Goal: Task Accomplishment & Management: Complete application form

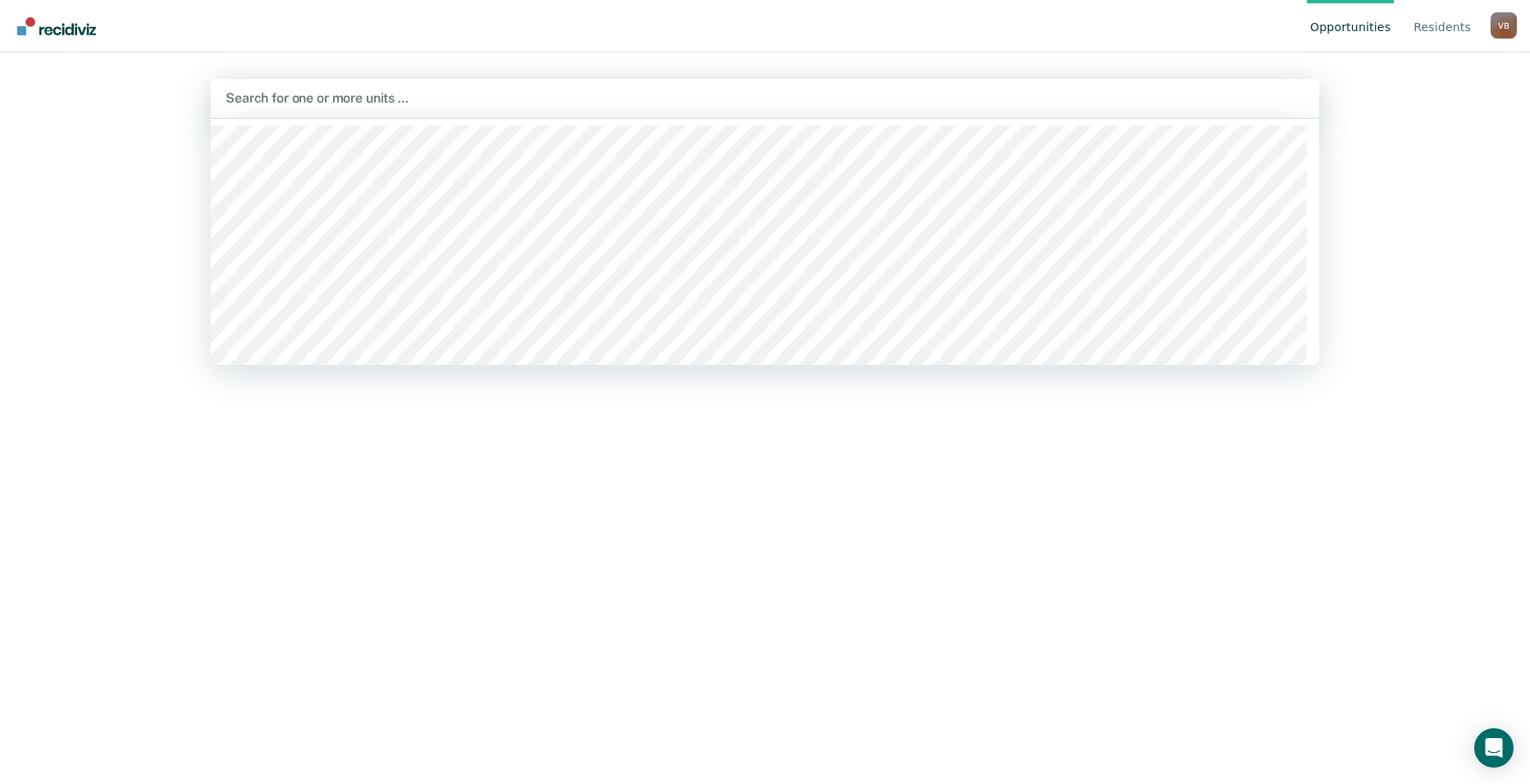
click at [255, 94] on div at bounding box center [765, 97] width 1079 height 19
type input "wtsp"
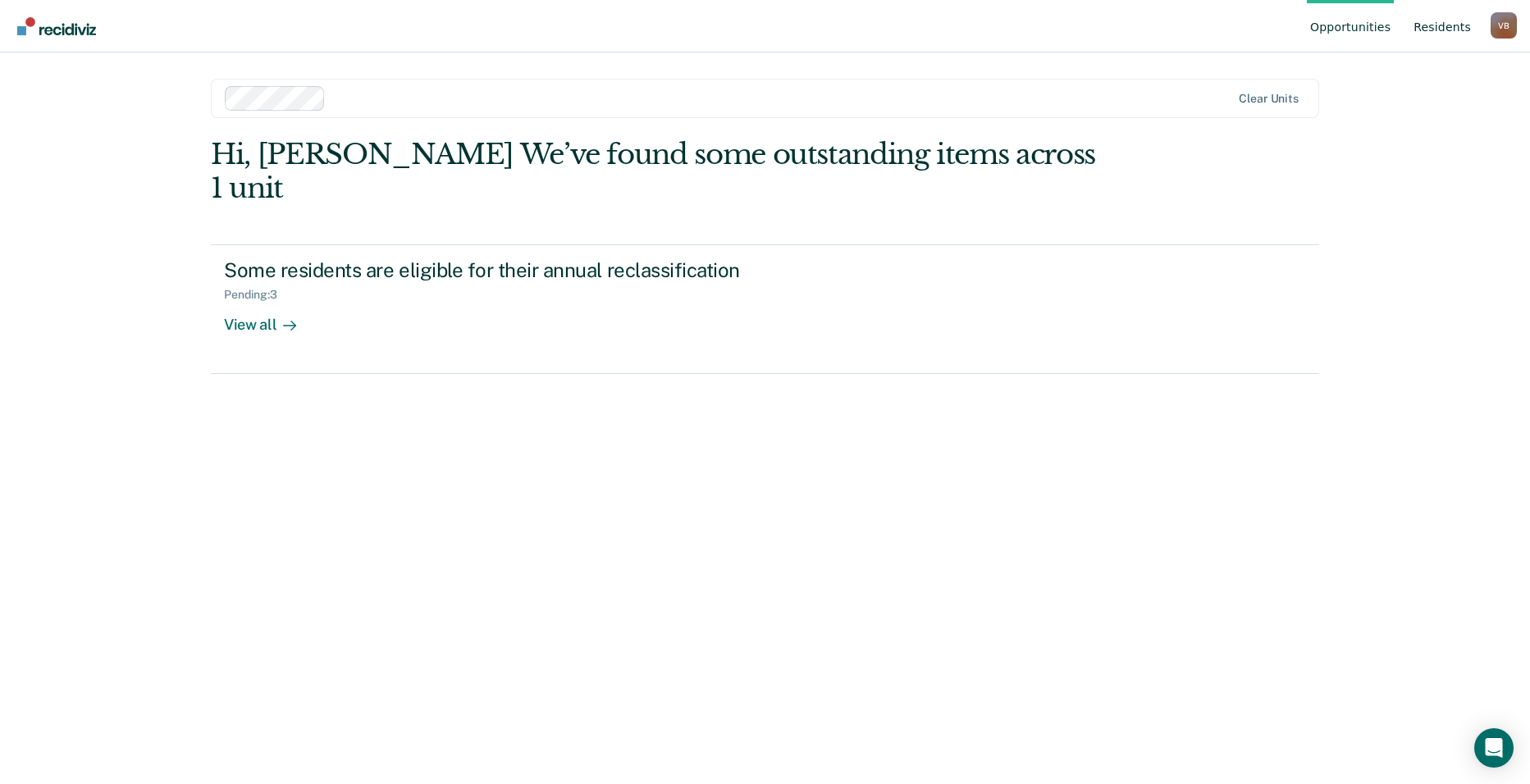
click at [1442, 24] on link "Resident s" at bounding box center [1443, 26] width 64 height 53
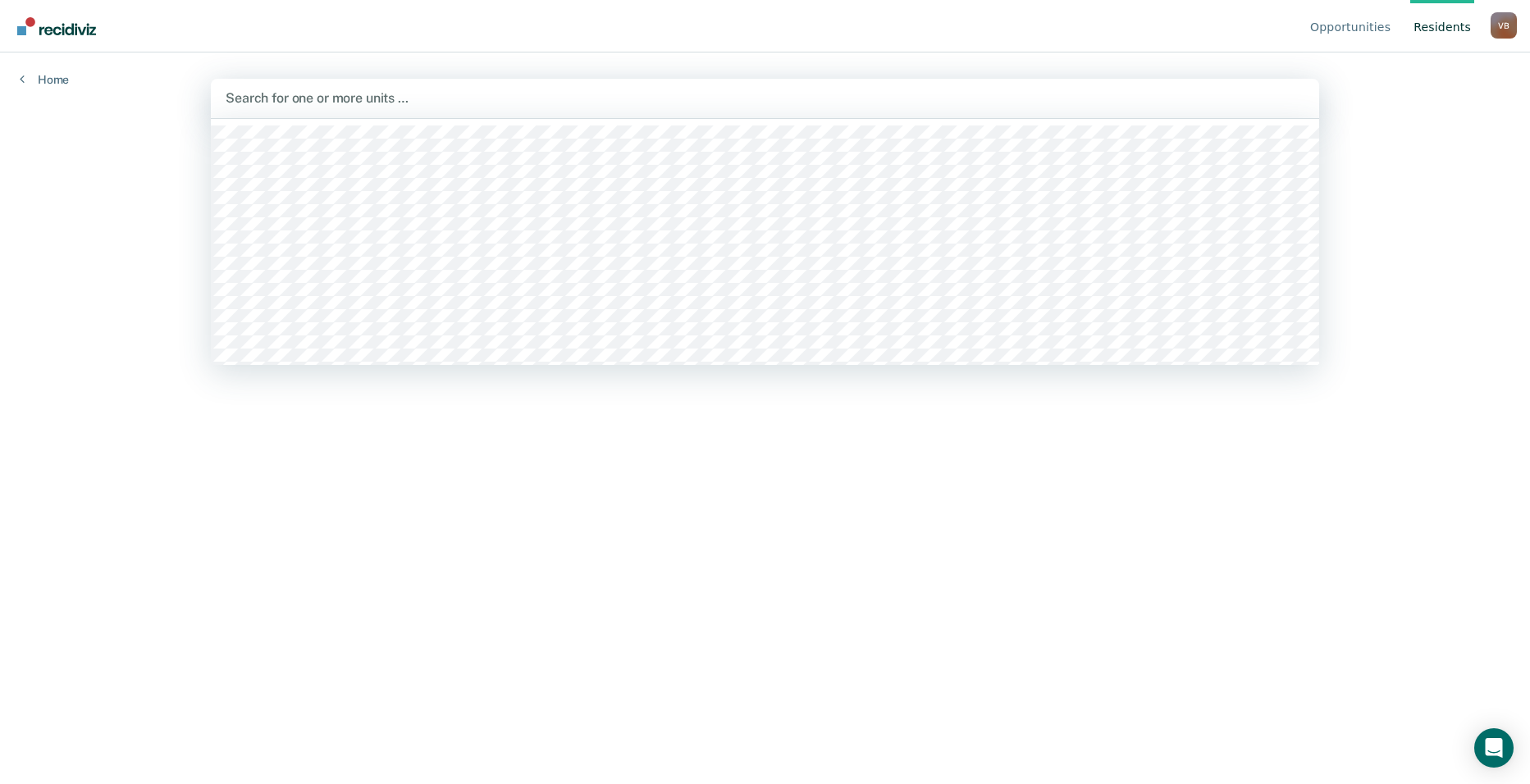
click at [247, 91] on div at bounding box center [765, 97] width 1079 height 19
type input "wtsp"
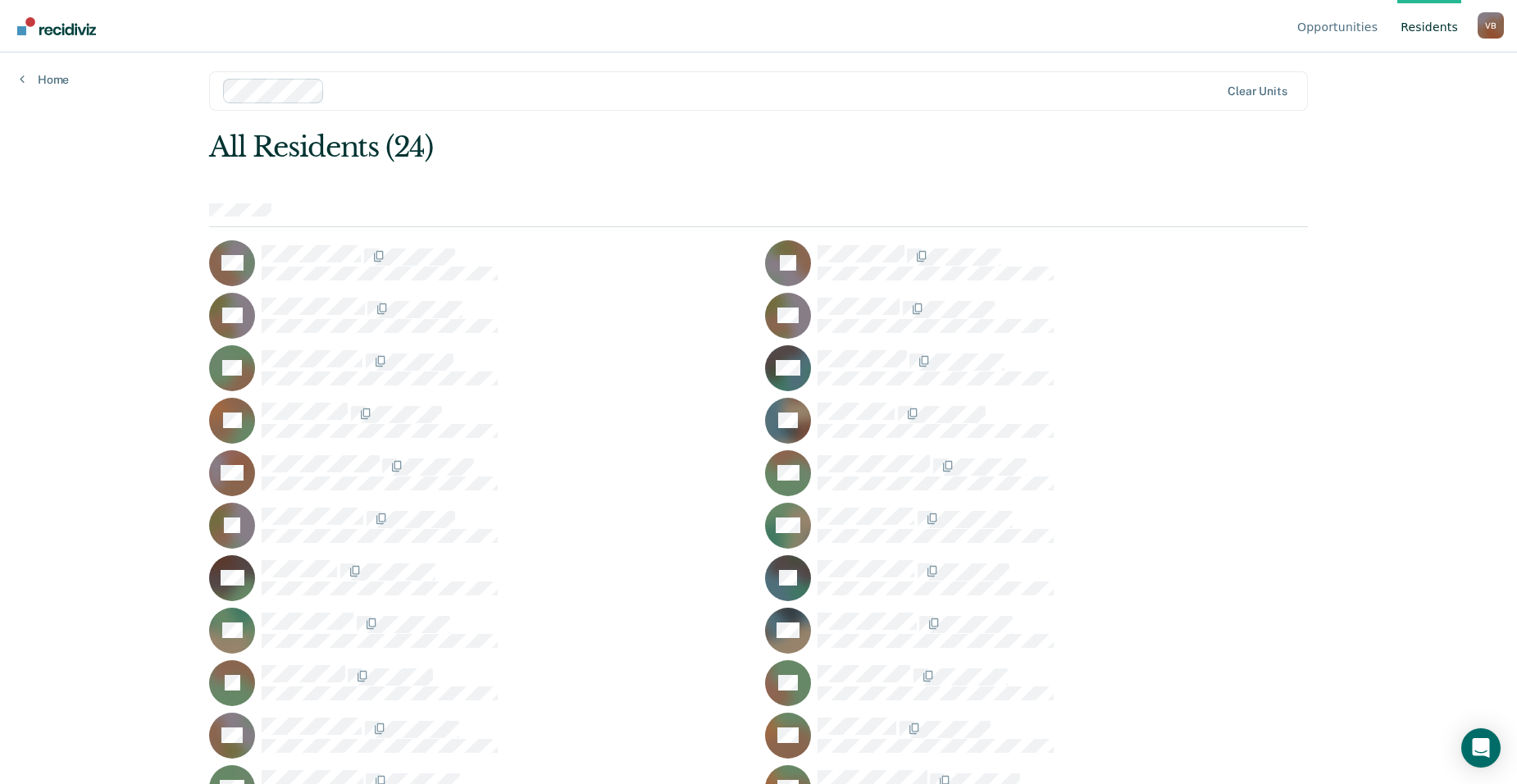
scroll to position [34, 0]
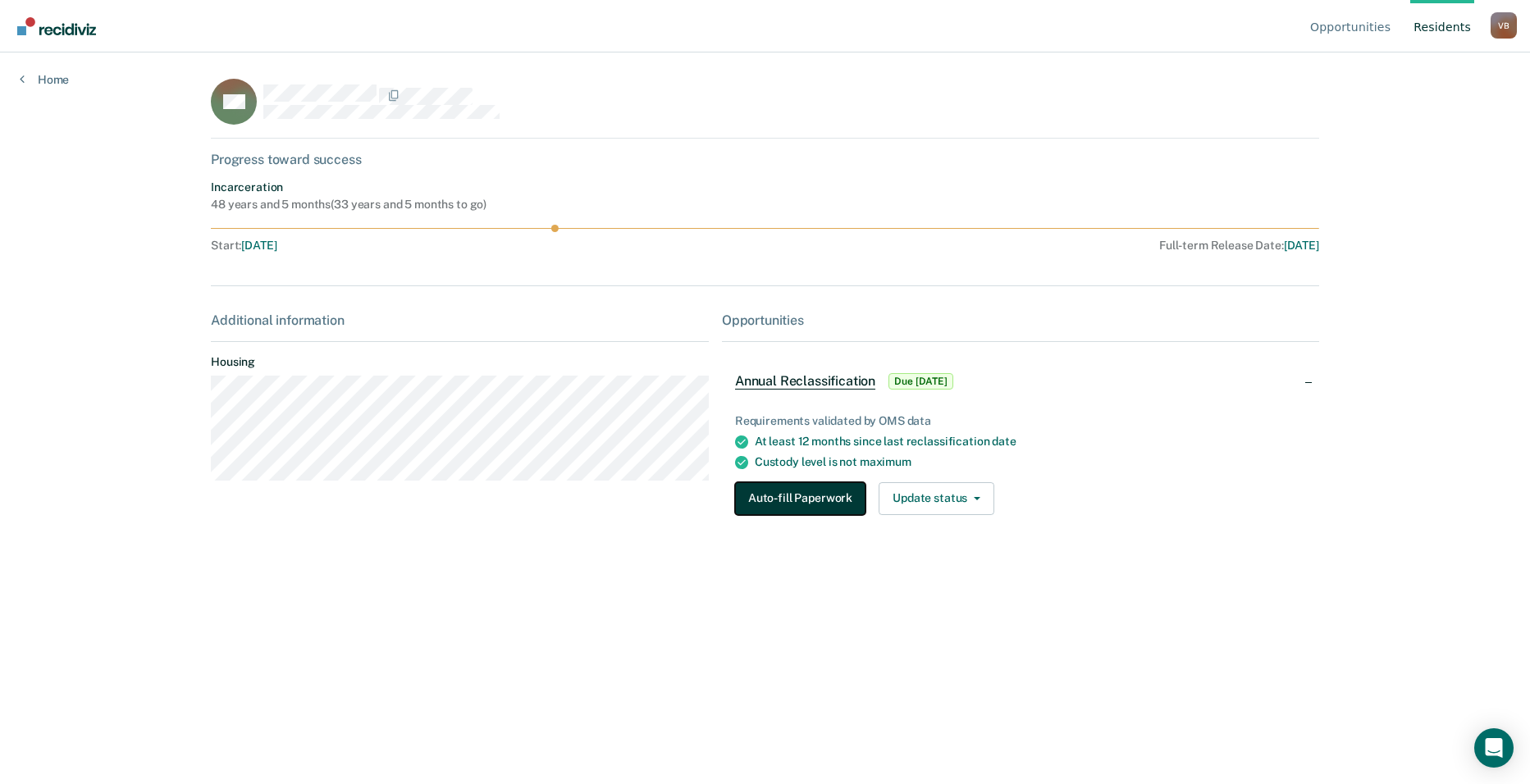
click at [800, 493] on button "Auto-fill Paperwork" at bounding box center [800, 499] width 130 height 33
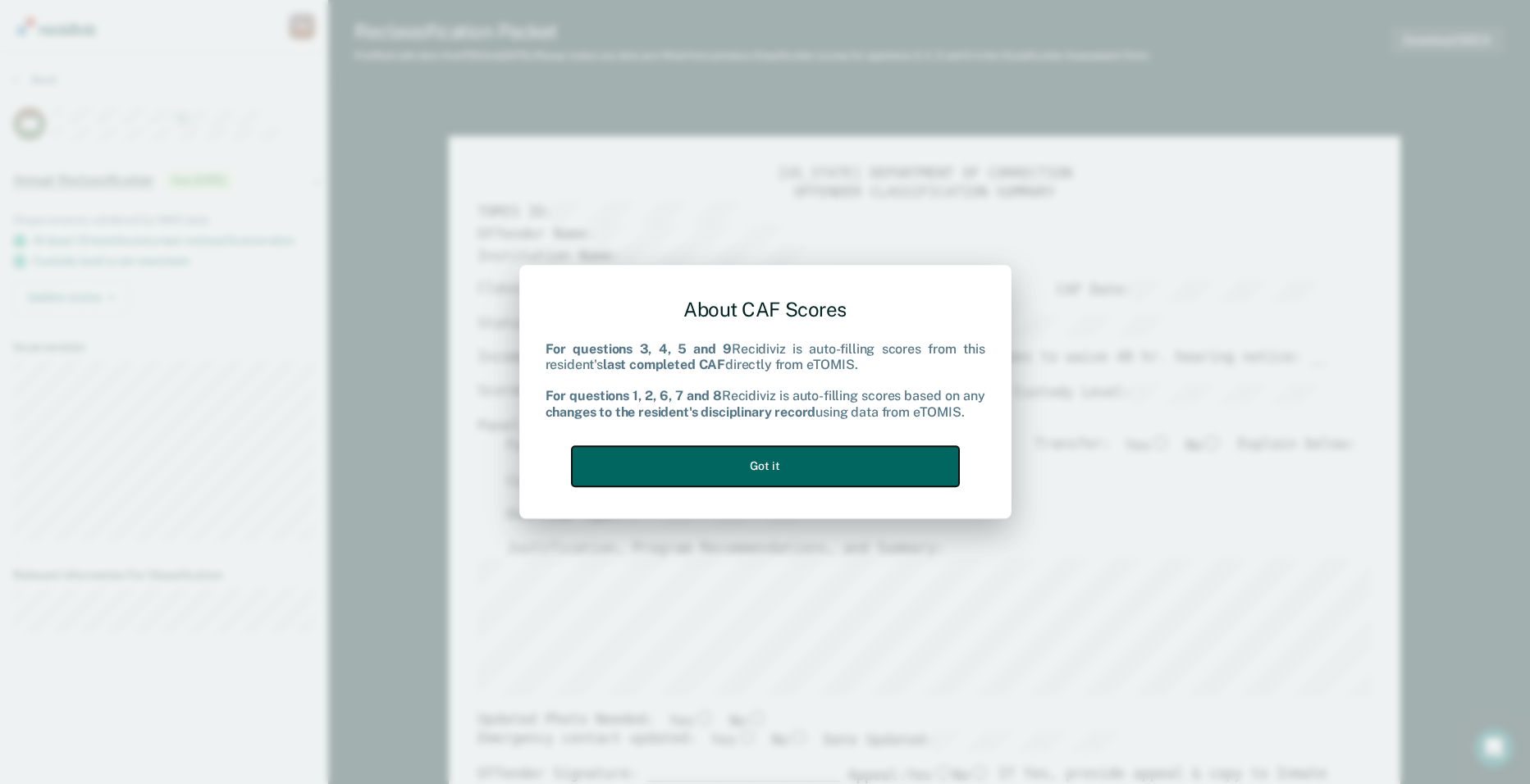
click at [793, 465] on button "Got it" at bounding box center [765, 466] width 387 height 40
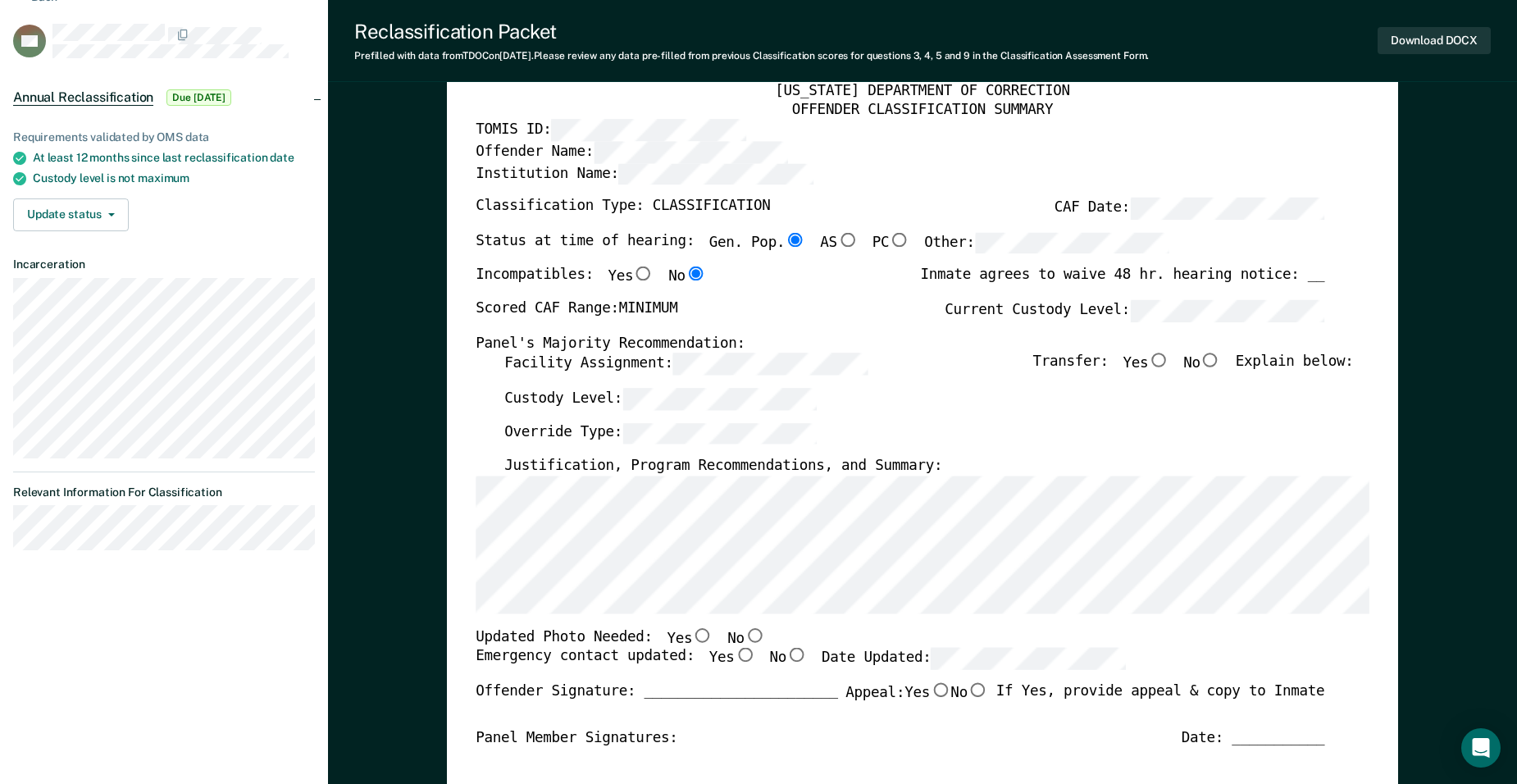
scroll to position [94, 0]
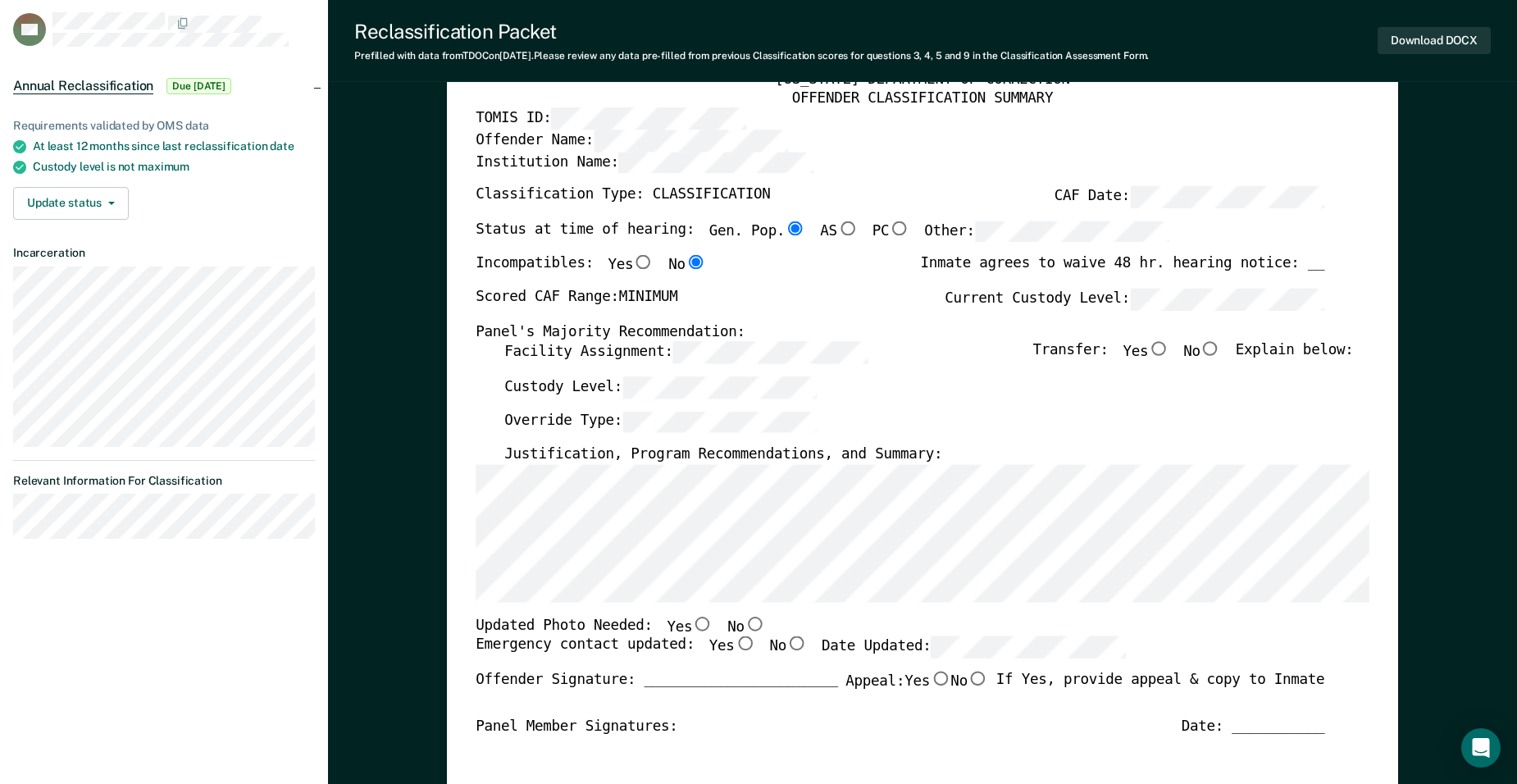
click at [1219, 353] on input "No" at bounding box center [1210, 350] width 21 height 15
type textarea "x"
radio input "true"
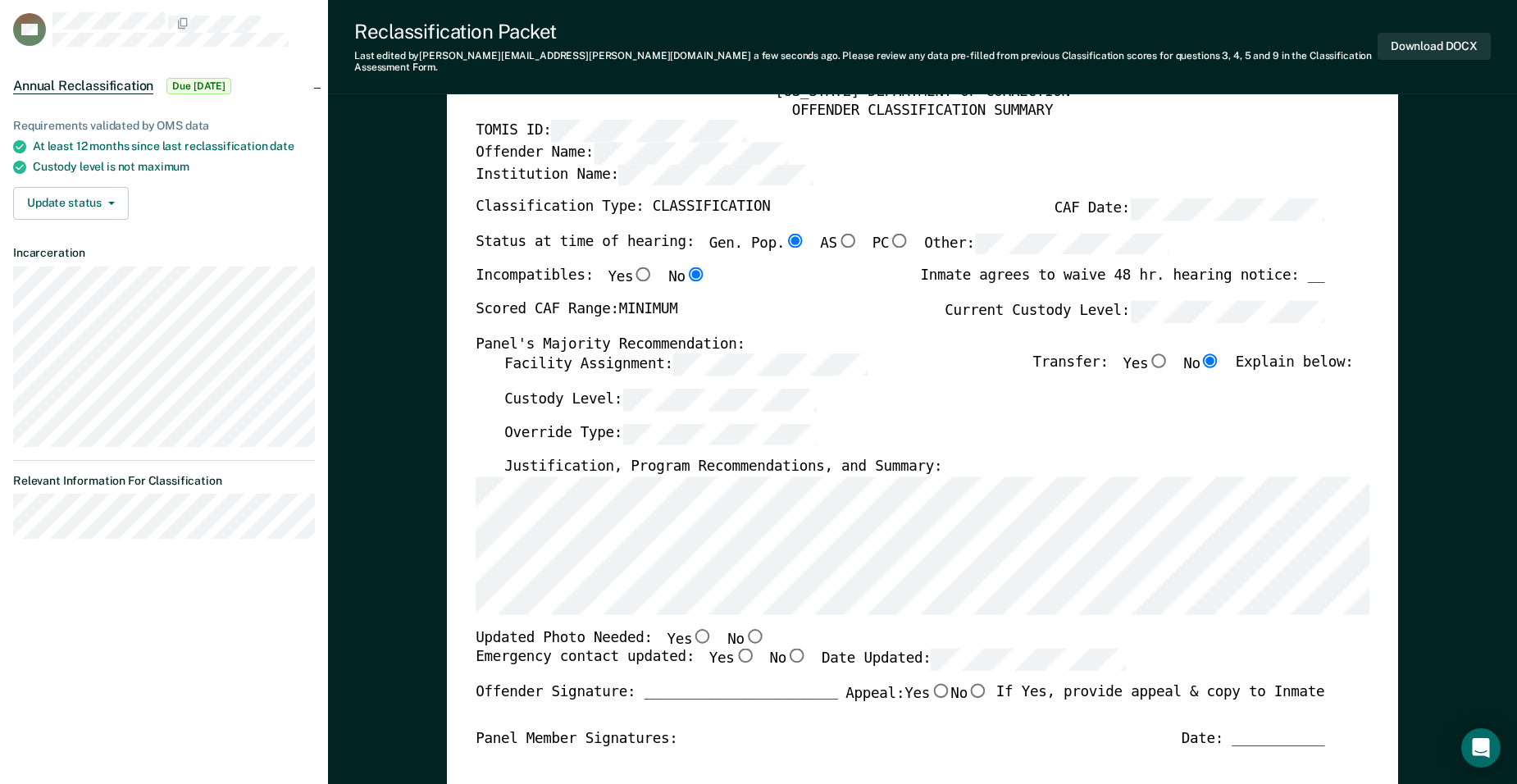
click at [979, 400] on div "Custody Level:" at bounding box center [928, 406] width 848 height 35
click at [744, 628] on input "No" at bounding box center [754, 636] width 21 height 15
type textarea "x"
radio input "true"
click at [735, 649] on input "Yes" at bounding box center [744, 656] width 21 height 15
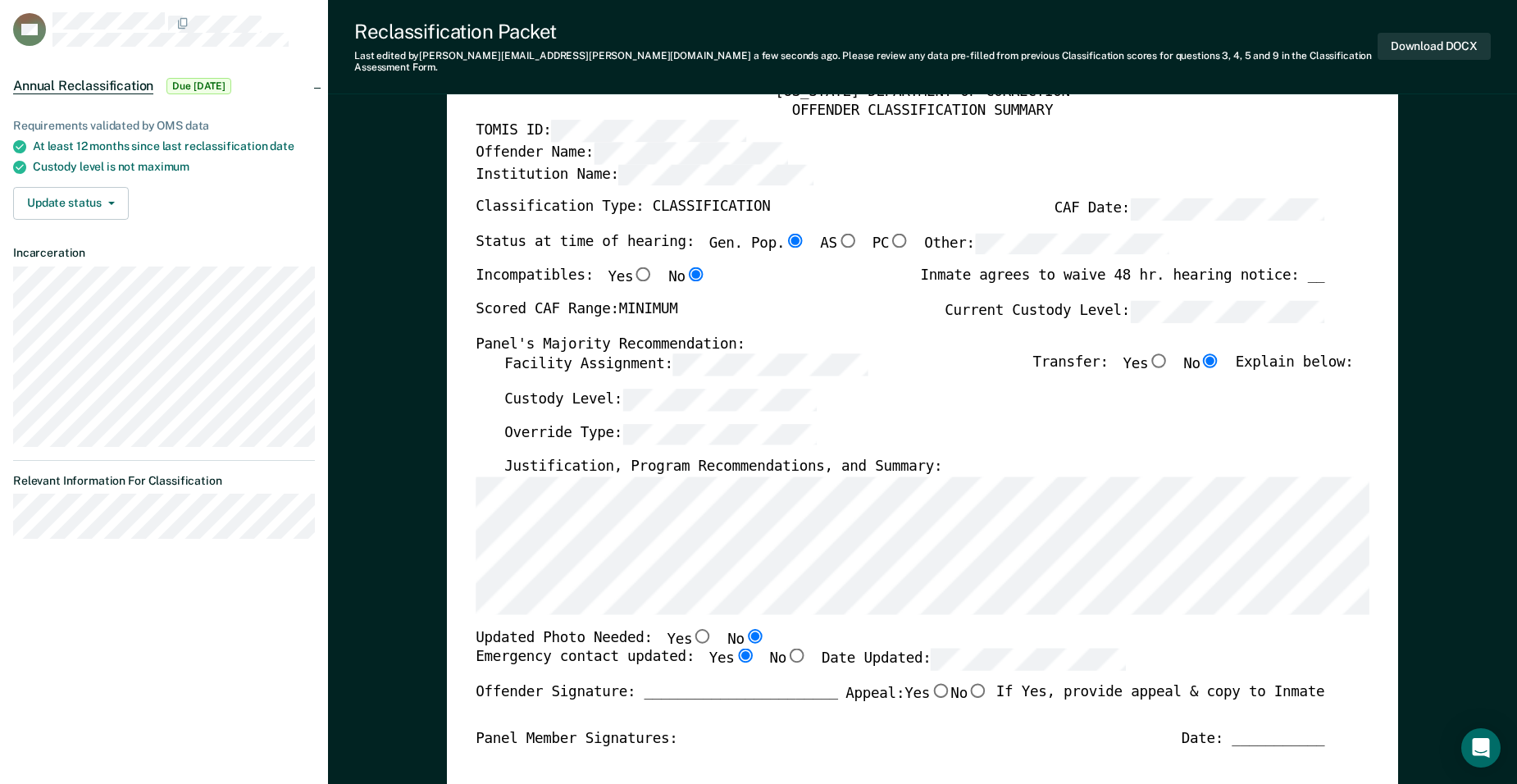
type textarea "x"
radio input "true"
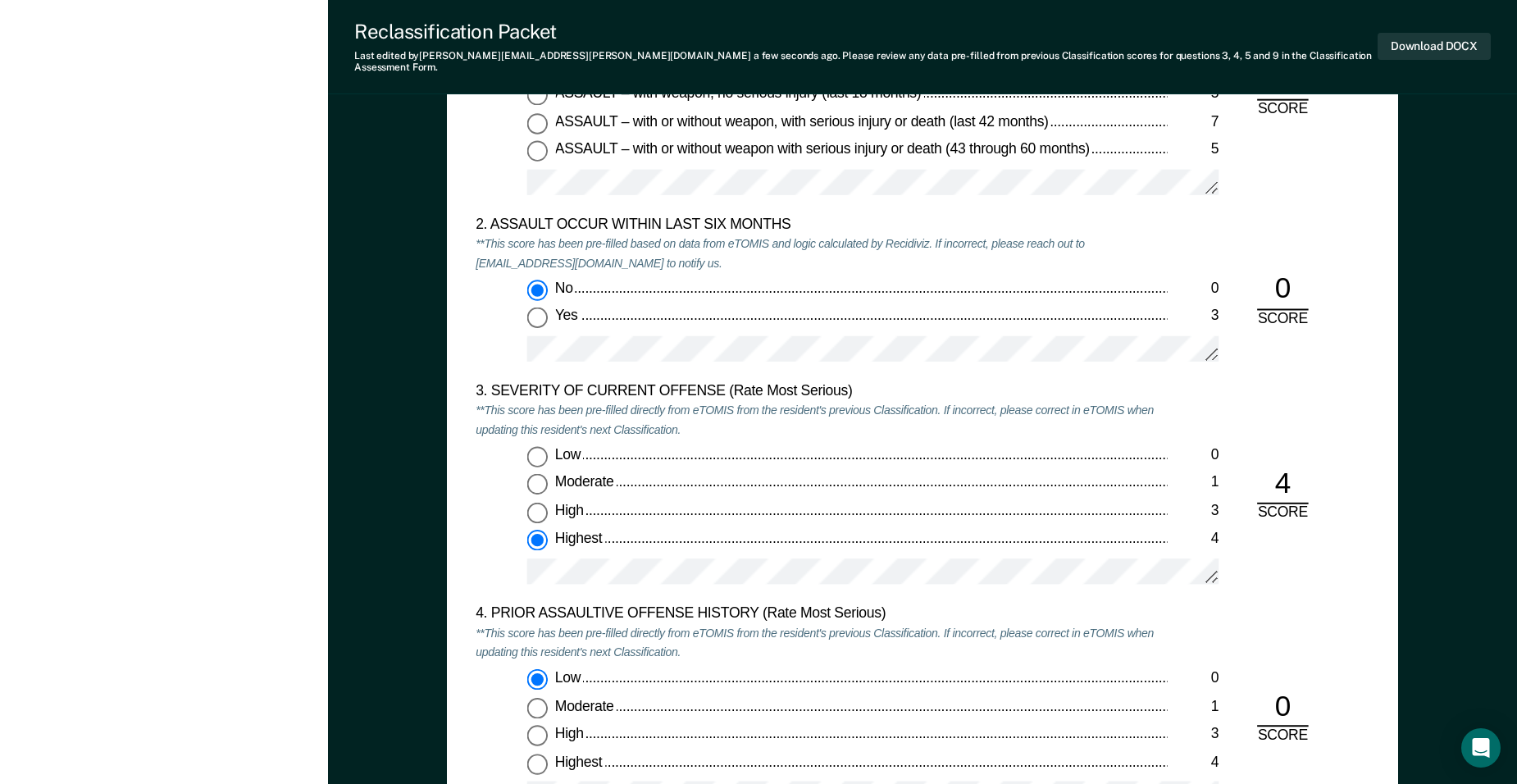
scroll to position [0, 0]
click at [1432, 40] on button "Download DOCX" at bounding box center [1434, 46] width 113 height 27
type textarea "x"
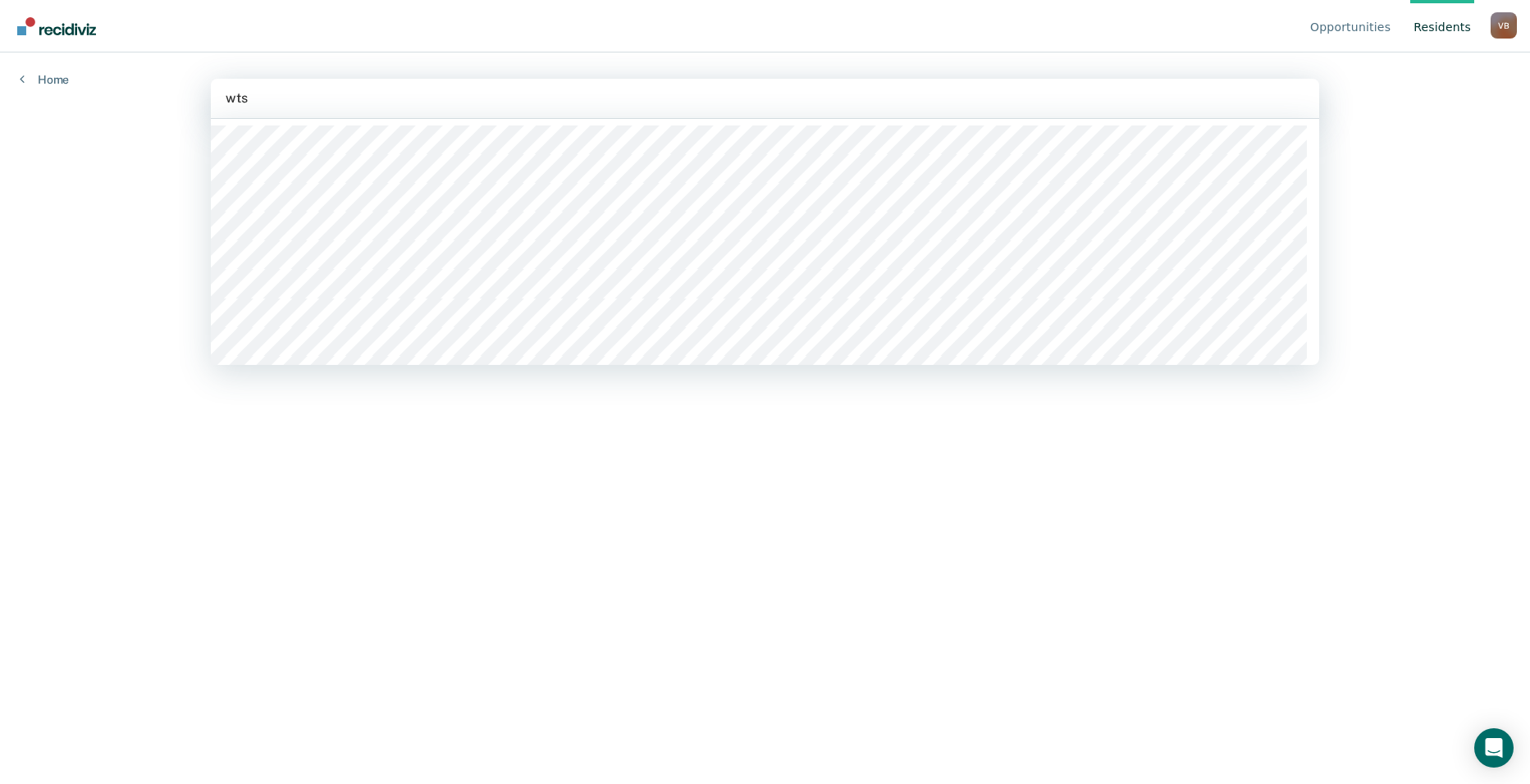
type input "wtsp"
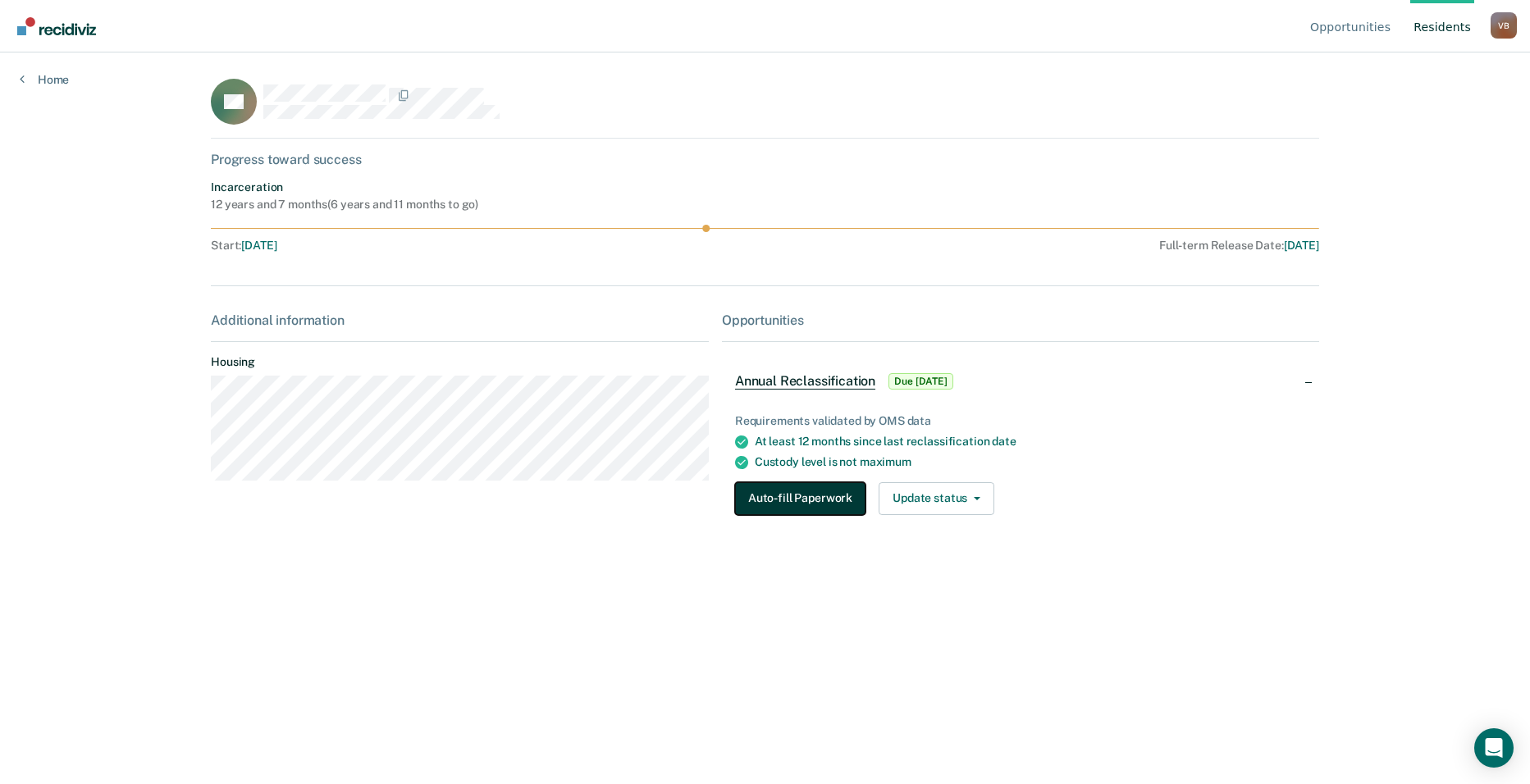
click at [769, 501] on button "Auto-fill Paperwork" at bounding box center [800, 499] width 130 height 33
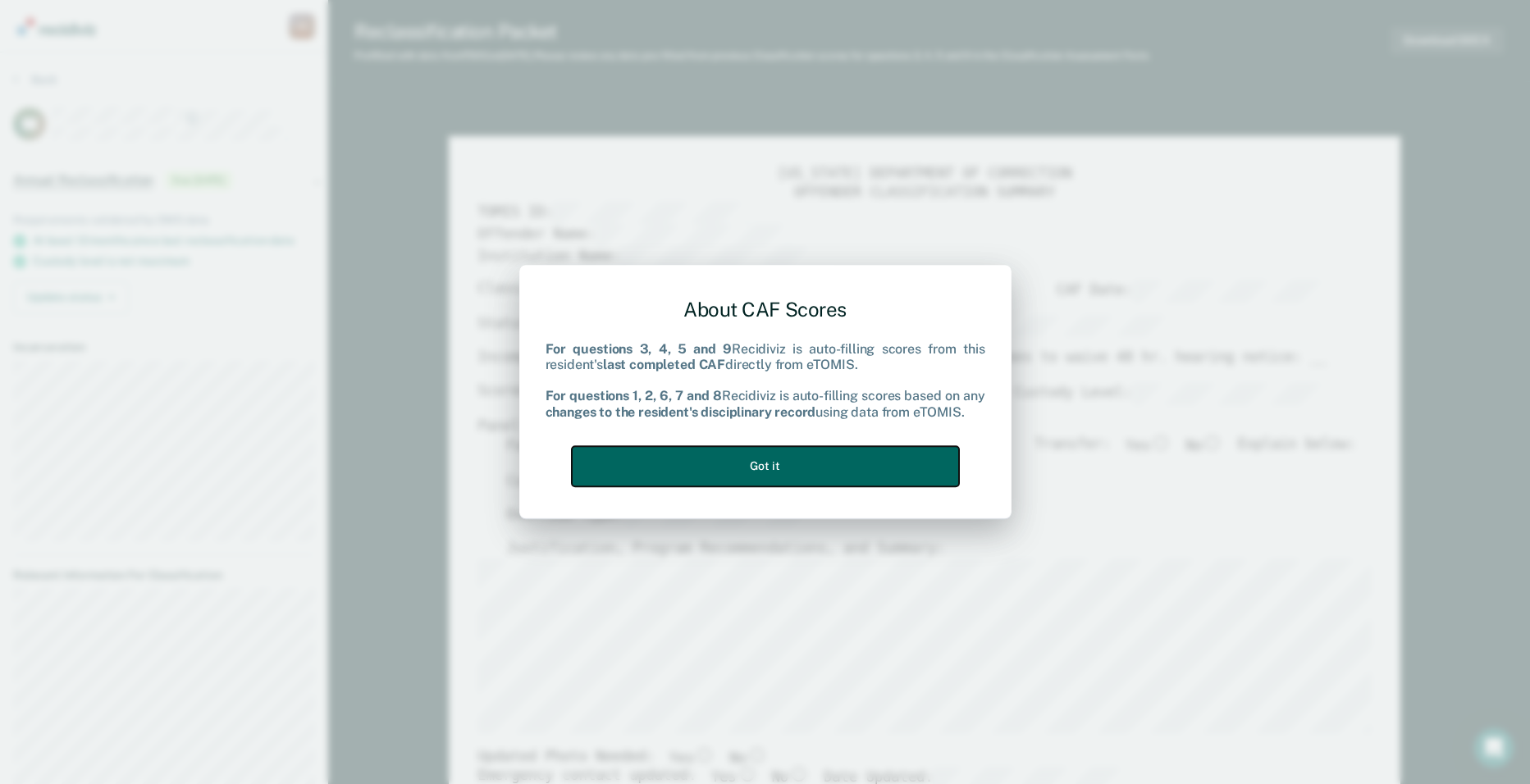
click at [818, 461] on button "Got it" at bounding box center [765, 466] width 387 height 40
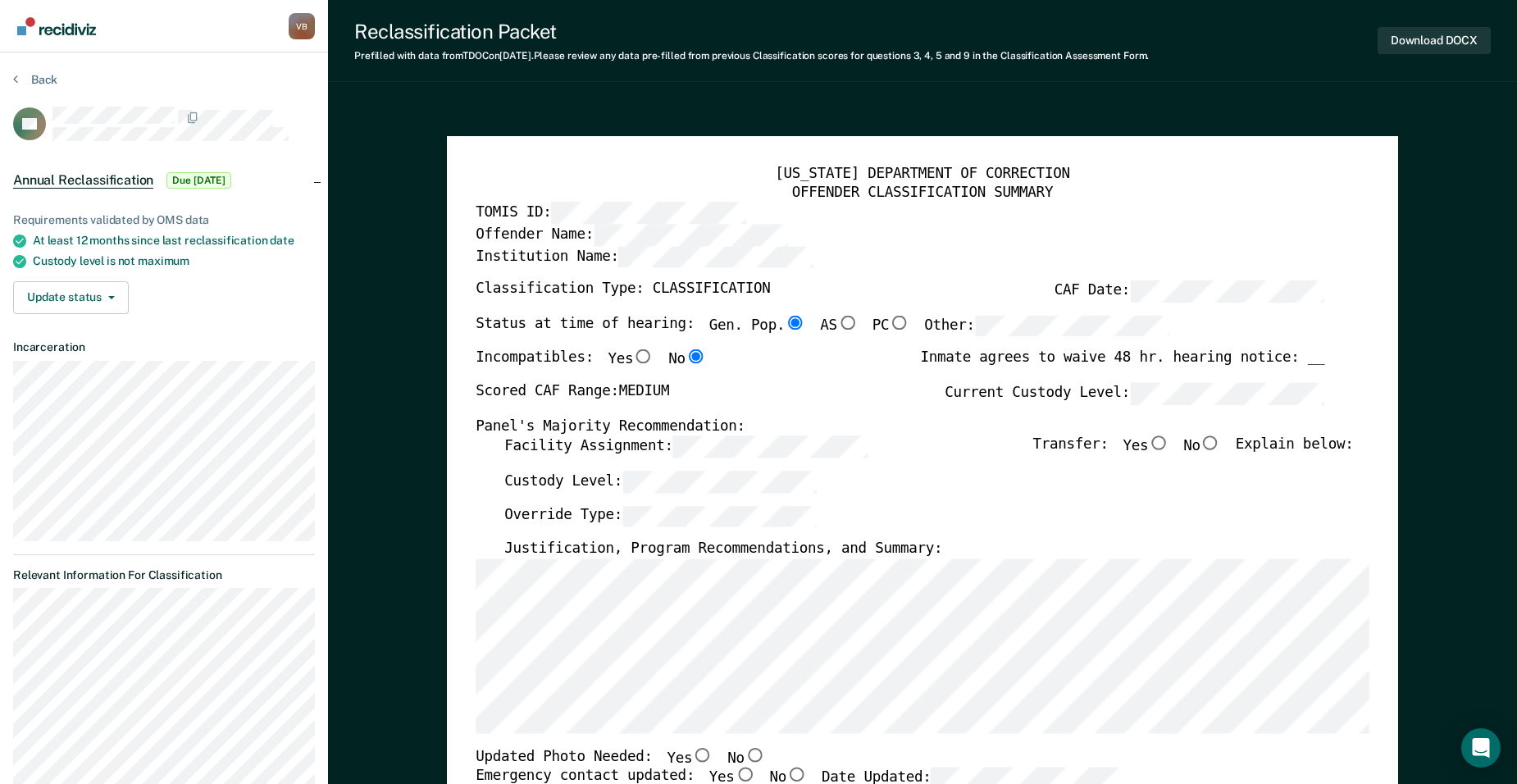
click at [1221, 444] on input "No" at bounding box center [1210, 444] width 21 height 15
type textarea "x"
radio input "true"
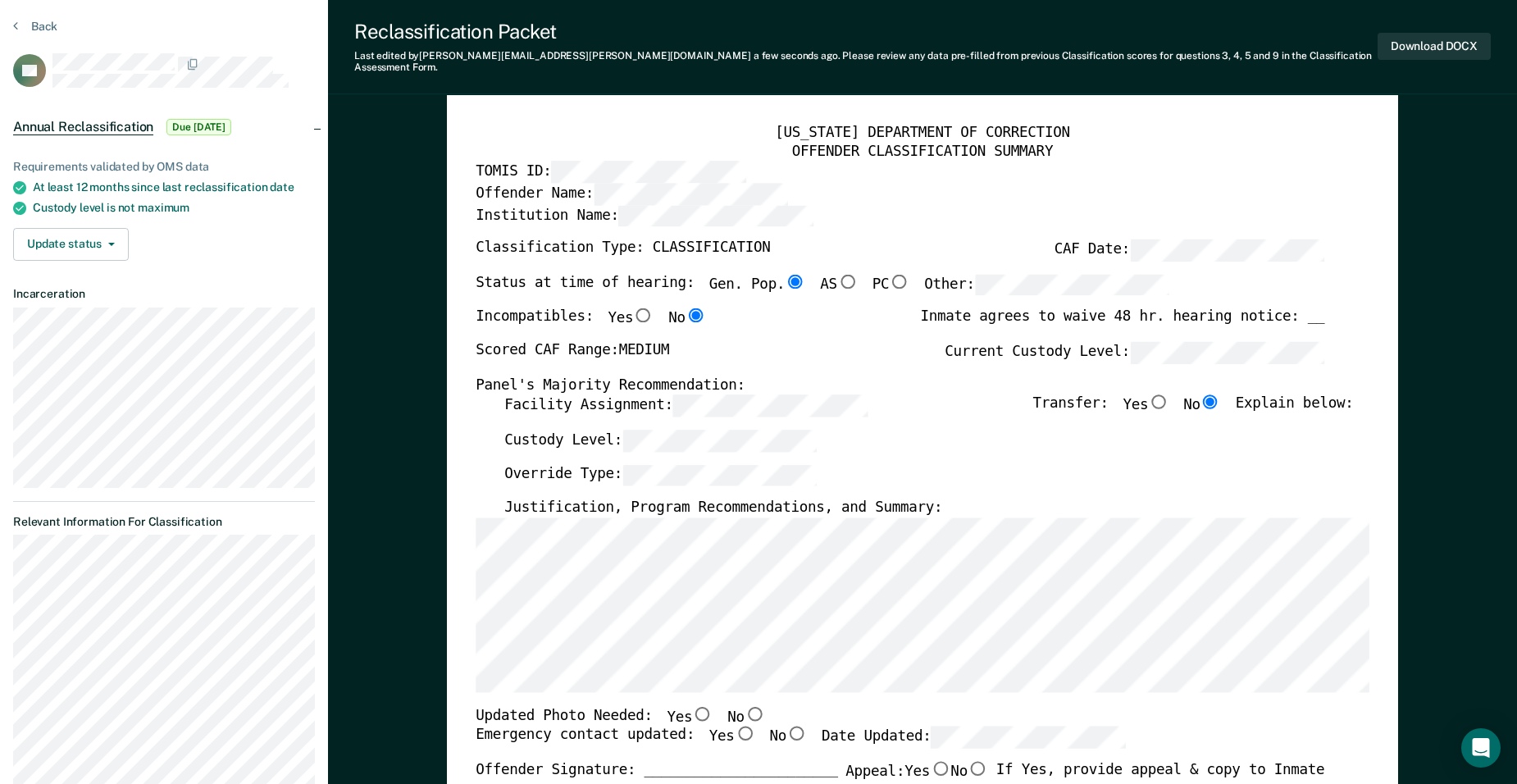
scroll to position [94, 0]
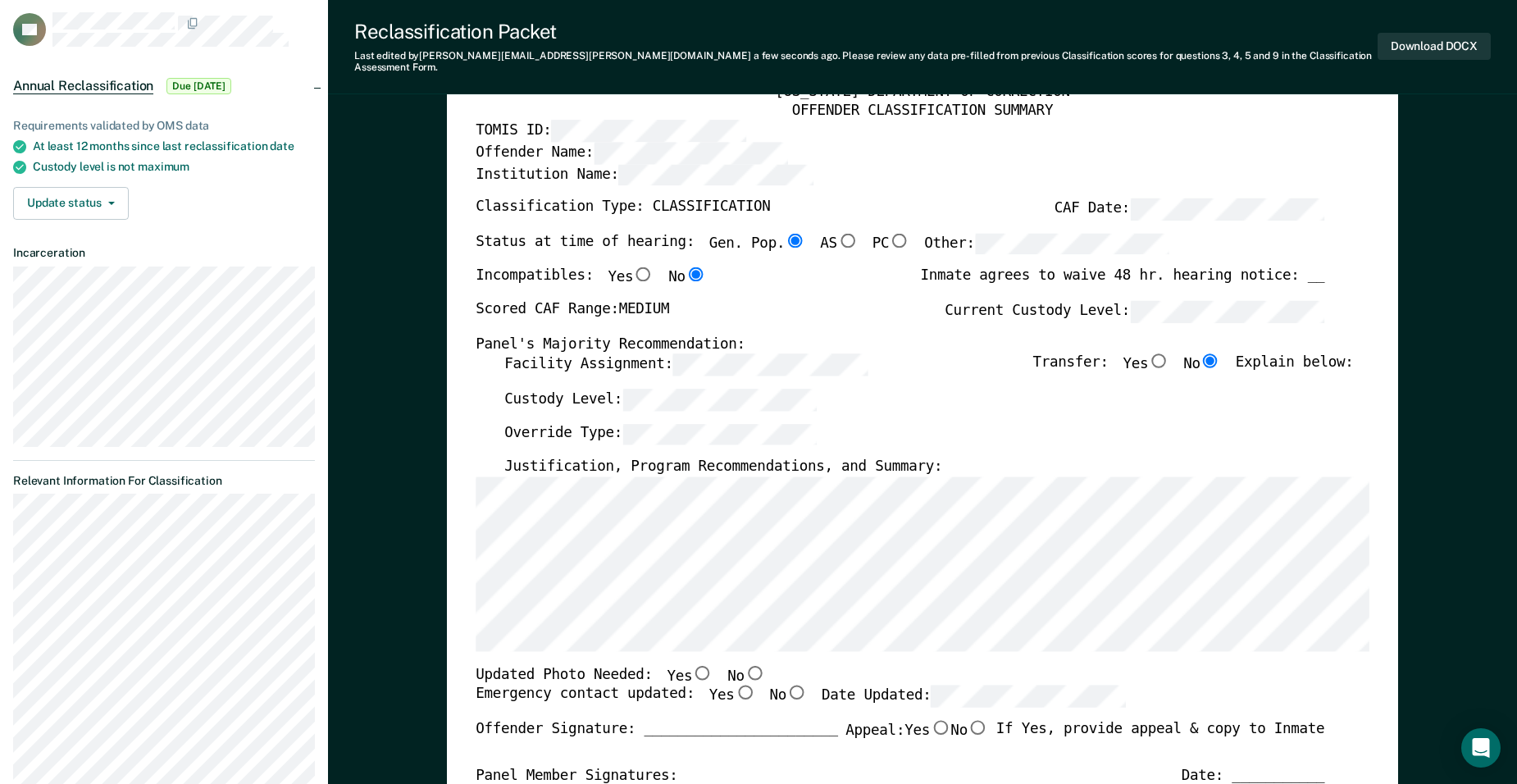
click at [693, 665] on input "Yes" at bounding box center [702, 673] width 21 height 15
type textarea "x"
radio input "true"
click at [735, 686] on input "Yes" at bounding box center [744, 693] width 21 height 15
type textarea "x"
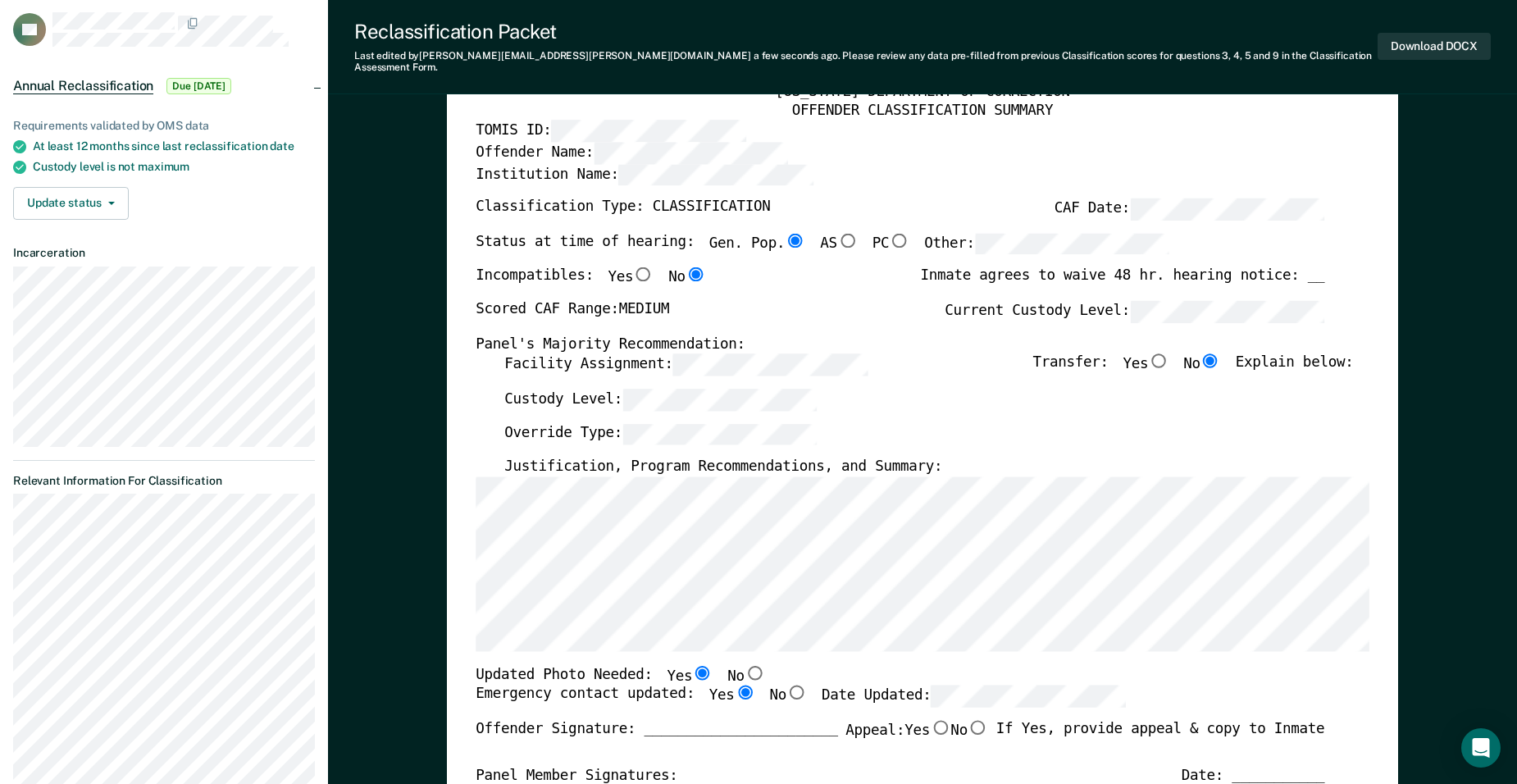
radio input "true"
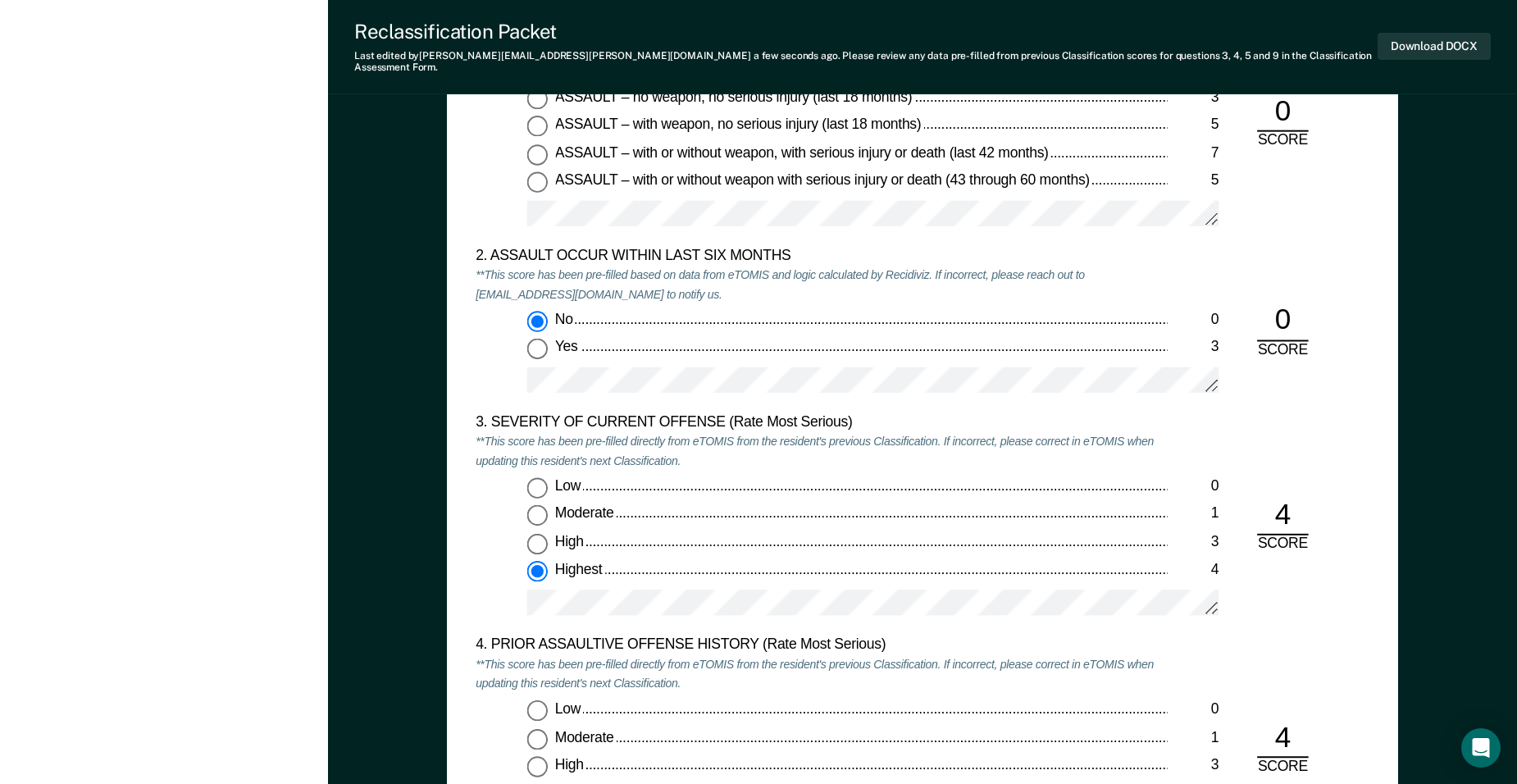
scroll to position [1739, 0]
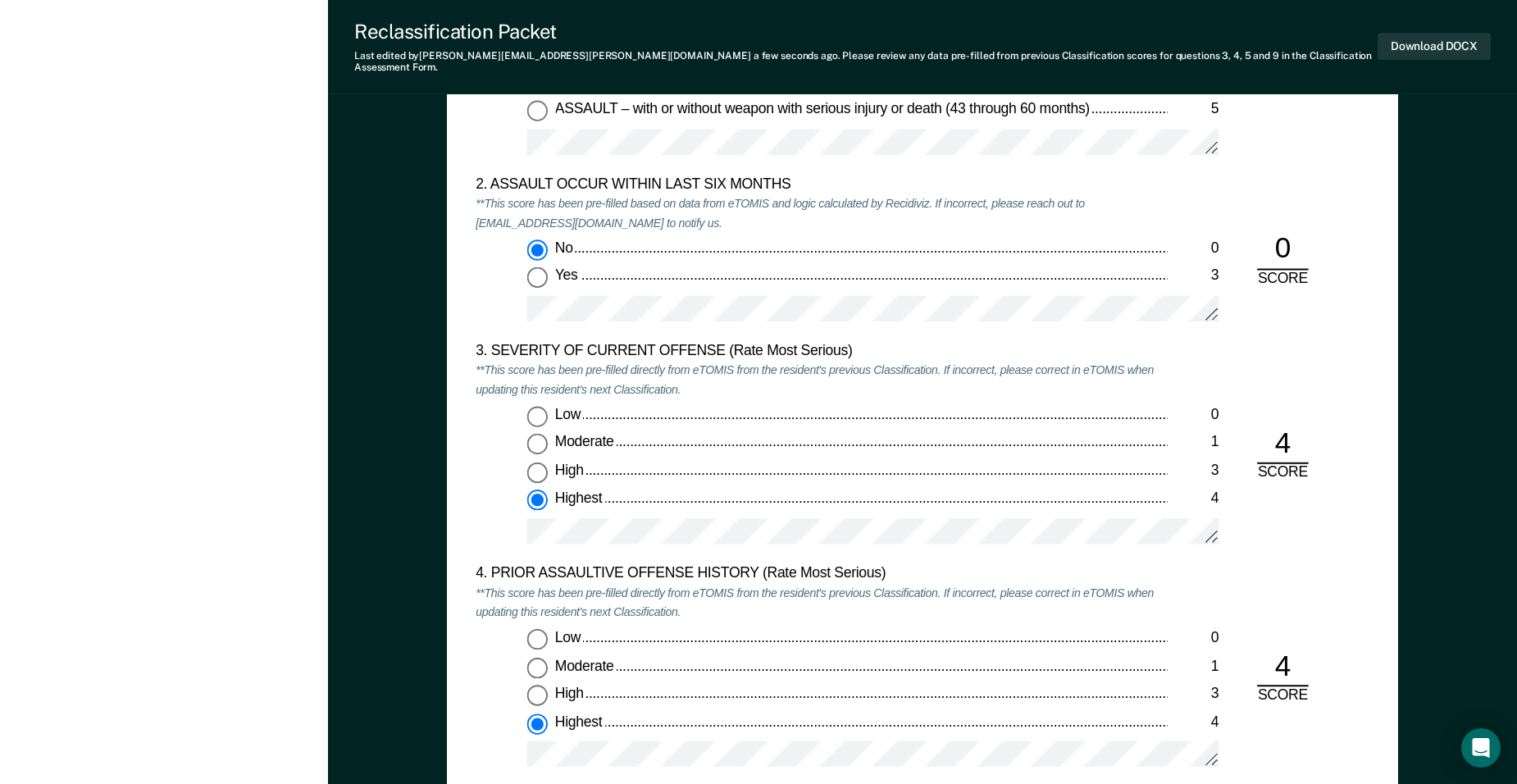
click at [1262, 570] on div "4. PRIOR ASSAULTIVE OFFENSE HISTORY (Rate Most Serious) **This score has been p…" at bounding box center [923, 676] width 894 height 223
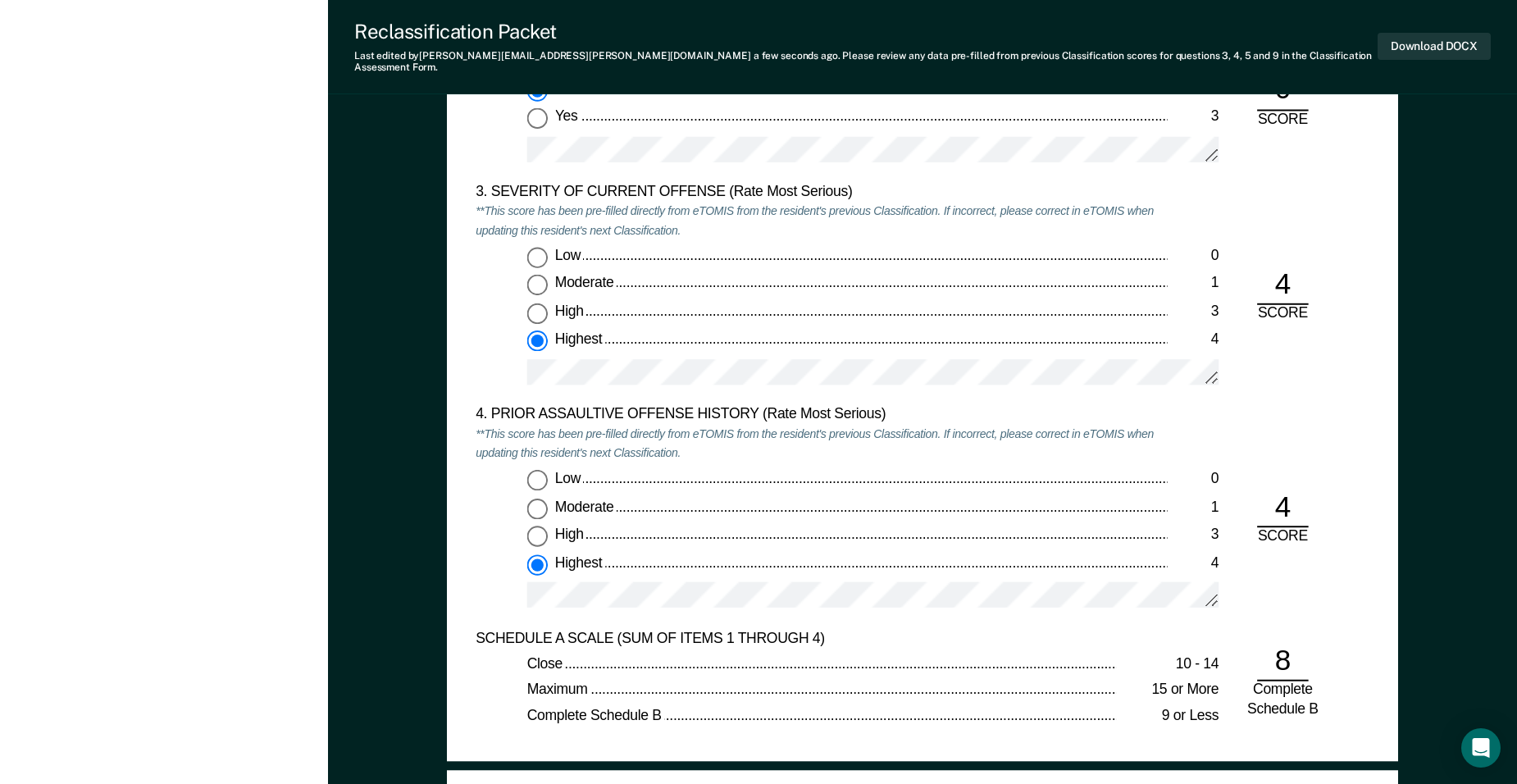
scroll to position [1905, 0]
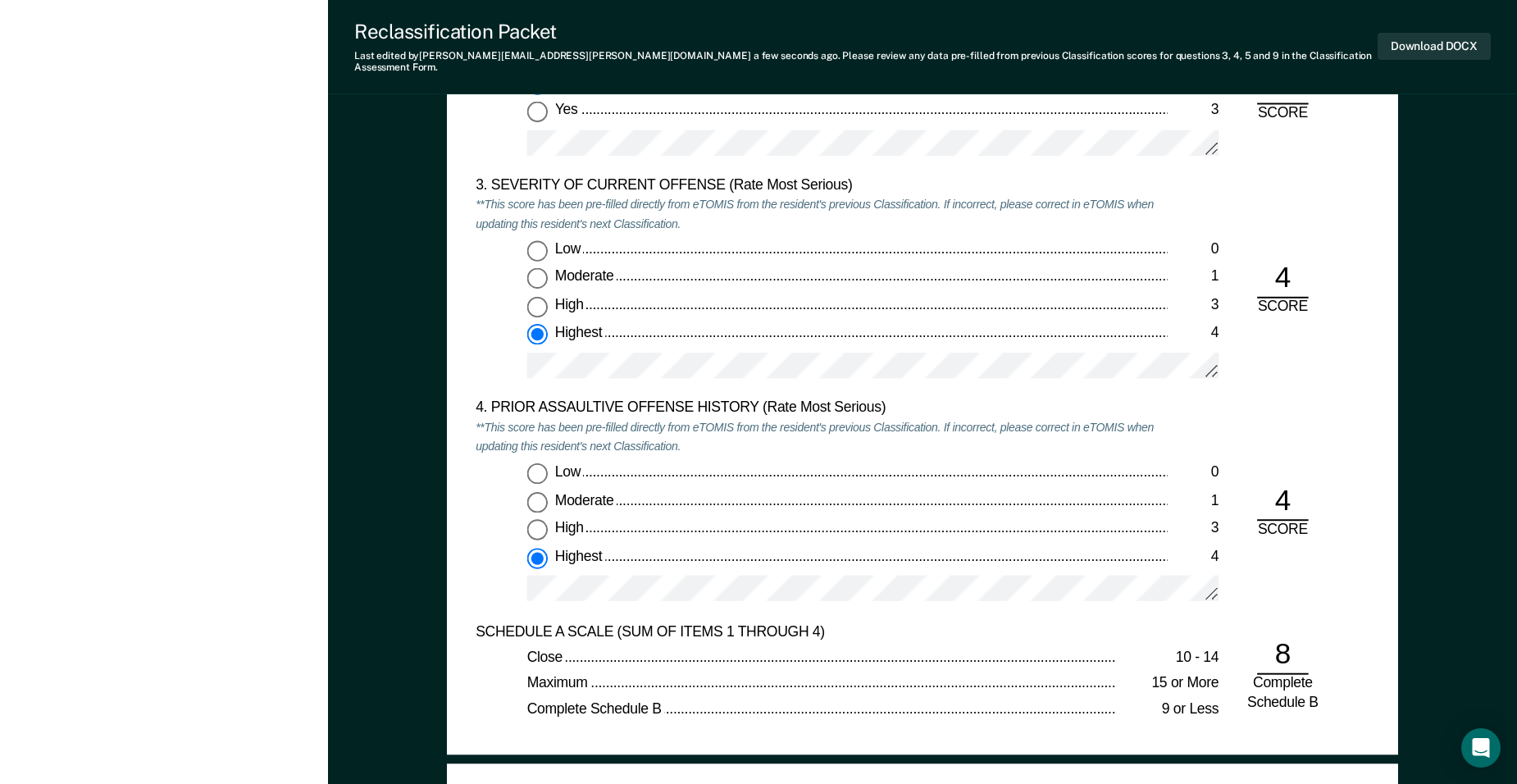
click at [1265, 584] on div "4. PRIOR ASSAULTIVE OFFENSE HISTORY (Rate Most Serious) **This score has been p…" at bounding box center [923, 510] width 894 height 223
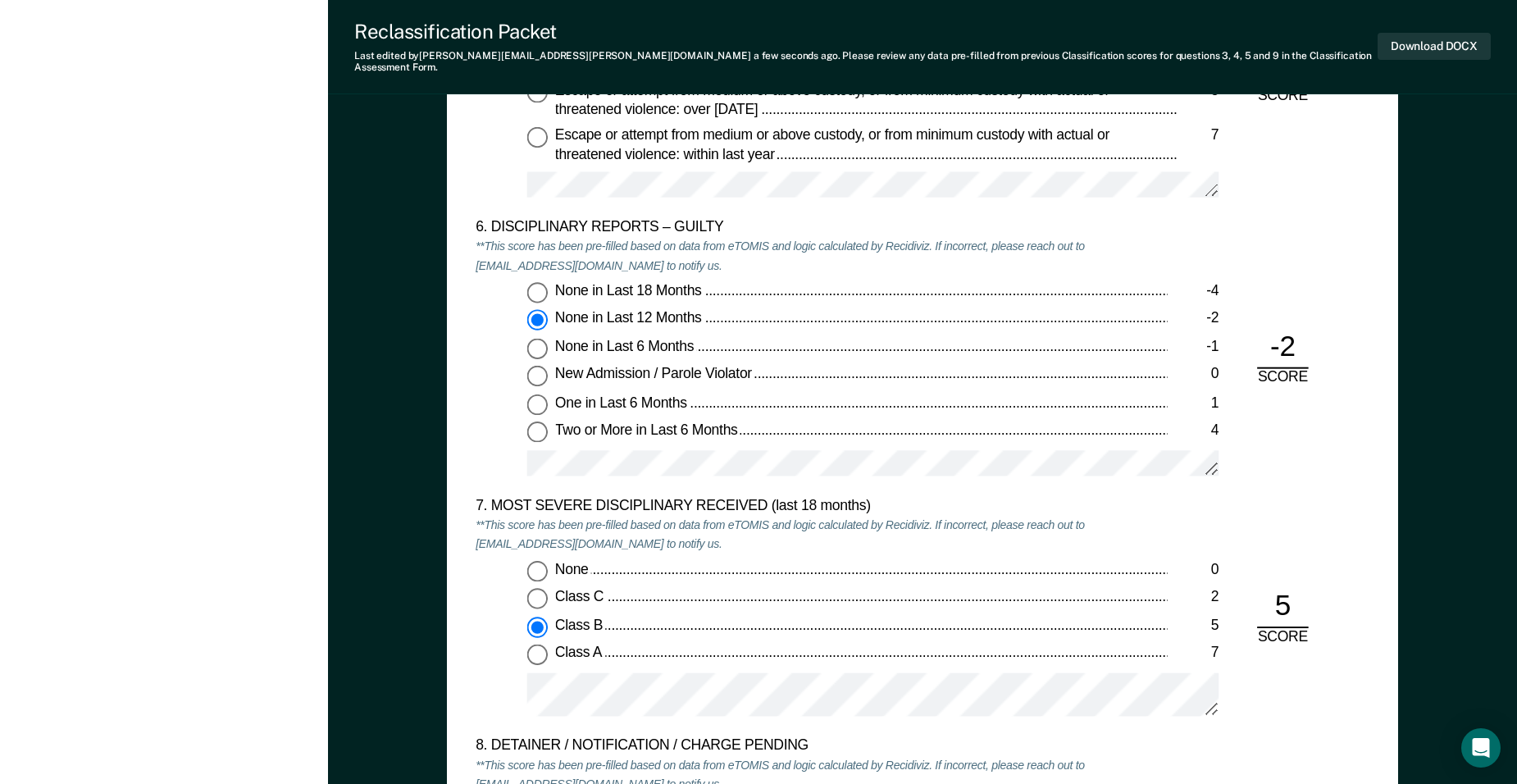
scroll to position [2768, 0]
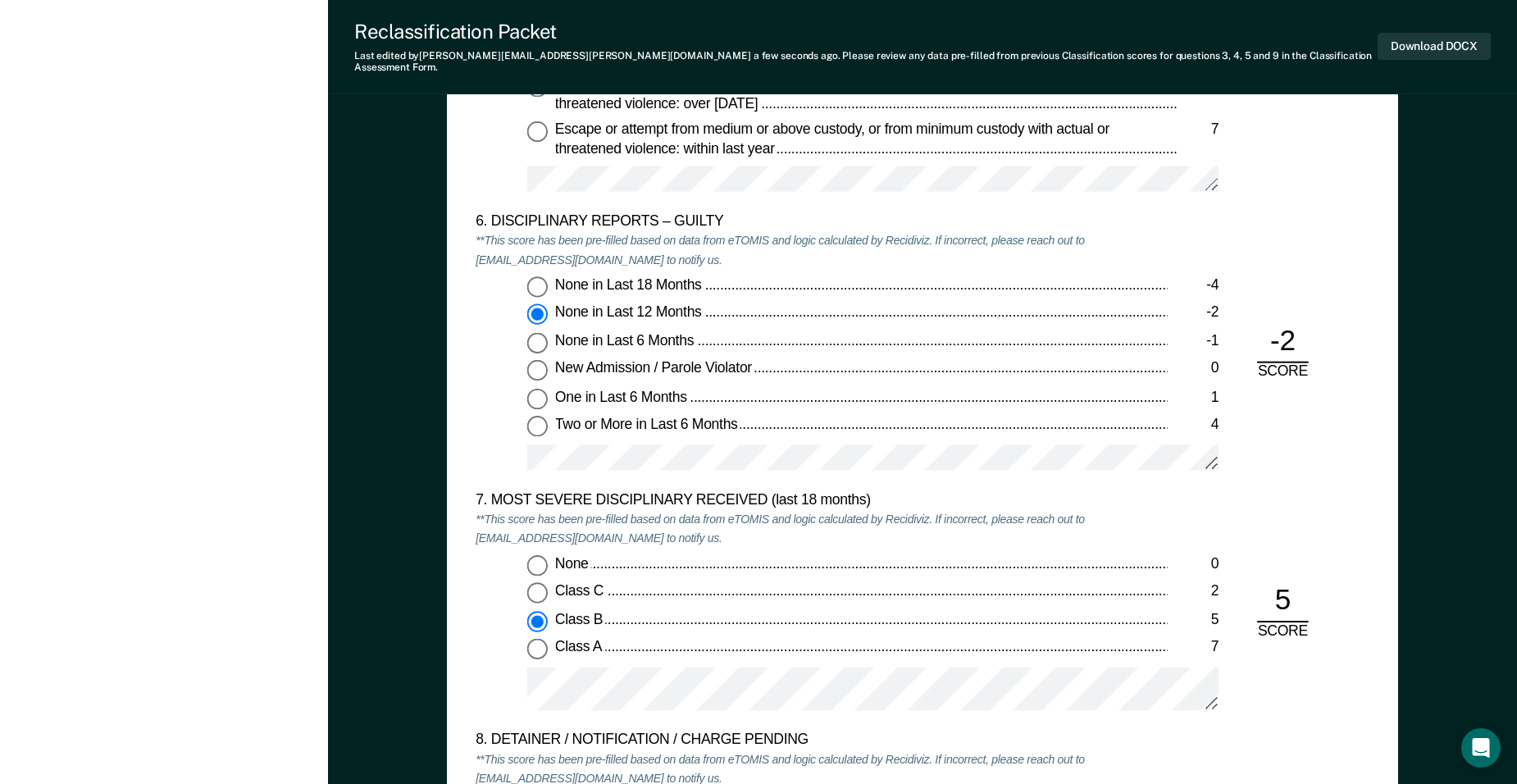
click at [539, 583] on input "Class C 2" at bounding box center [538, 593] width 21 height 21
type textarea "x"
radio input "true"
radio input "false"
click at [1336, 544] on div "7. MOST SEVERE DISCIPLINARY RECEIVED (last 18 months) **This score has been pre…" at bounding box center [923, 611] width 894 height 240
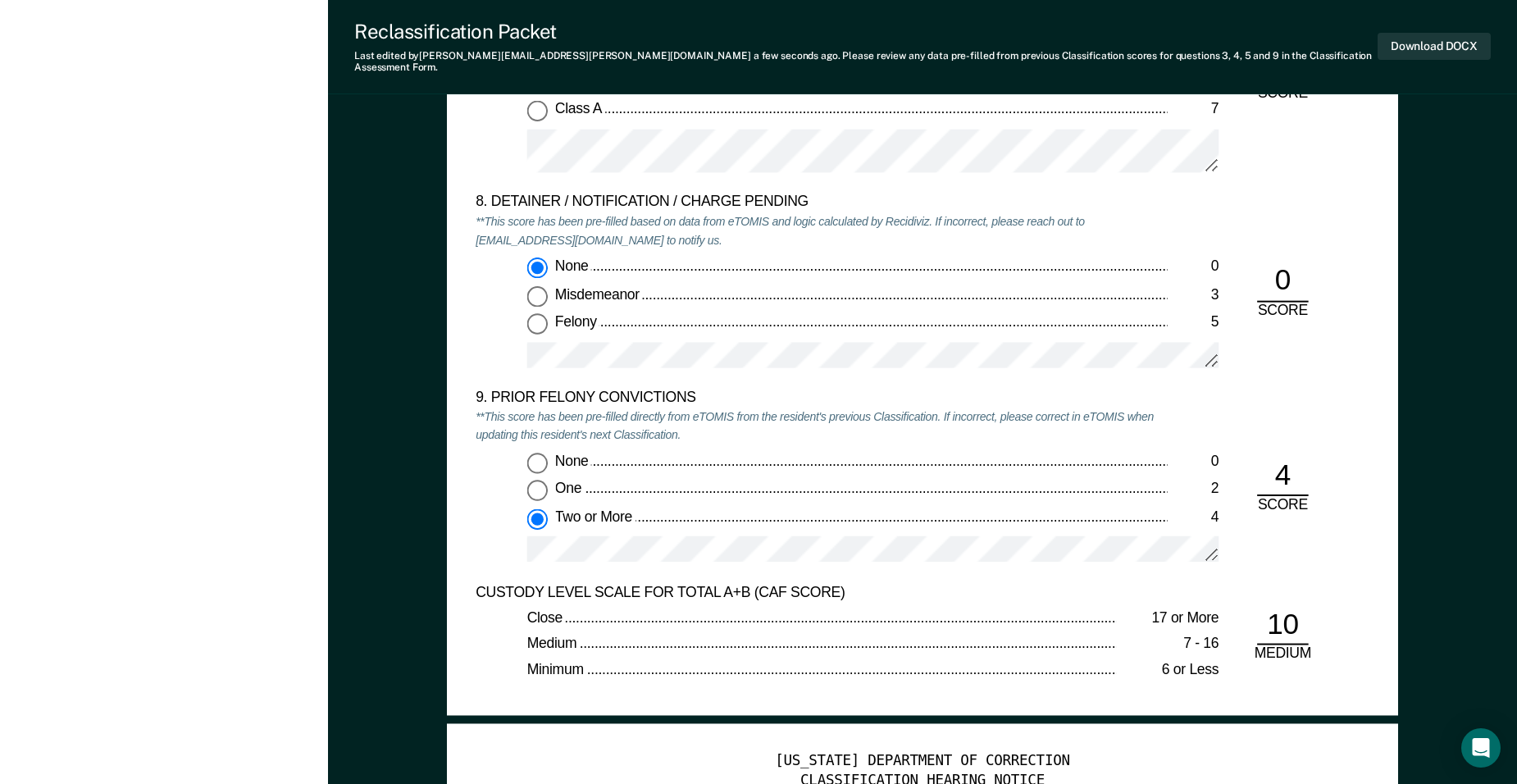
scroll to position [3336, 0]
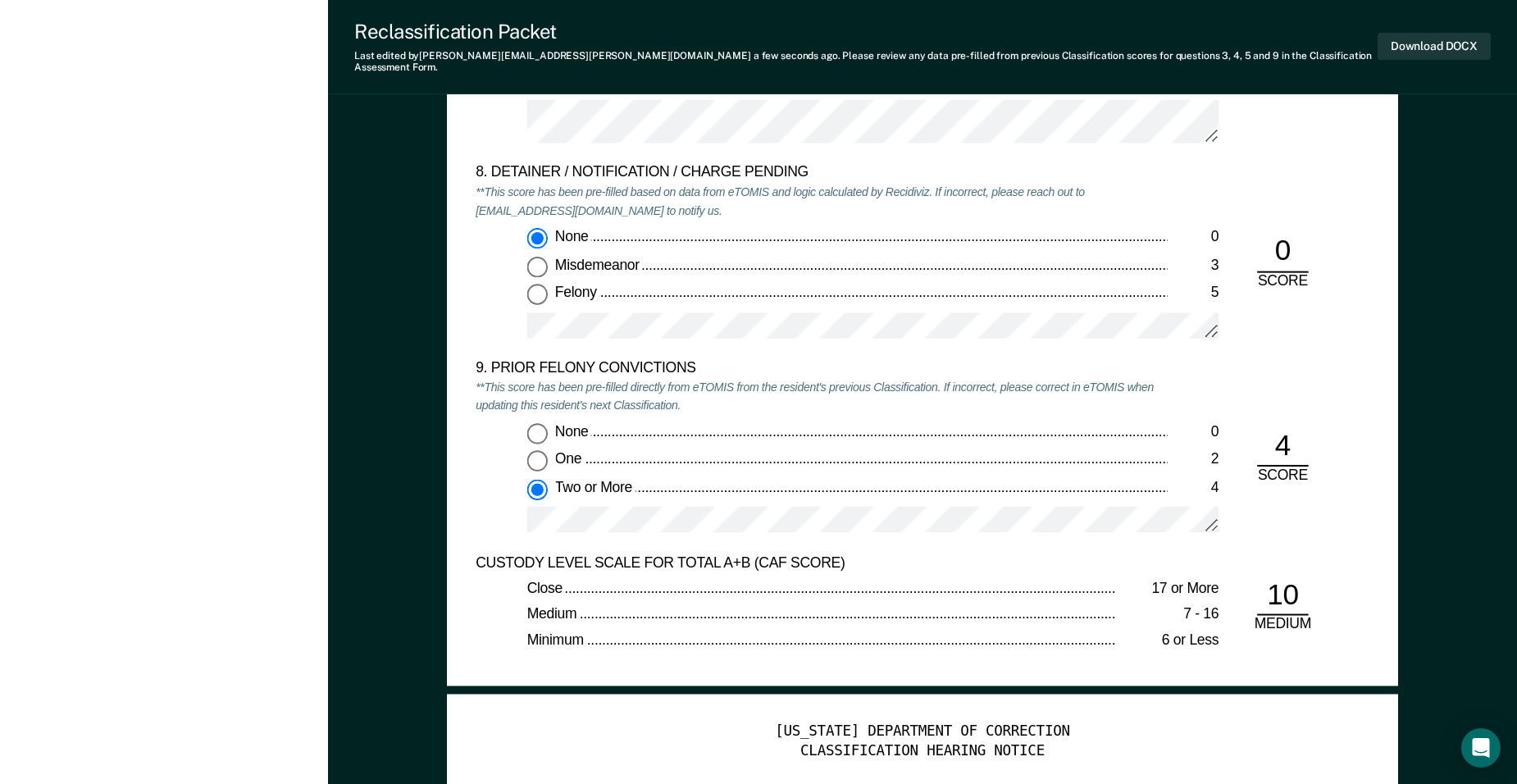
click at [1341, 510] on div "9. PRIOR FELONY CONVICTIONS **This score has been pre-filled directly from eTOM…" at bounding box center [923, 457] width 894 height 195
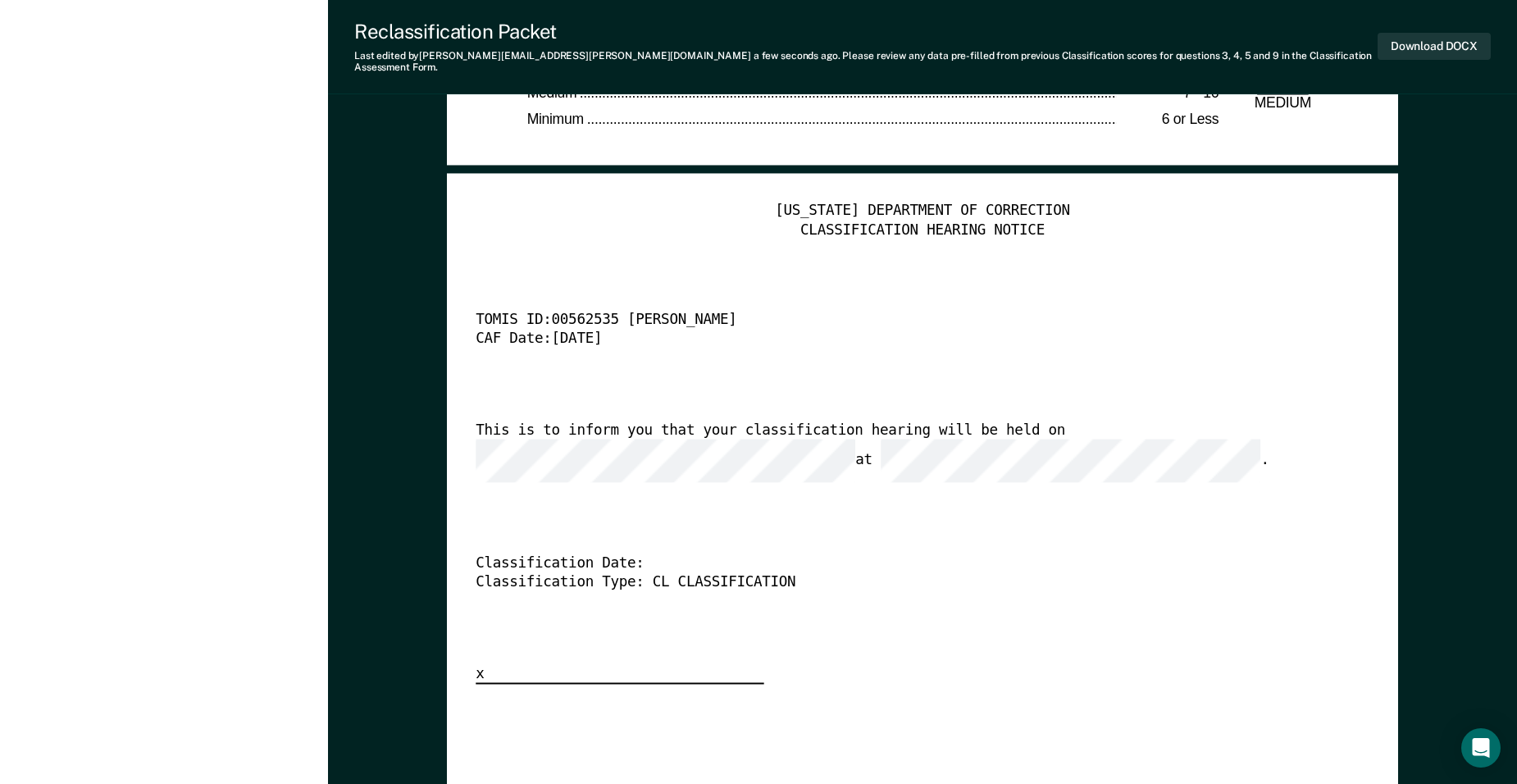
scroll to position [0, 0]
click at [964, 573] on div "Classification Type: CL CLASSIFICATION" at bounding box center [899, 582] width 848 height 19
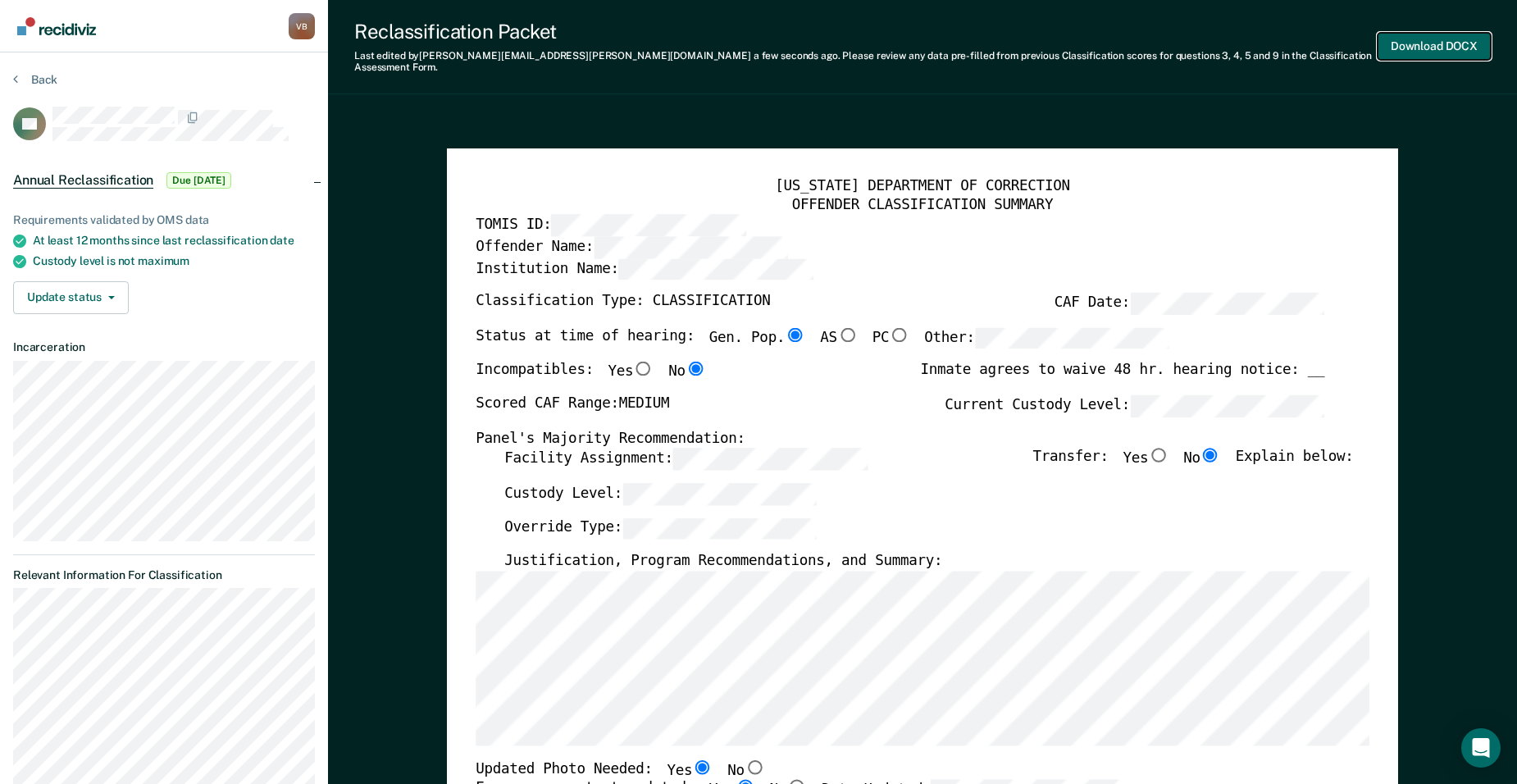
click at [1416, 36] on button "Download DOCX" at bounding box center [1434, 46] width 113 height 27
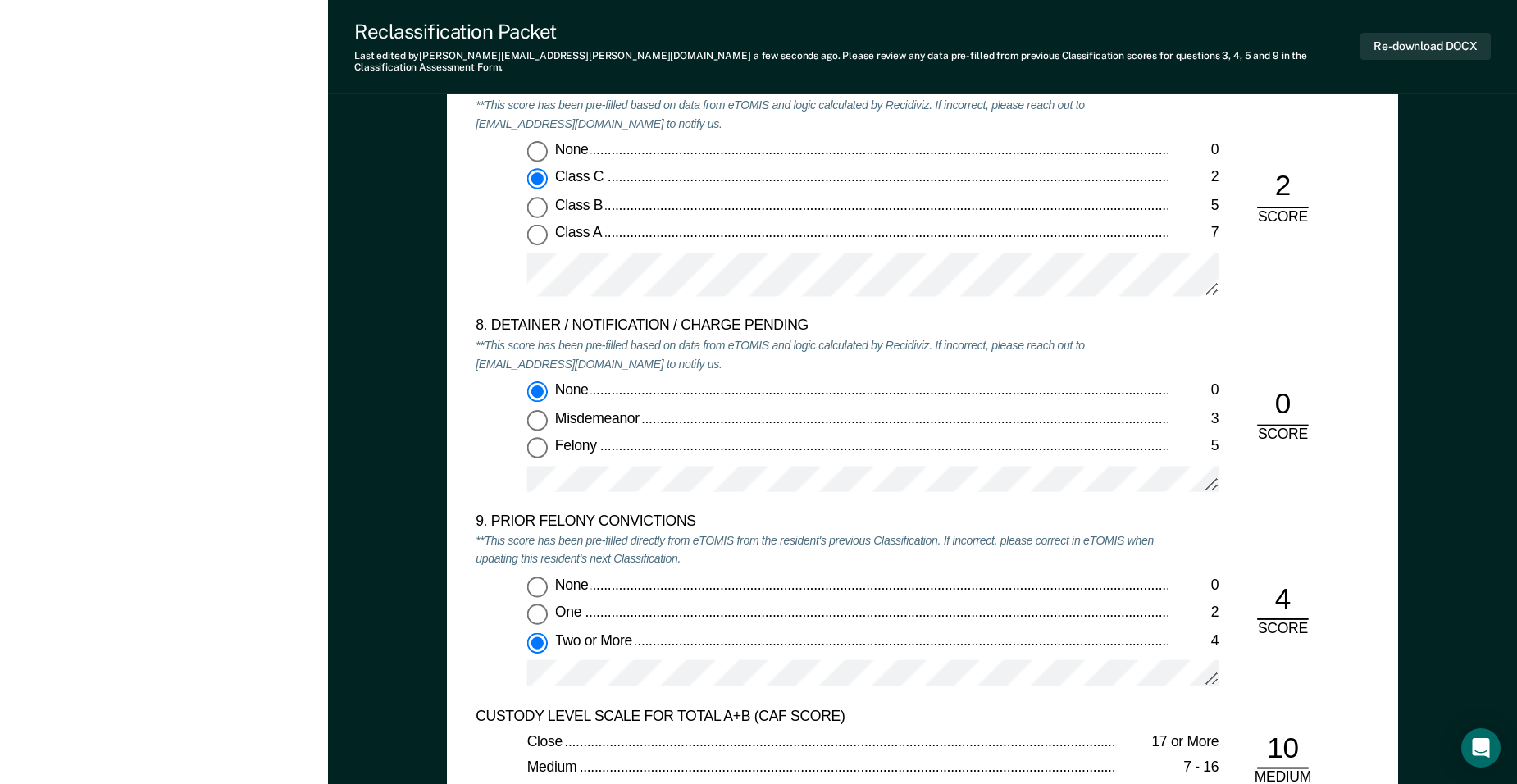
scroll to position [3188, 0]
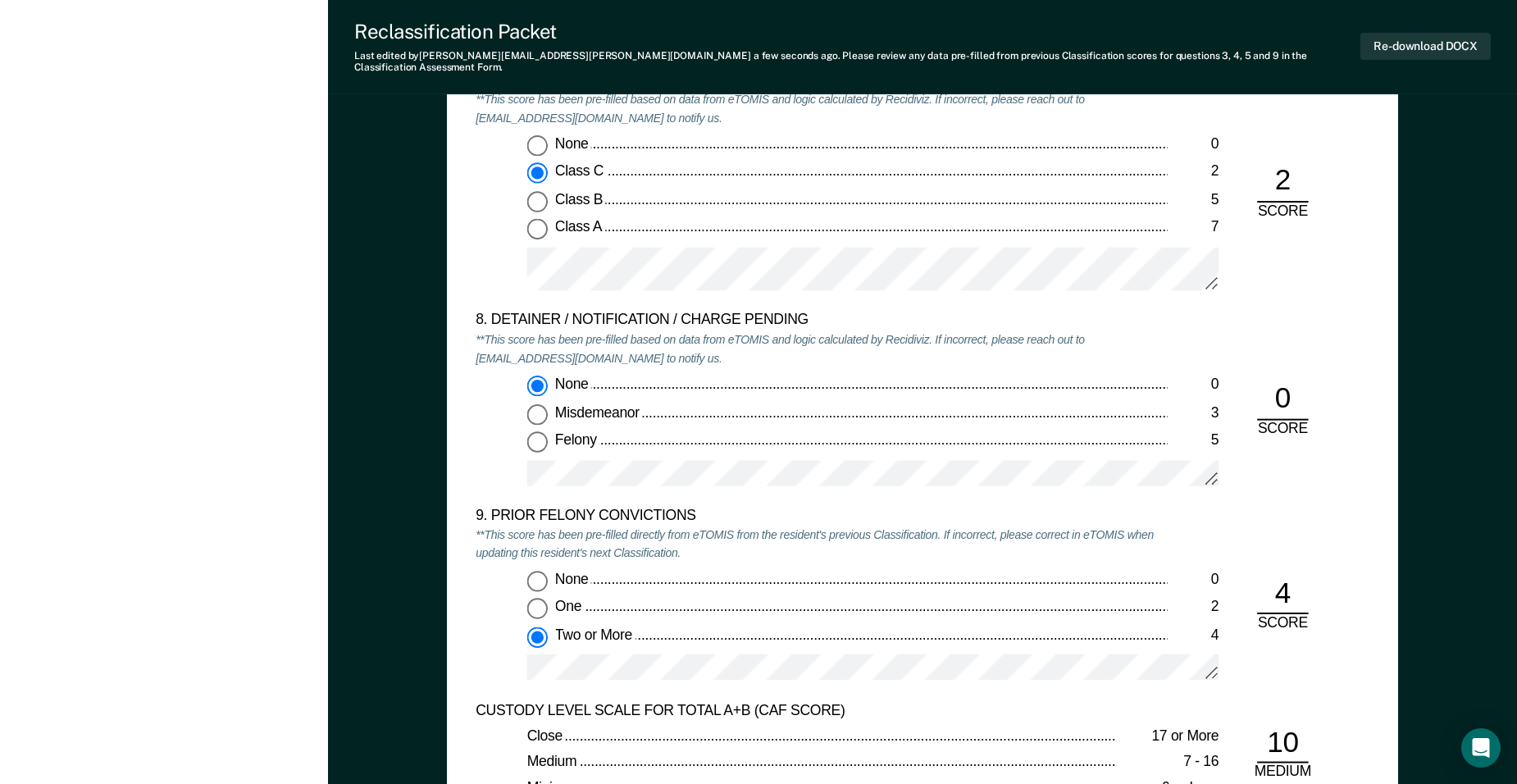
click at [545, 598] on input "One 2" at bounding box center [538, 608] width 21 height 21
type textarea "x"
radio input "true"
radio input "false"
click at [1320, 482] on div "8. DETAINER / NOTIFICATION / CHARGE PENDING **This score has been pre-filled ba…" at bounding box center [923, 410] width 894 height 195
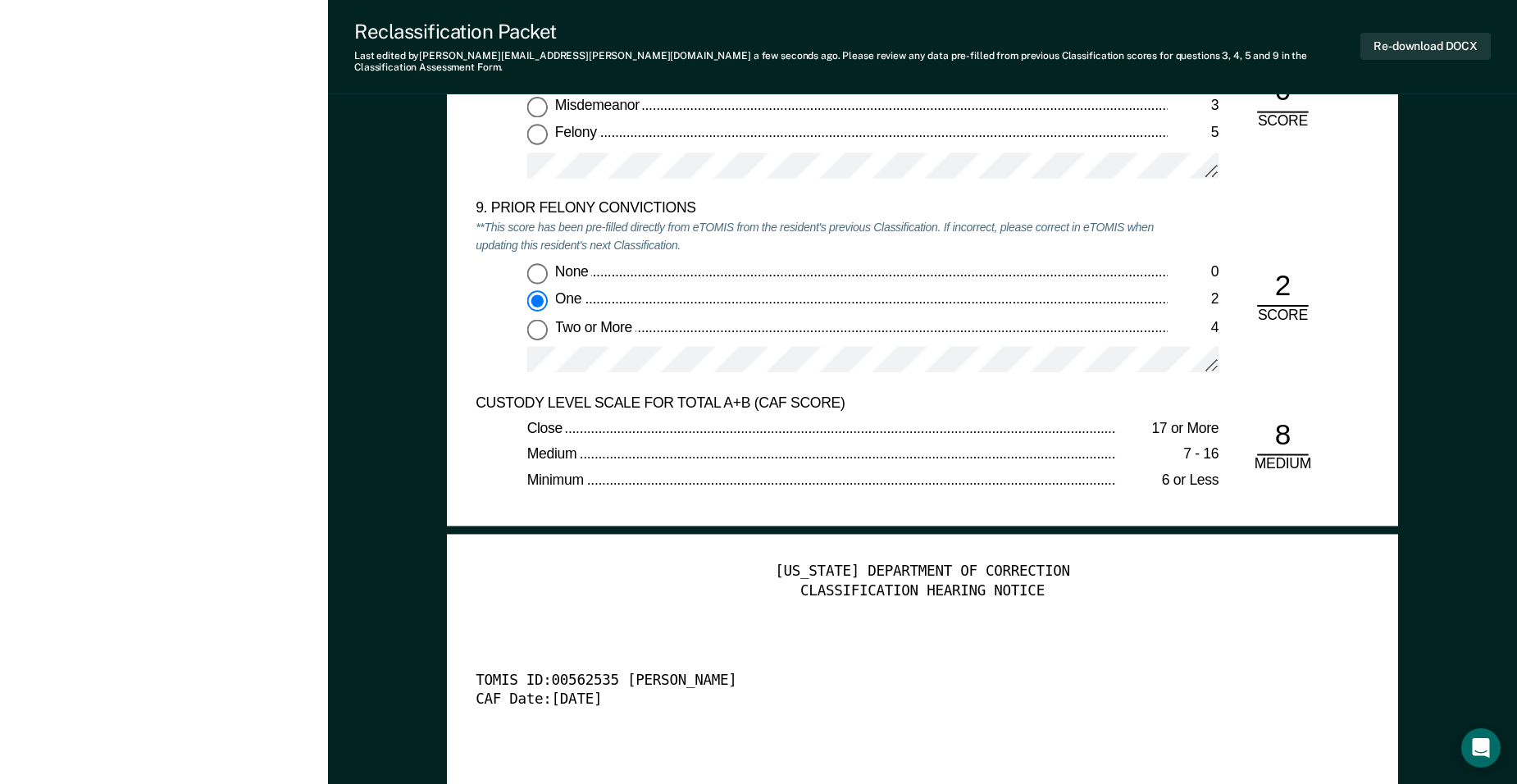
scroll to position [3484, 0]
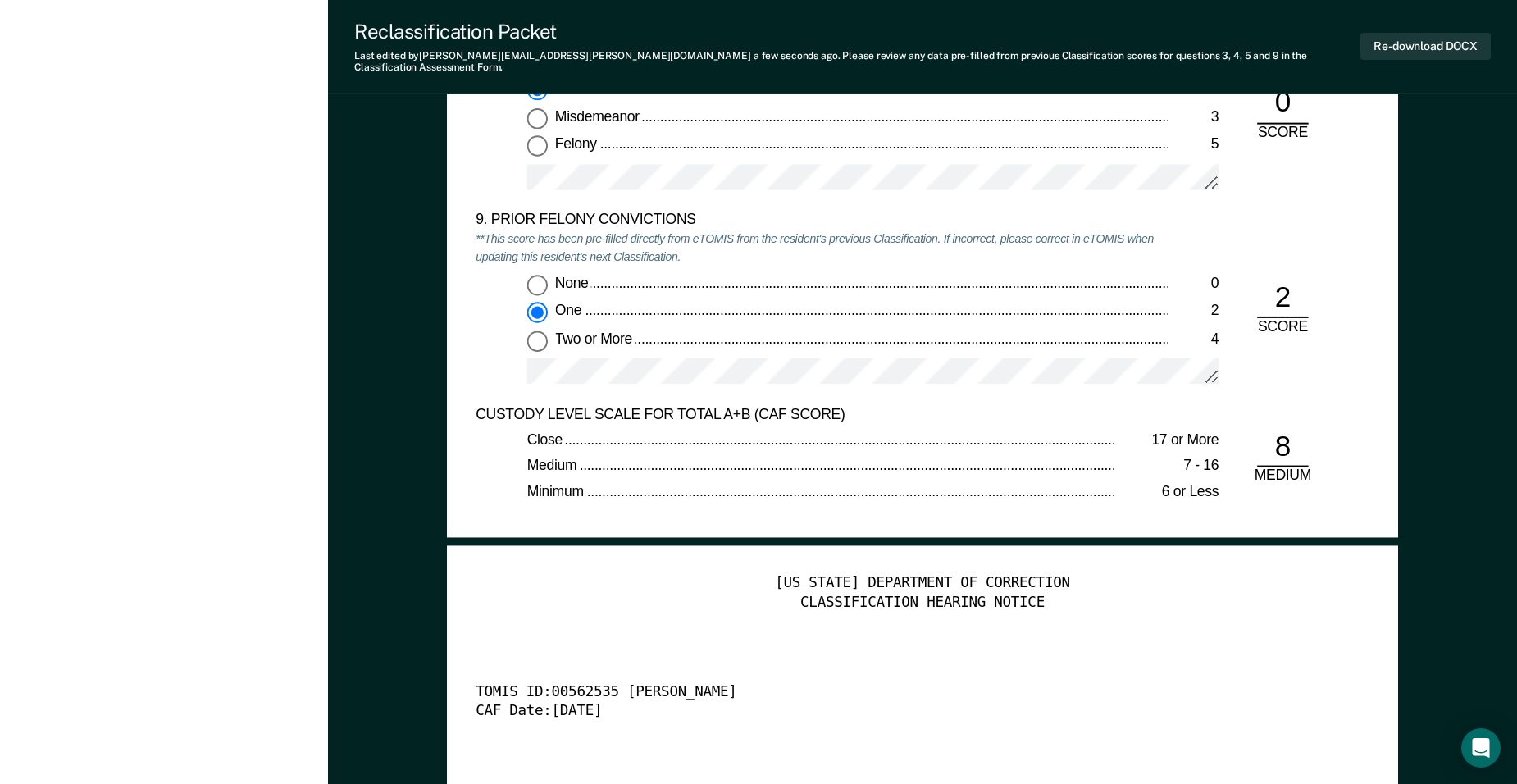
click at [1285, 382] on div "9. PRIOR FELONY CONVICTIONS **This score has been pre-filled directly from eTOM…" at bounding box center [923, 308] width 894 height 195
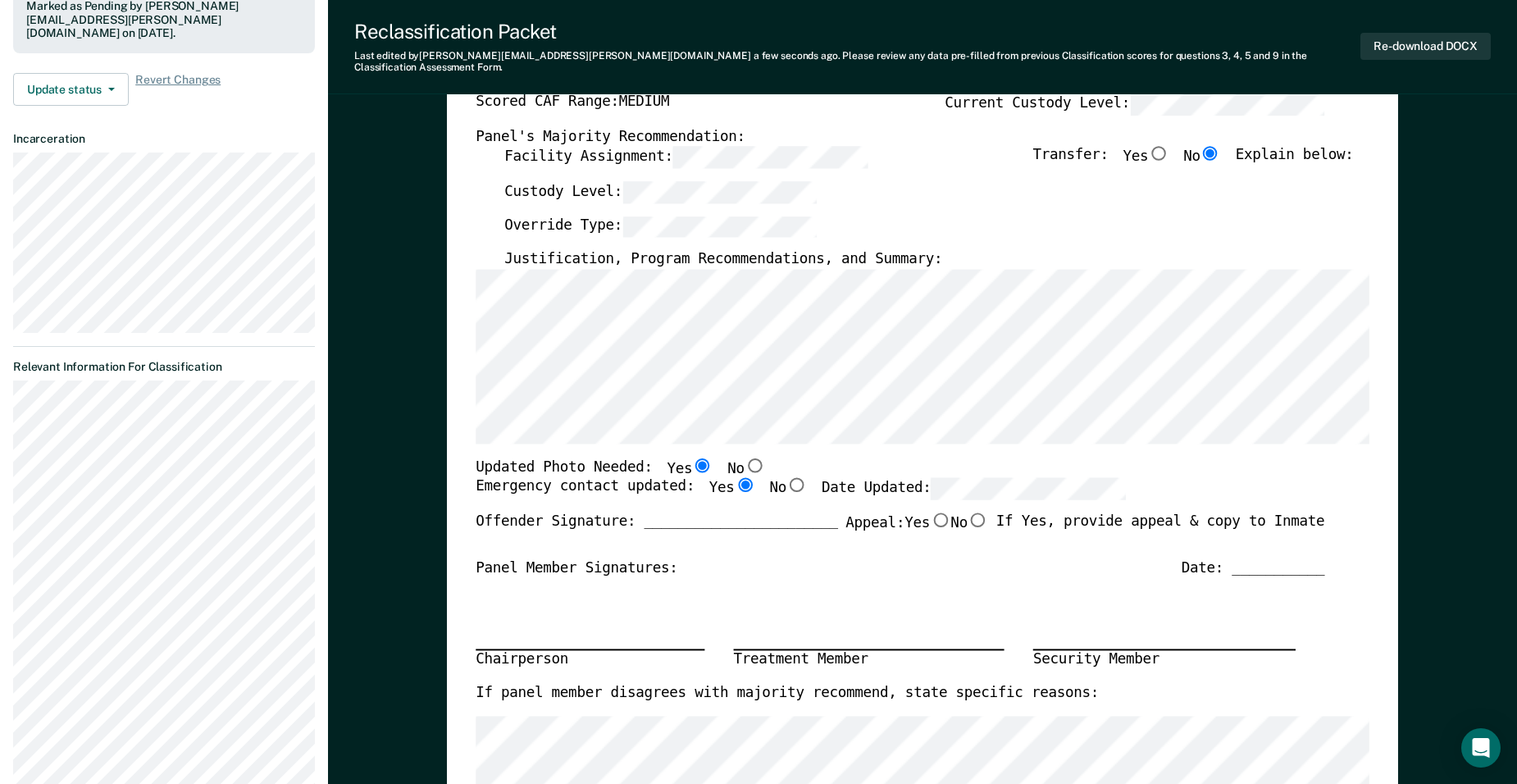
scroll to position [0, 0]
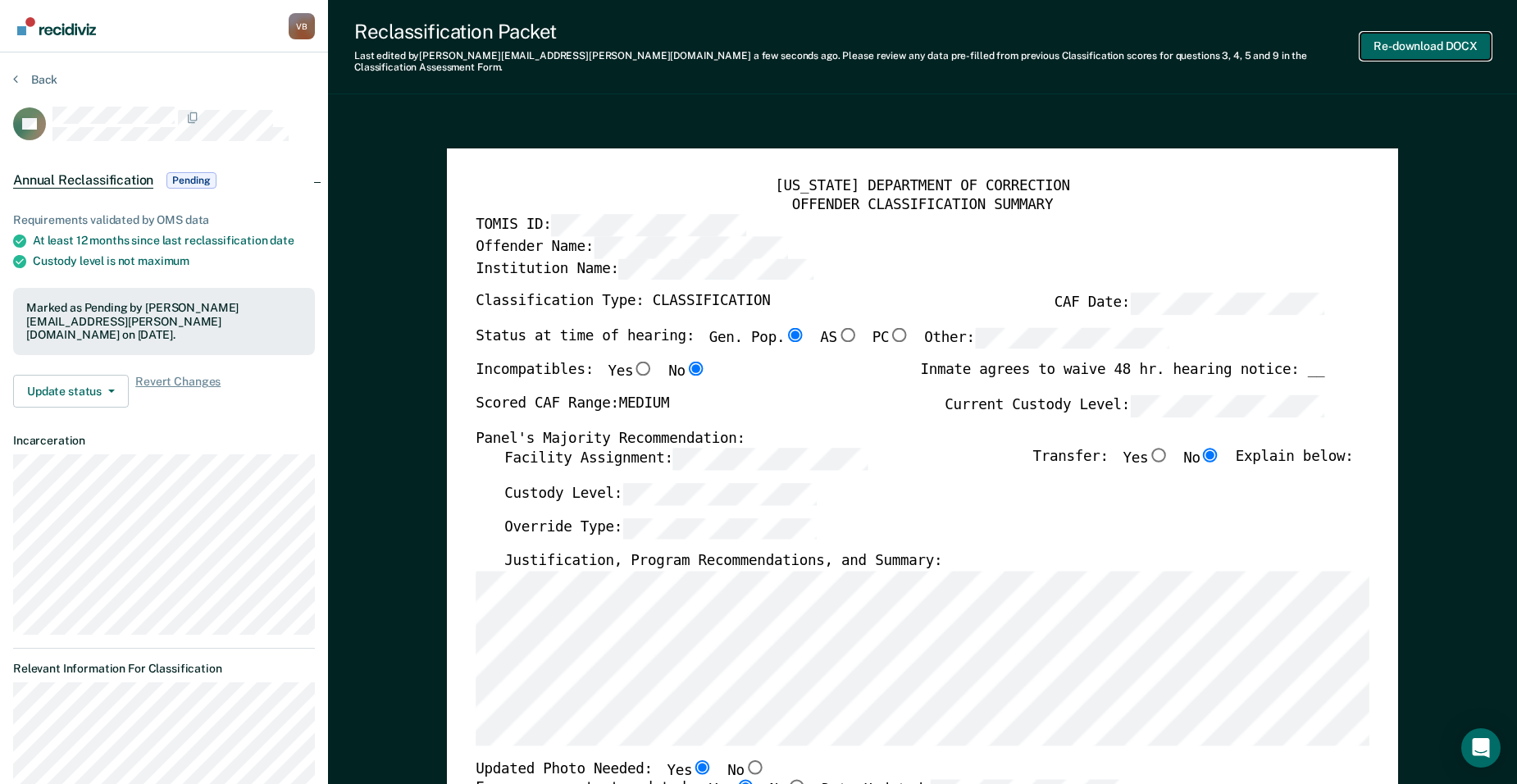
click at [1430, 39] on button "Re-download DOCX" at bounding box center [1425, 46] width 130 height 27
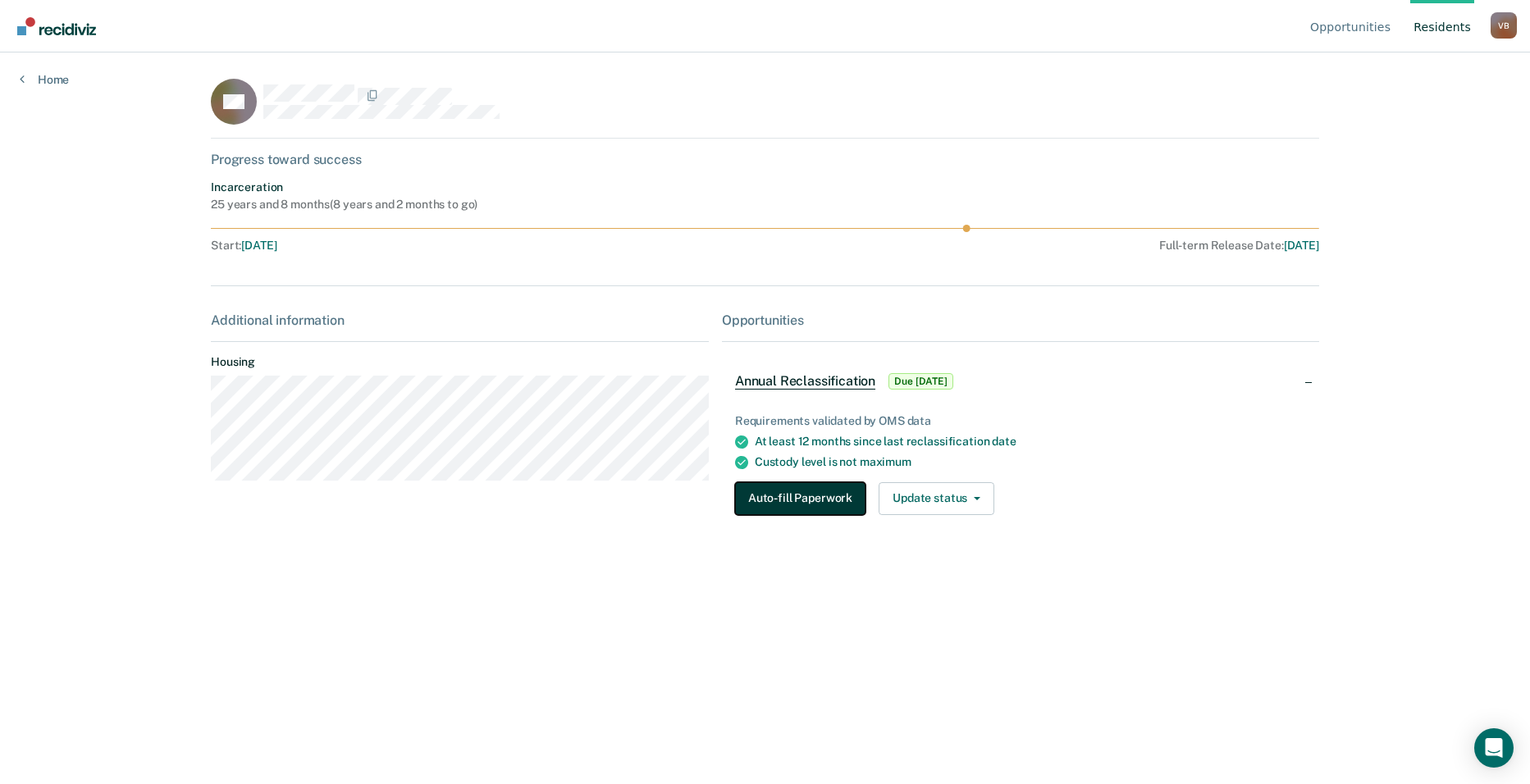
click at [824, 496] on button "Auto-fill Paperwork" at bounding box center [800, 499] width 130 height 33
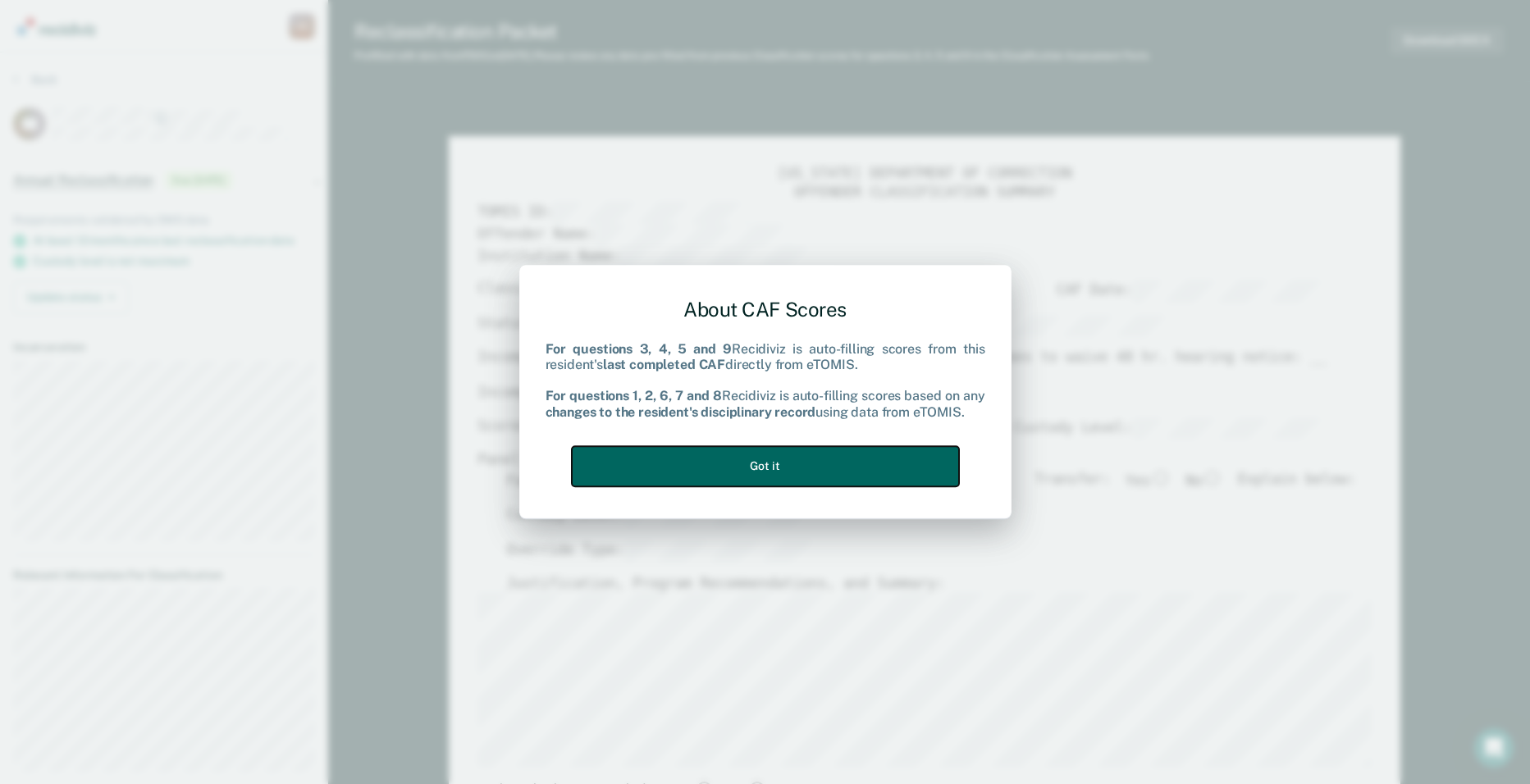
click at [816, 461] on button "Got it" at bounding box center [765, 466] width 387 height 40
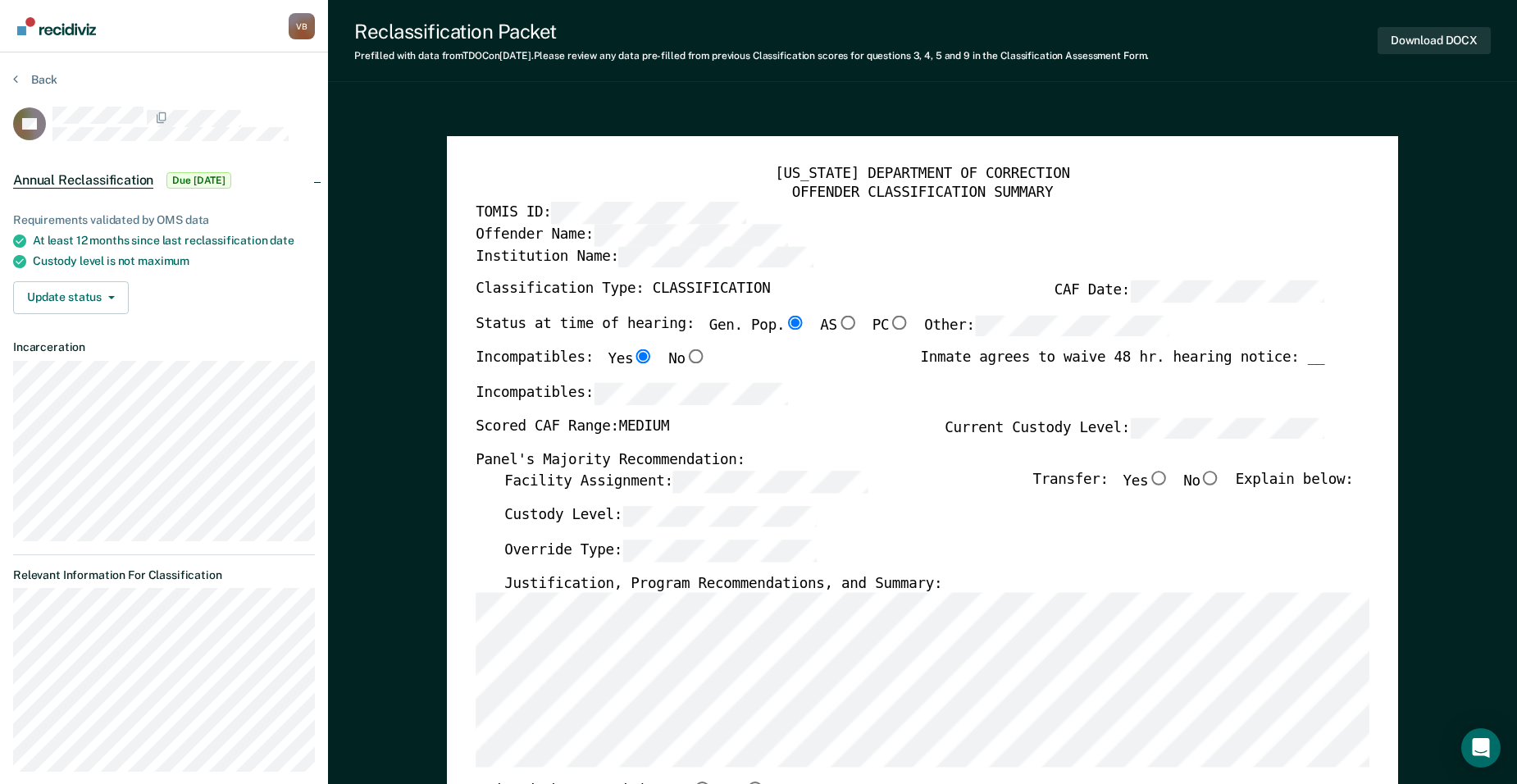
click at [1221, 477] on input "No" at bounding box center [1210, 478] width 21 height 15
type textarea "x"
radio input "true"
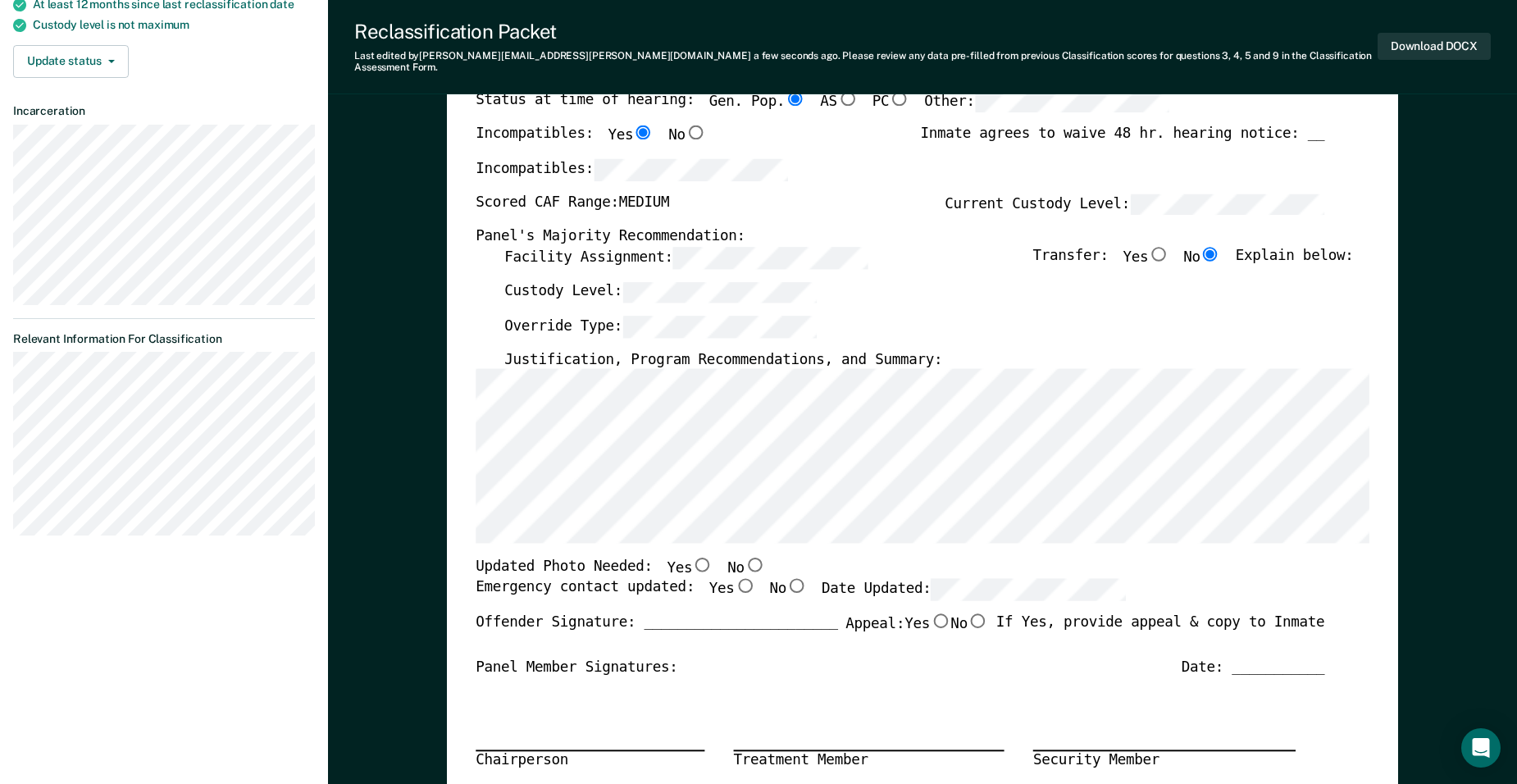
scroll to position [247, 0]
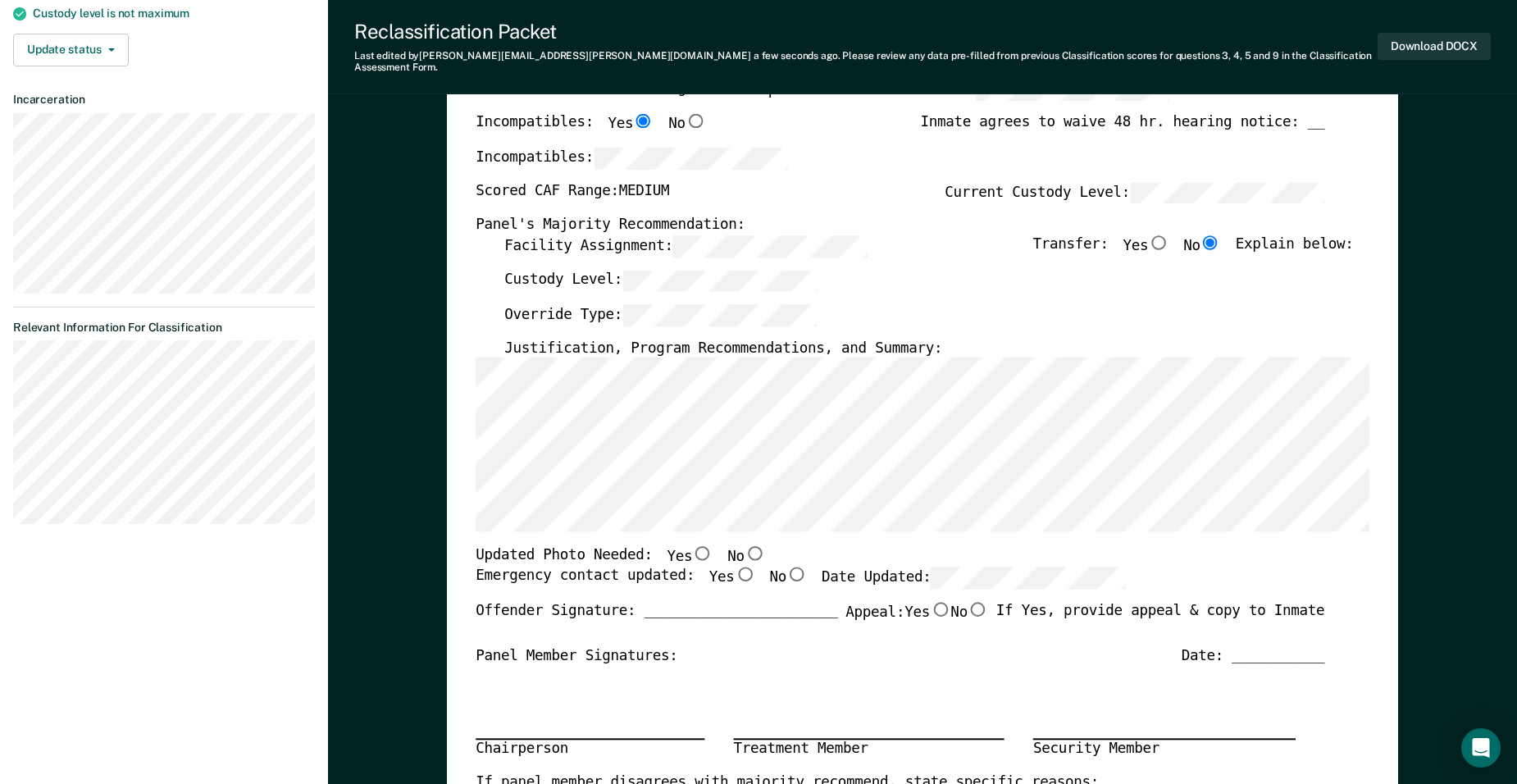
click at [744, 546] on input "No" at bounding box center [754, 553] width 21 height 15
type textarea "x"
radio input "true"
click at [735, 566] on input "Yes" at bounding box center [744, 574] width 21 height 15
type textarea "x"
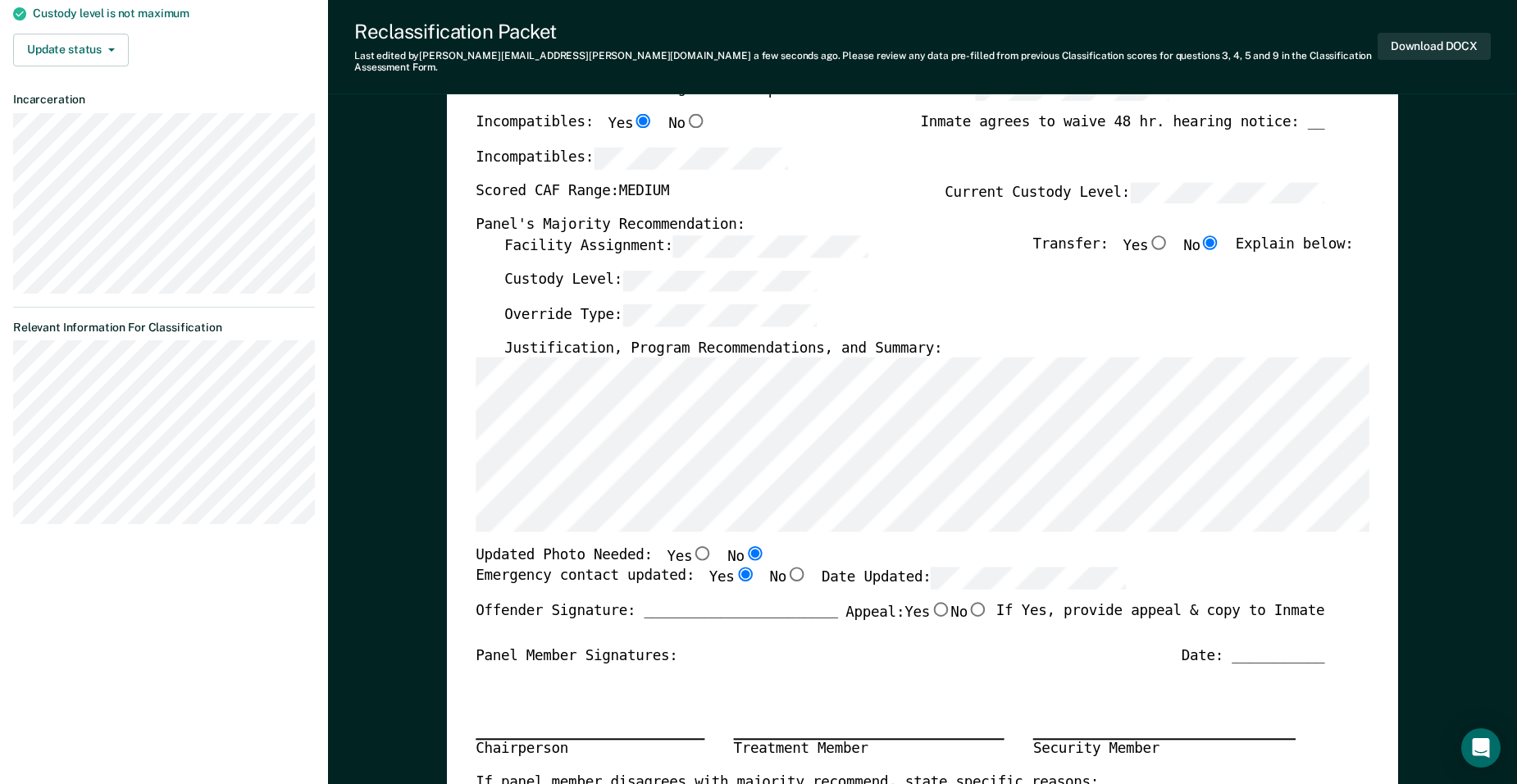
radio input "true"
type textarea "x"
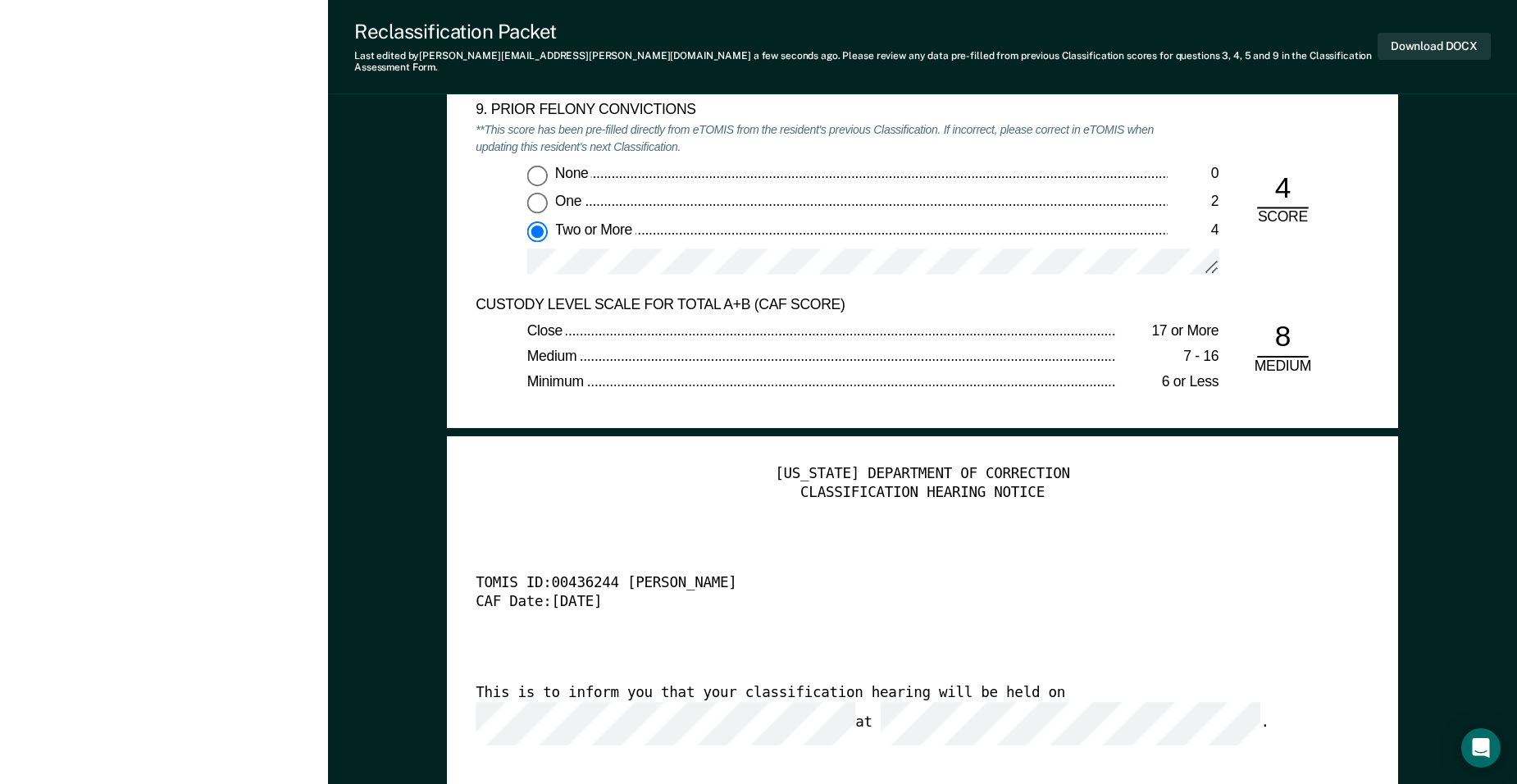
scroll to position [3564, 0]
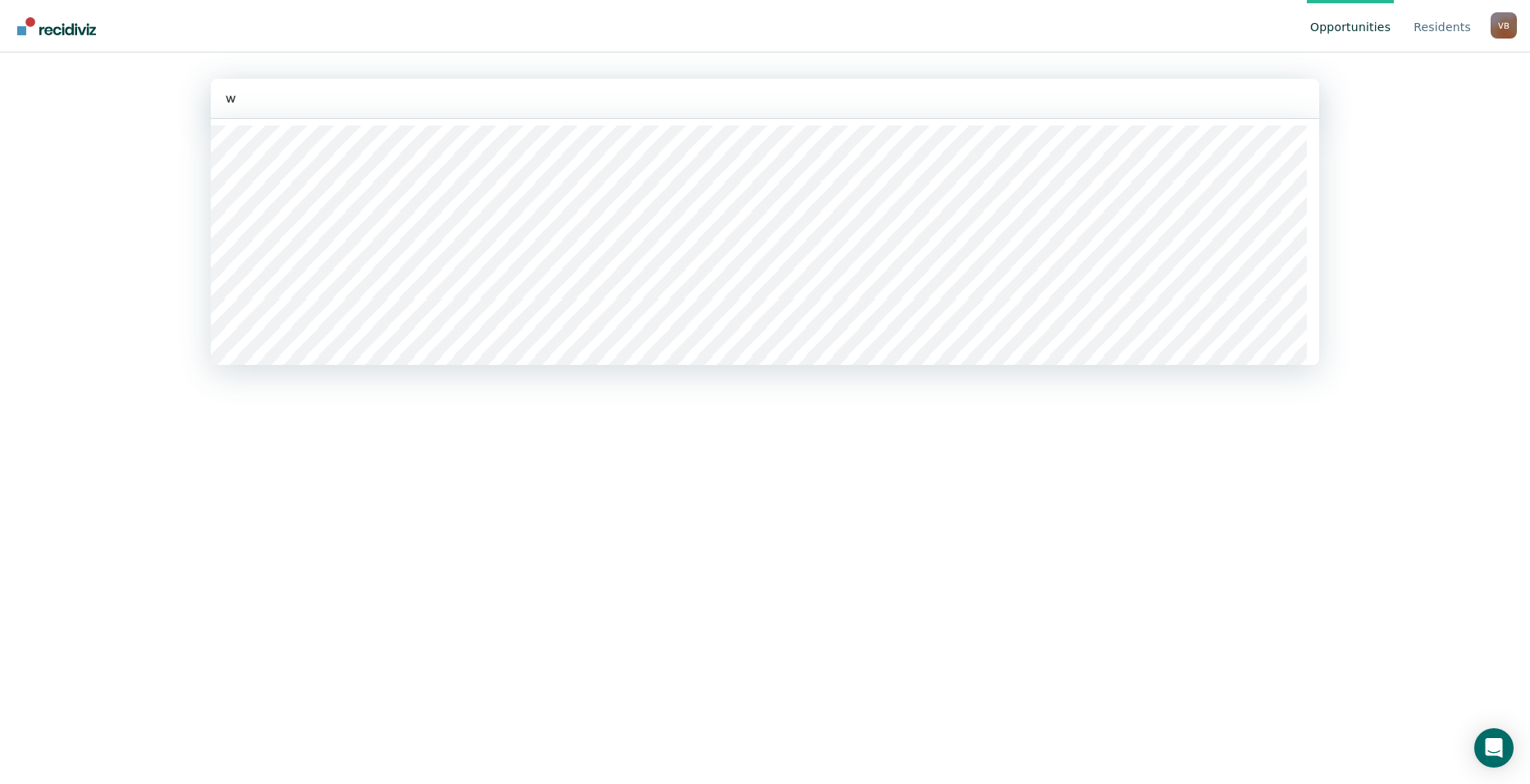
type input "wt"
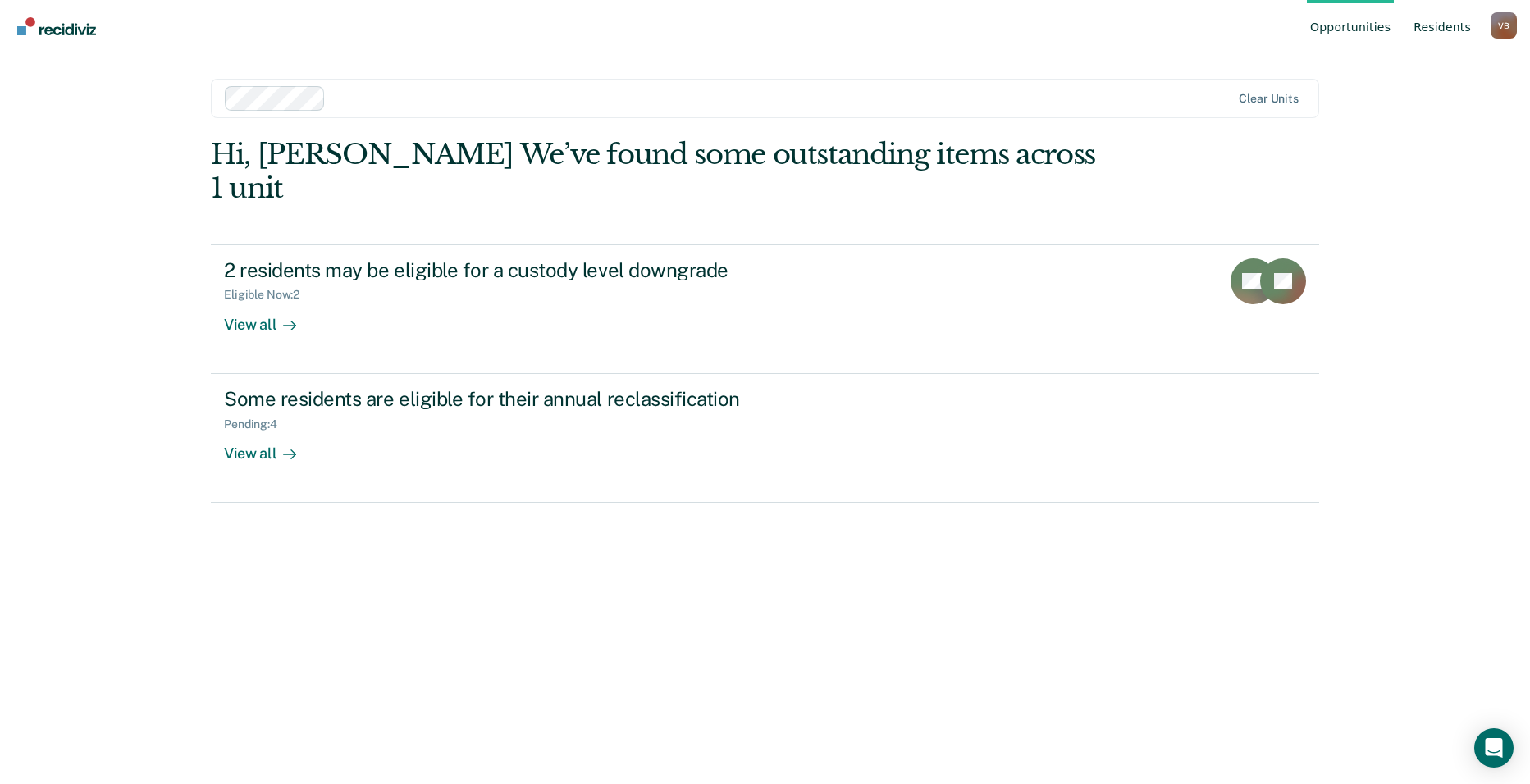
click at [1444, 26] on link "Resident s" at bounding box center [1443, 26] width 64 height 53
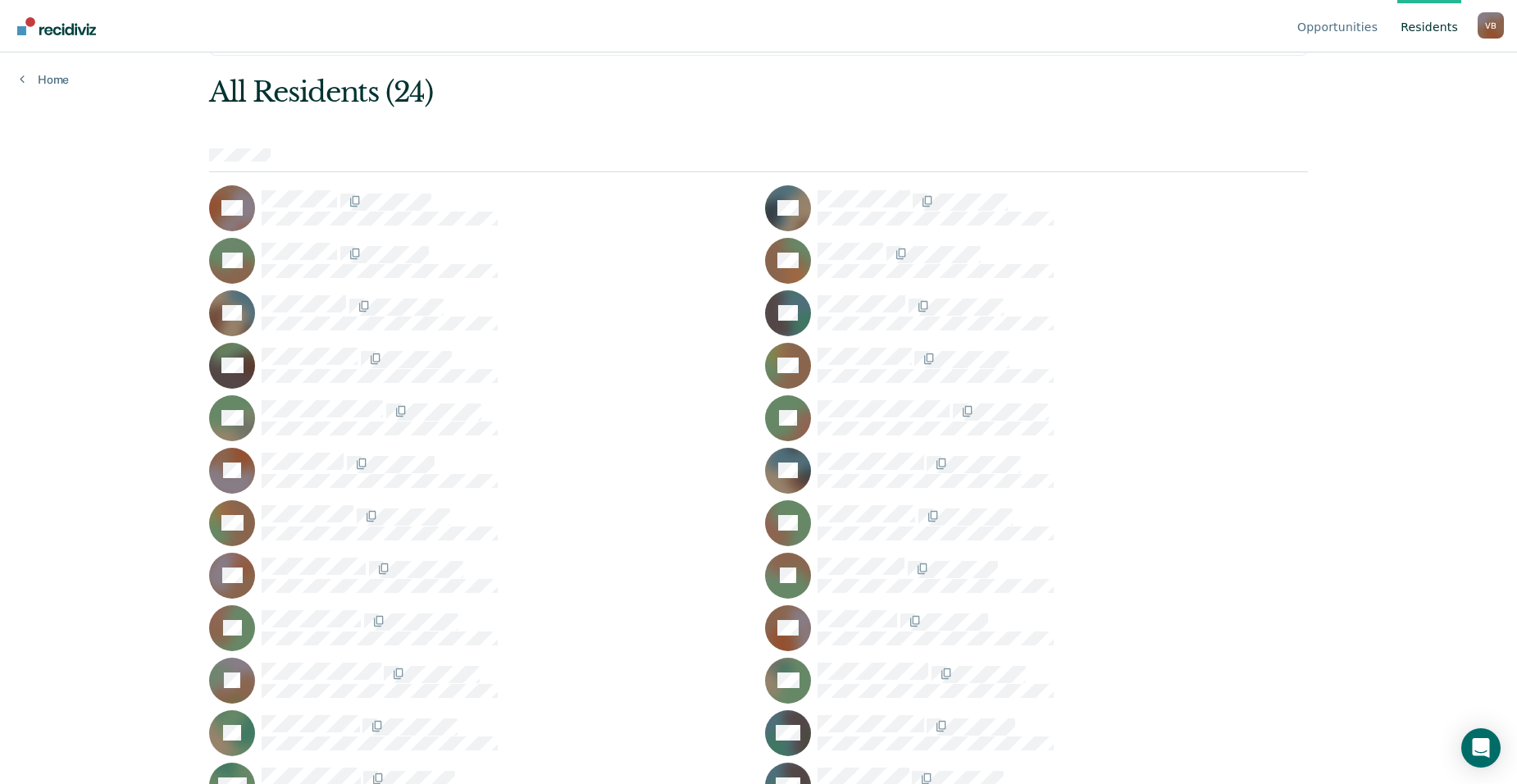
scroll to position [84, 0]
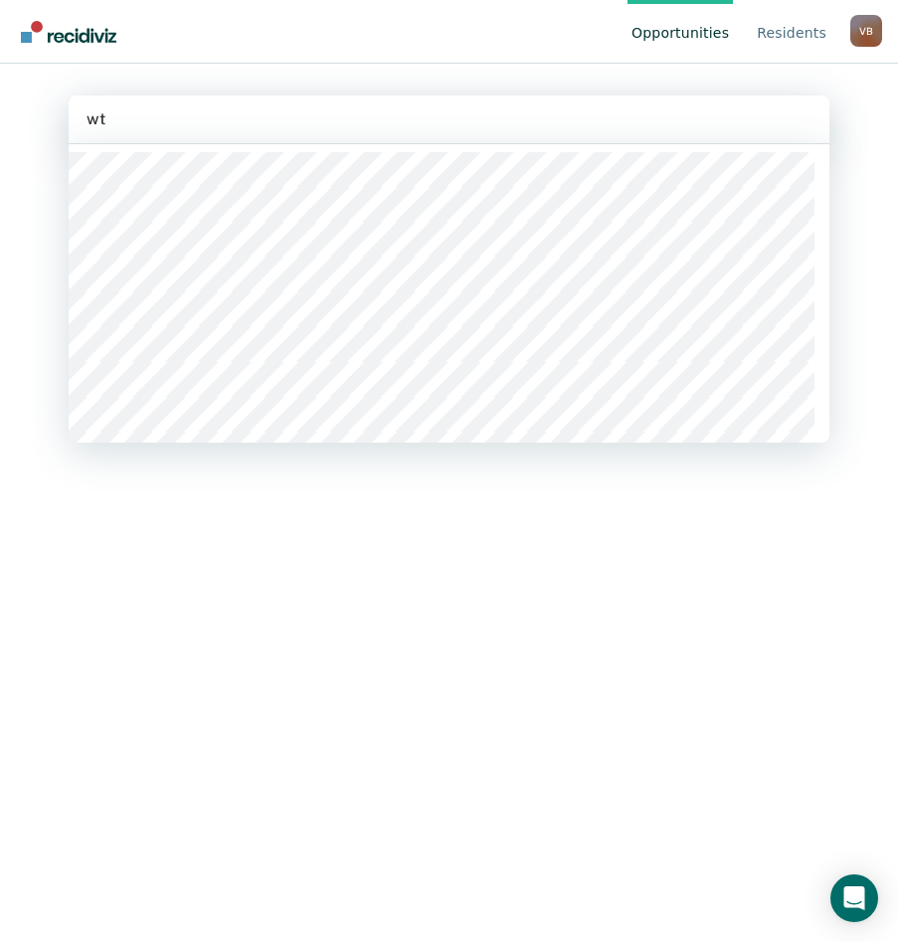
type input "wts"
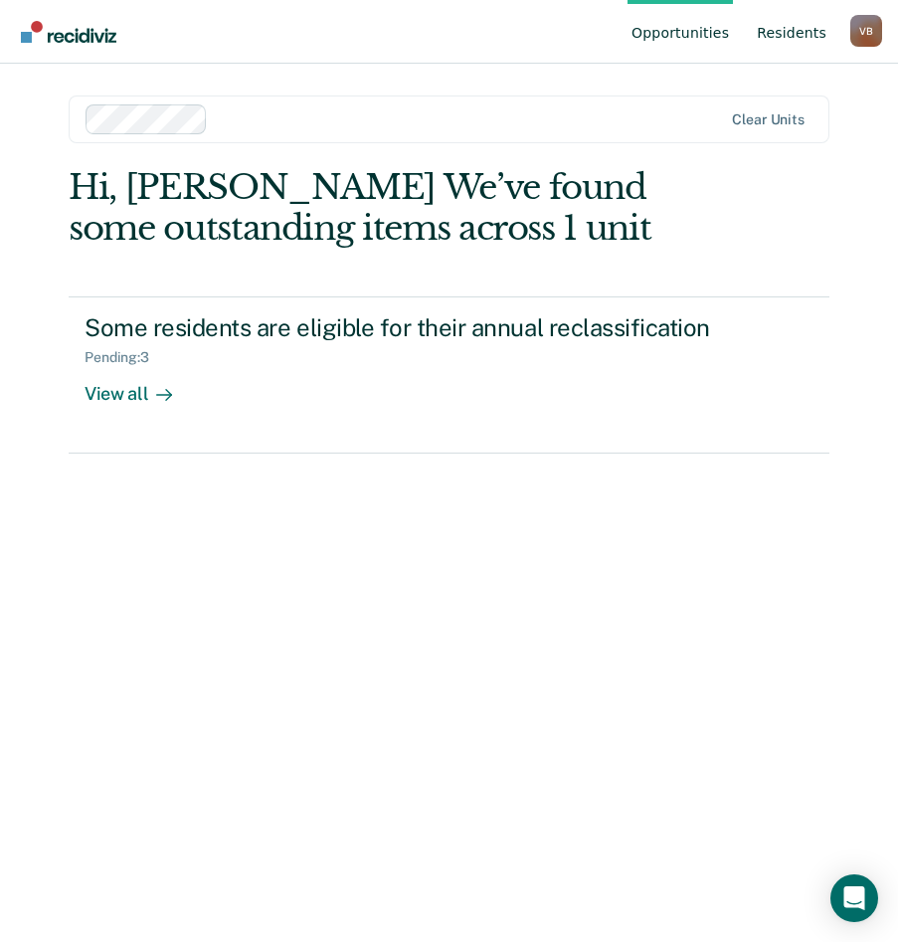
click at [799, 27] on link "Resident s" at bounding box center [792, 32] width 78 height 64
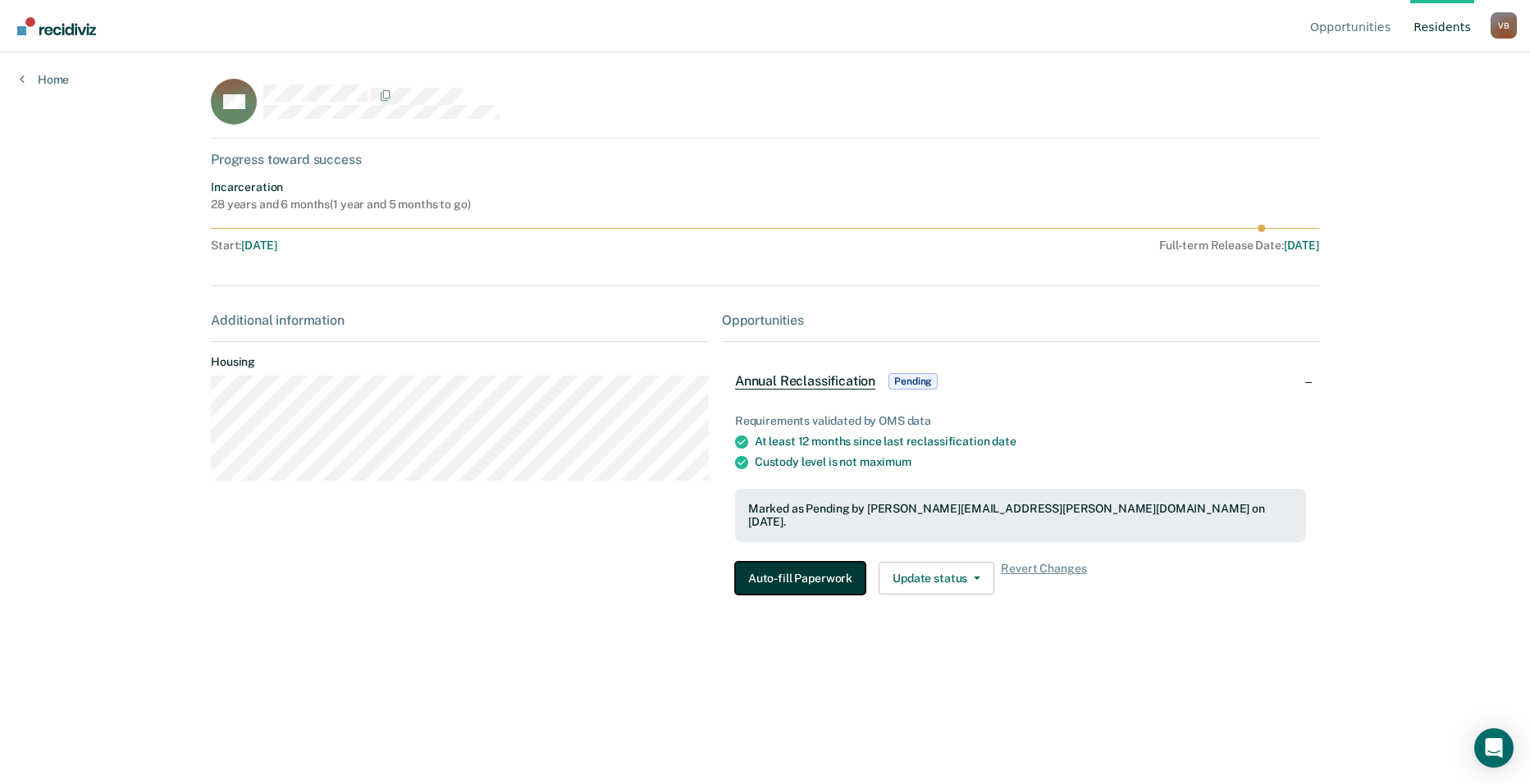
click at [740, 565] on button "Auto-fill Paperwork" at bounding box center [800, 578] width 130 height 33
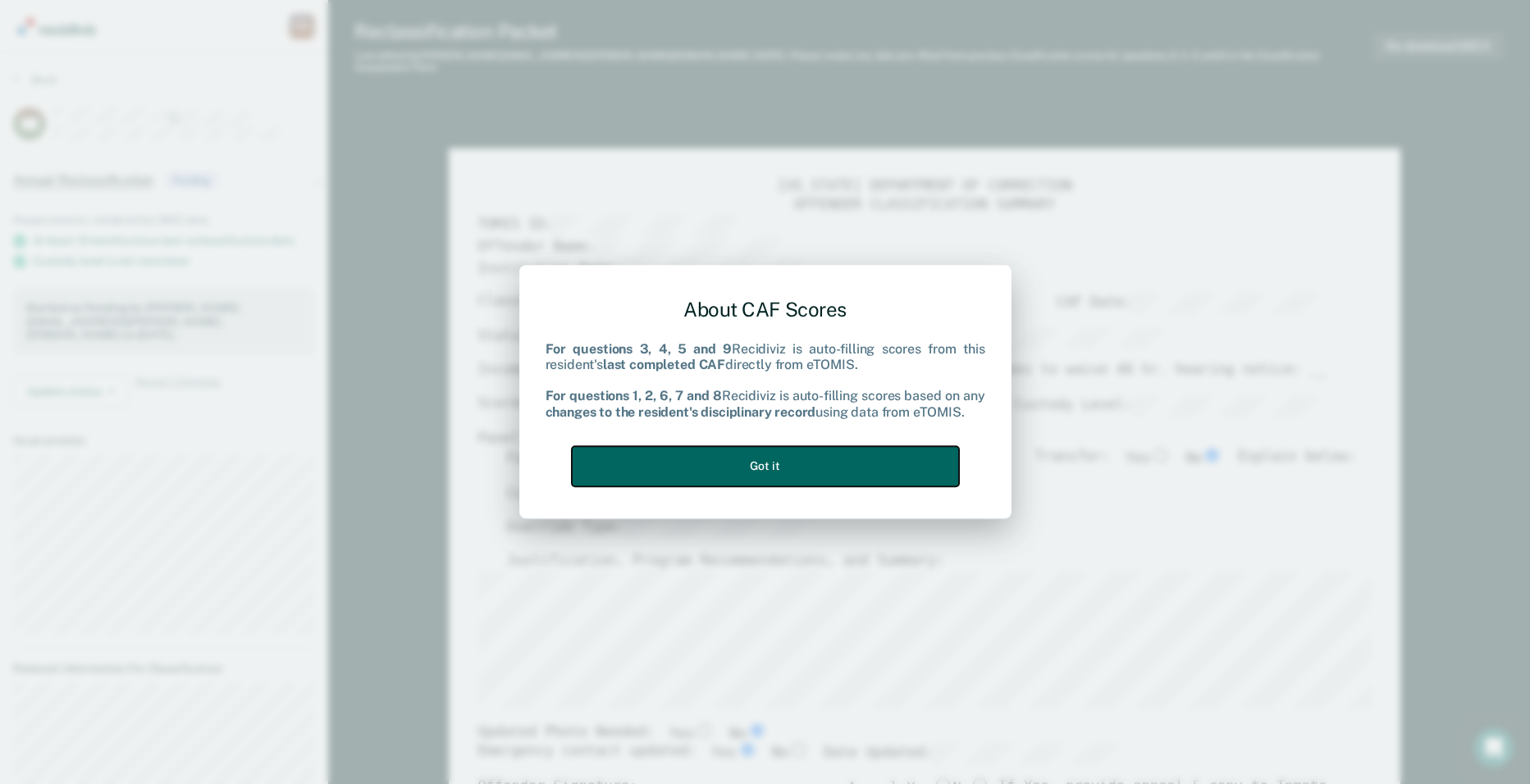
click at [740, 463] on button "Got it" at bounding box center [765, 466] width 387 height 40
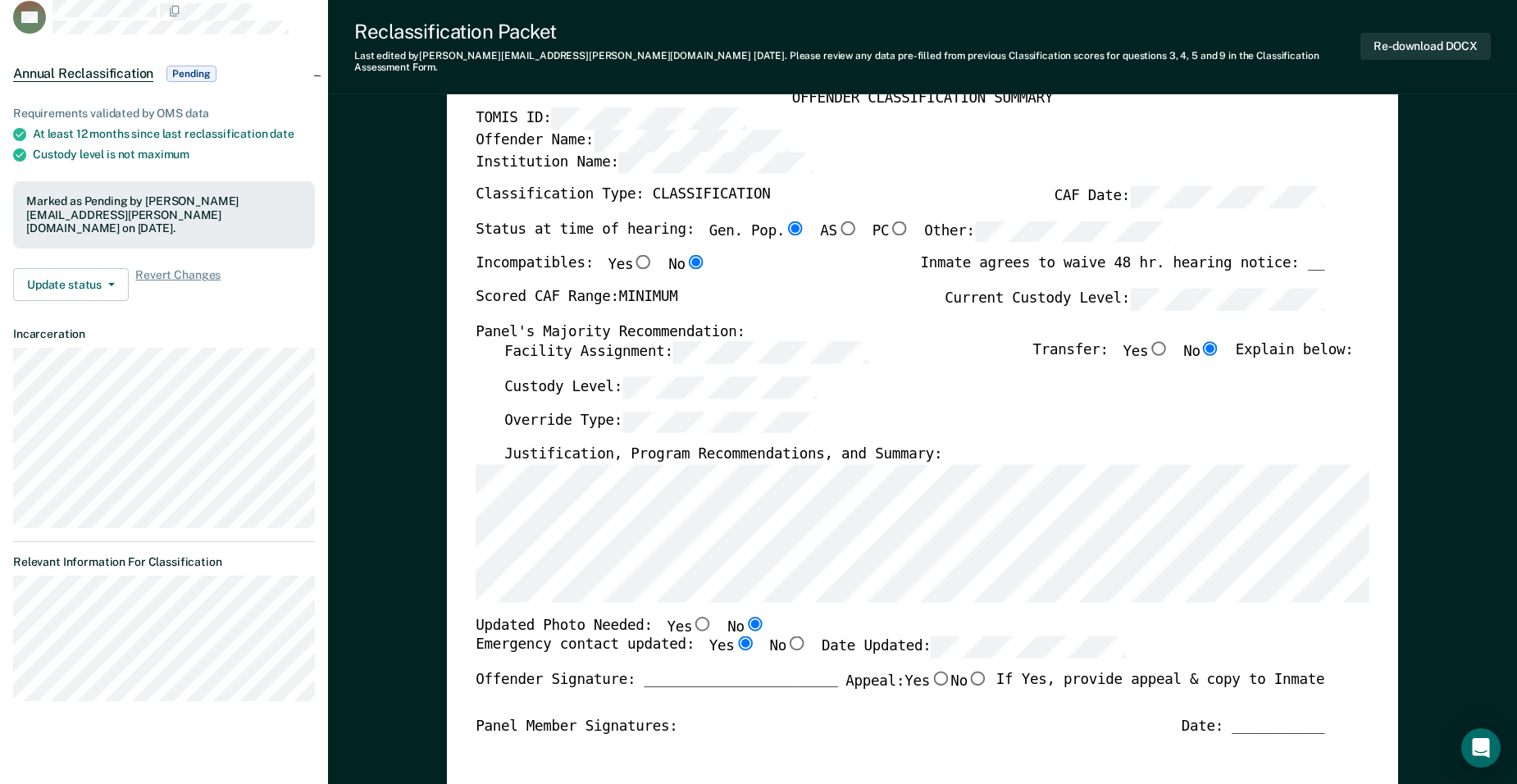
scroll to position [118, 0]
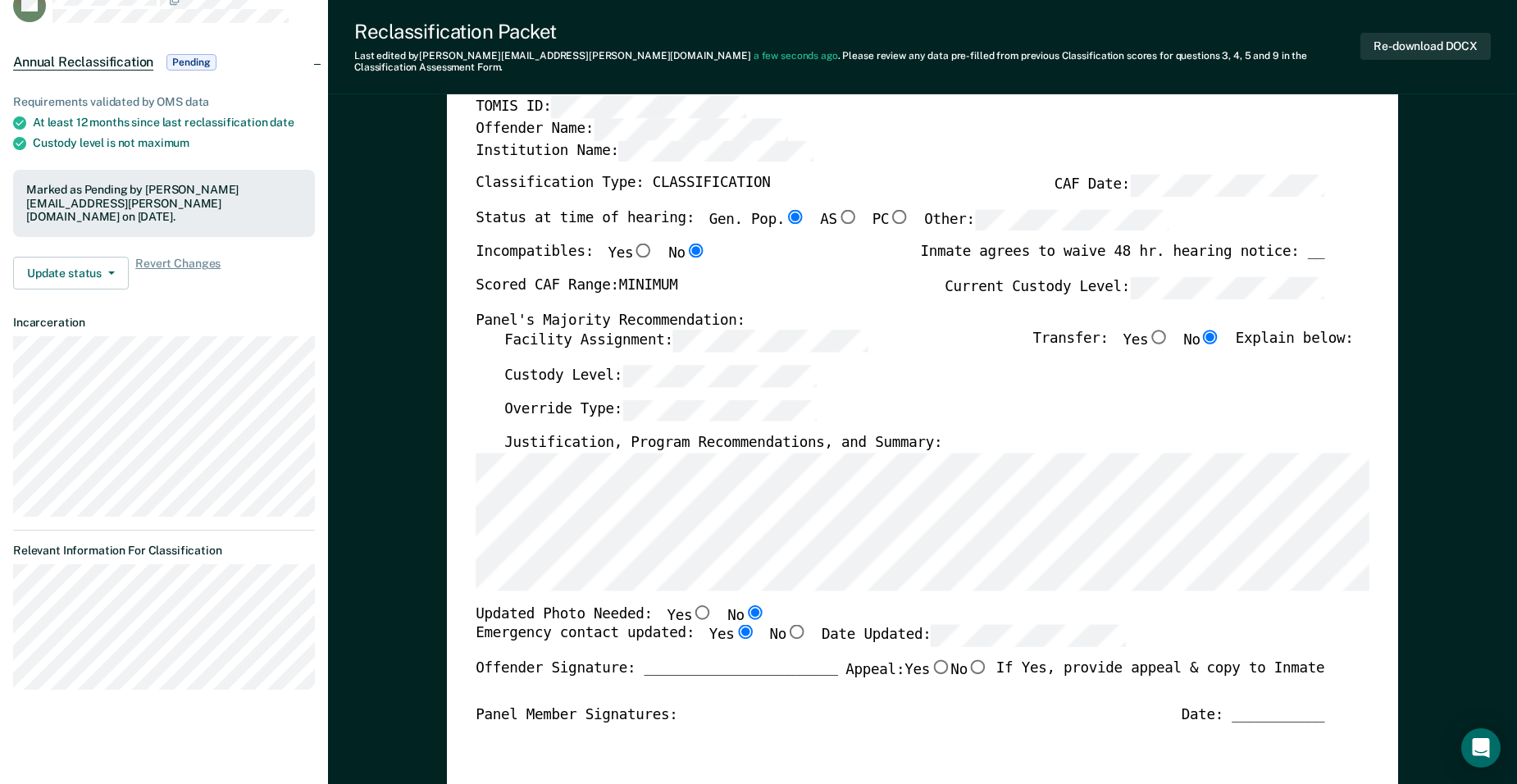
type textarea "x"
click at [740, 365] on div "Custody Level:" at bounding box center [928, 383] width 848 height 35
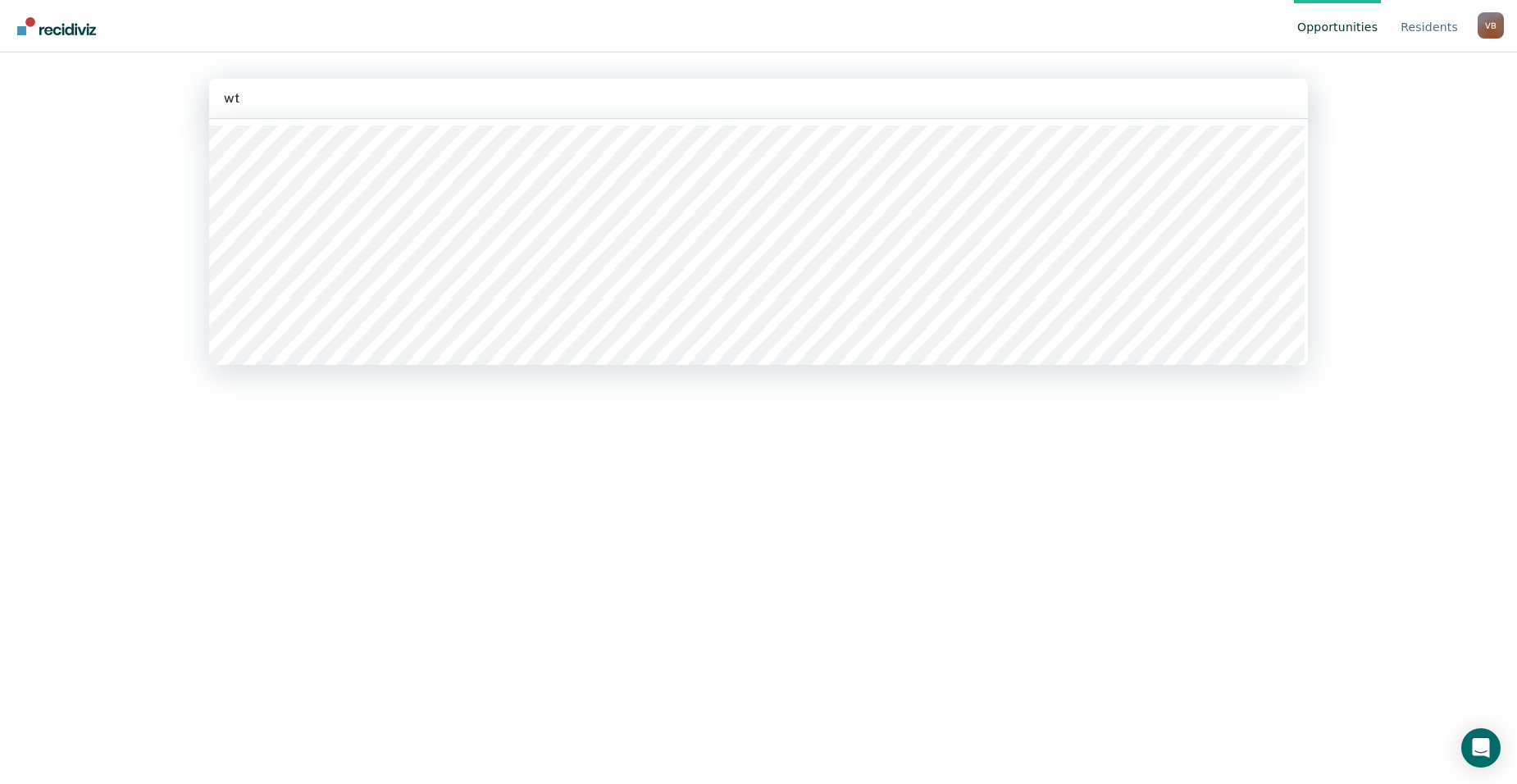
type input "wts"
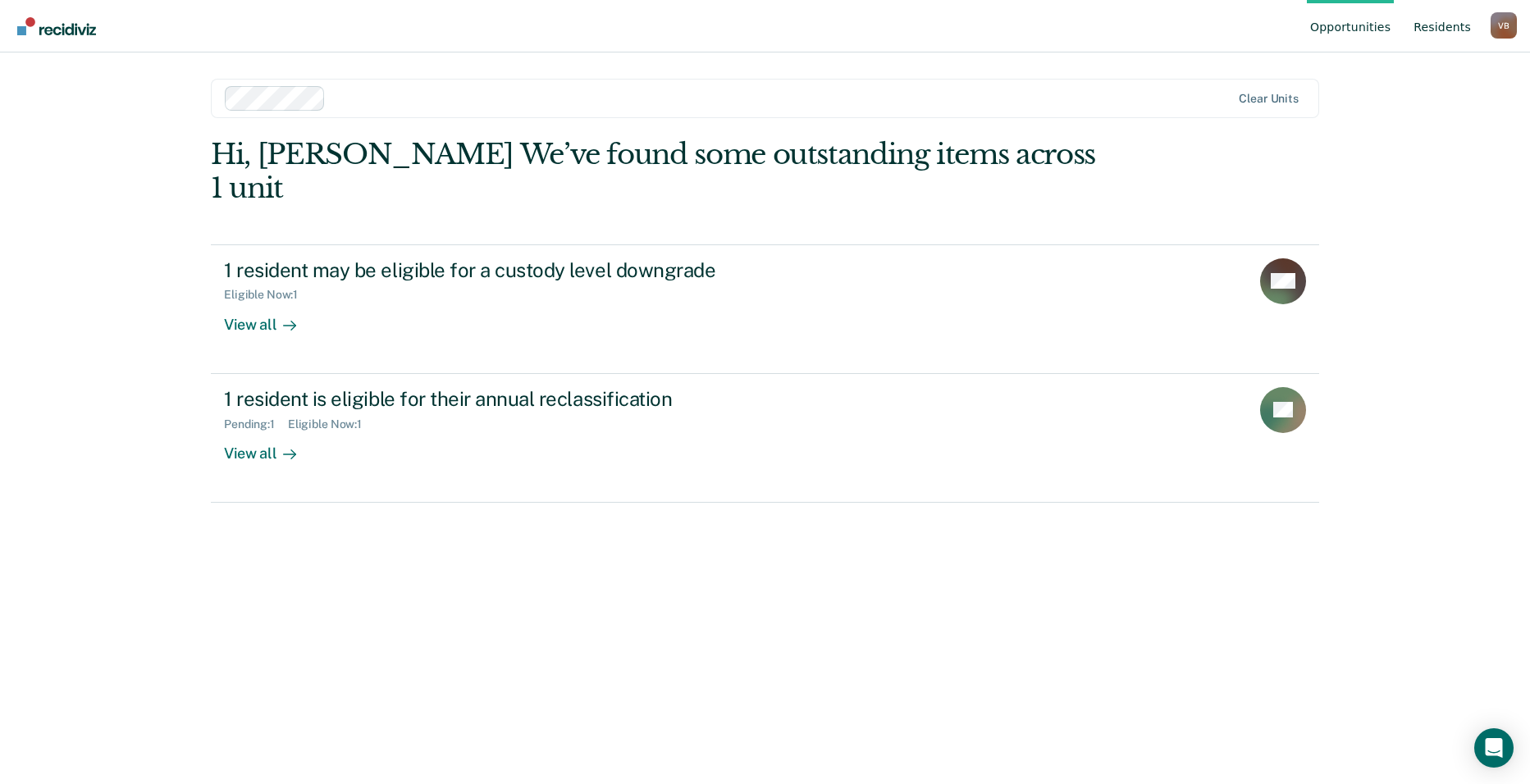
click at [740, 26] on link "Resident s" at bounding box center [1443, 26] width 64 height 53
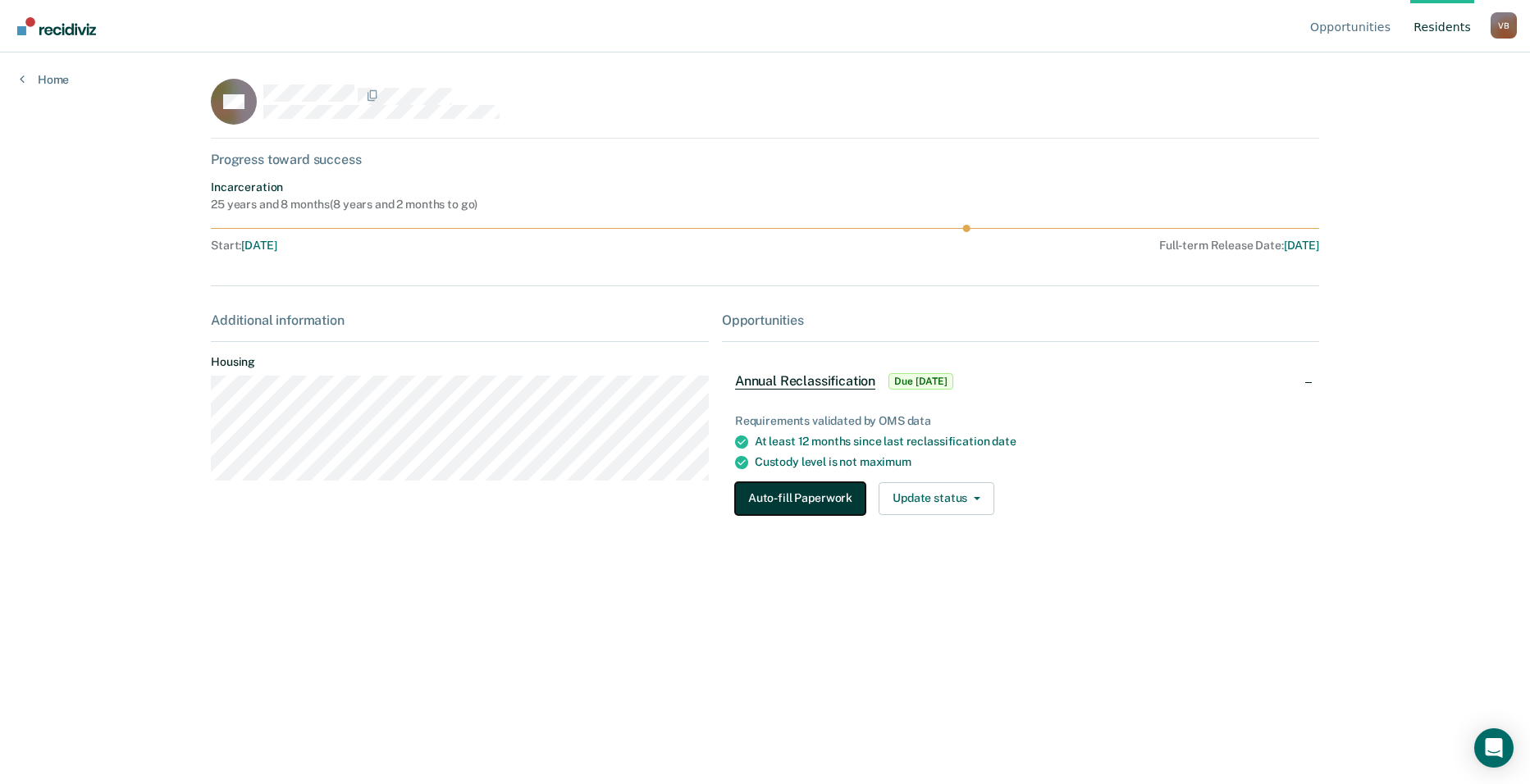
click at [740, 496] on button "Auto-fill Paperwork" at bounding box center [800, 499] width 130 height 33
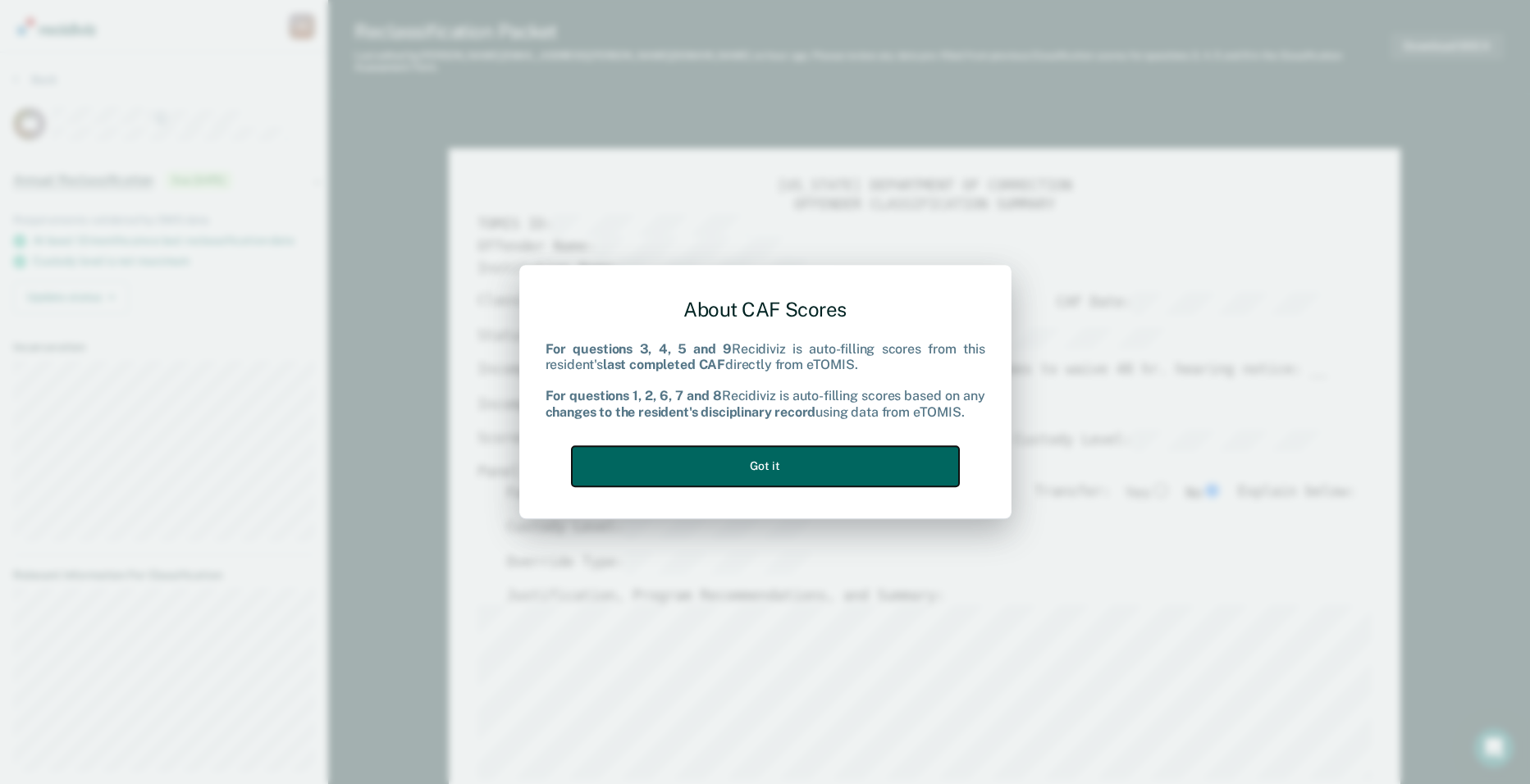
click at [740, 467] on button "Got it" at bounding box center [765, 466] width 387 height 40
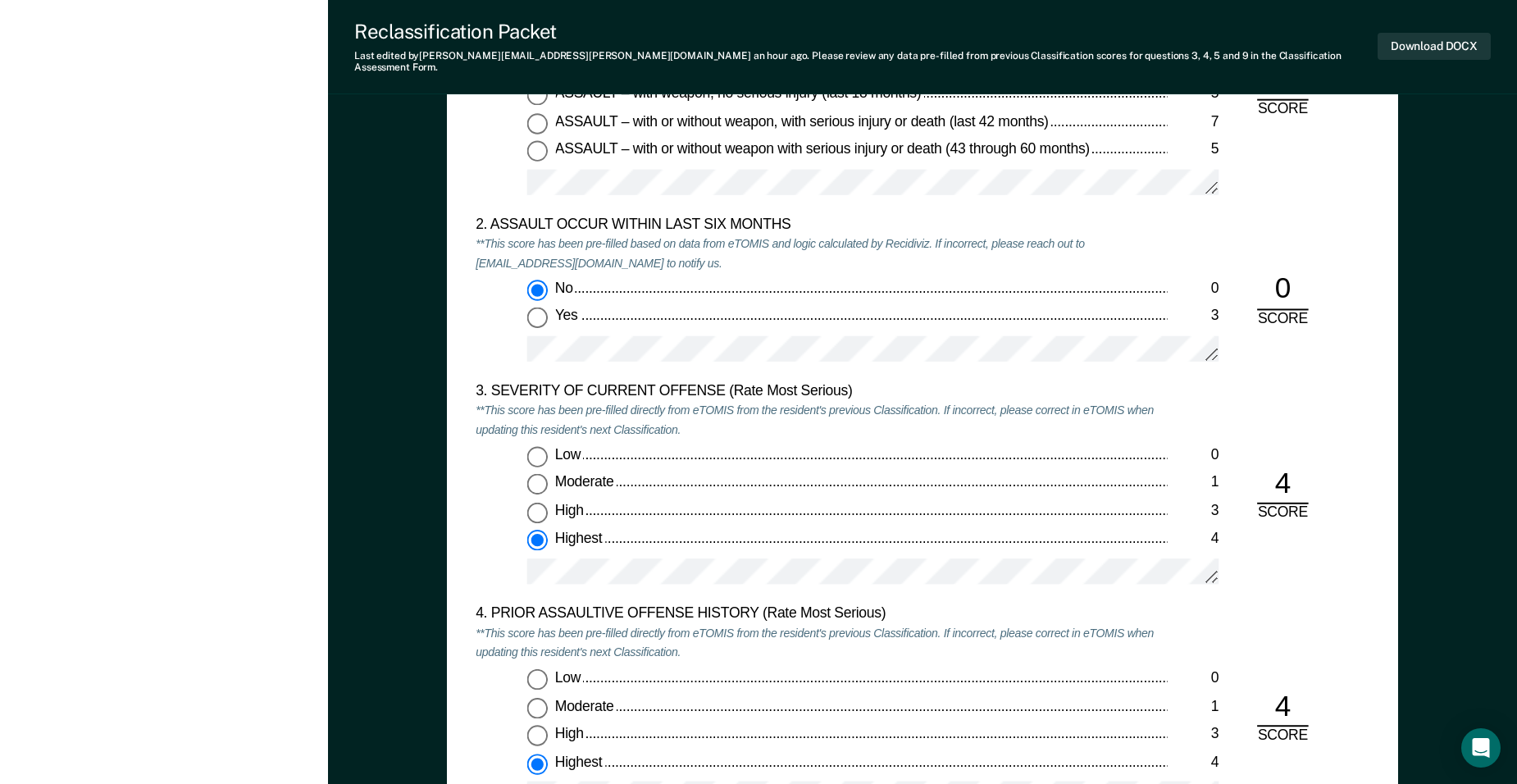
scroll to position [1729, 0]
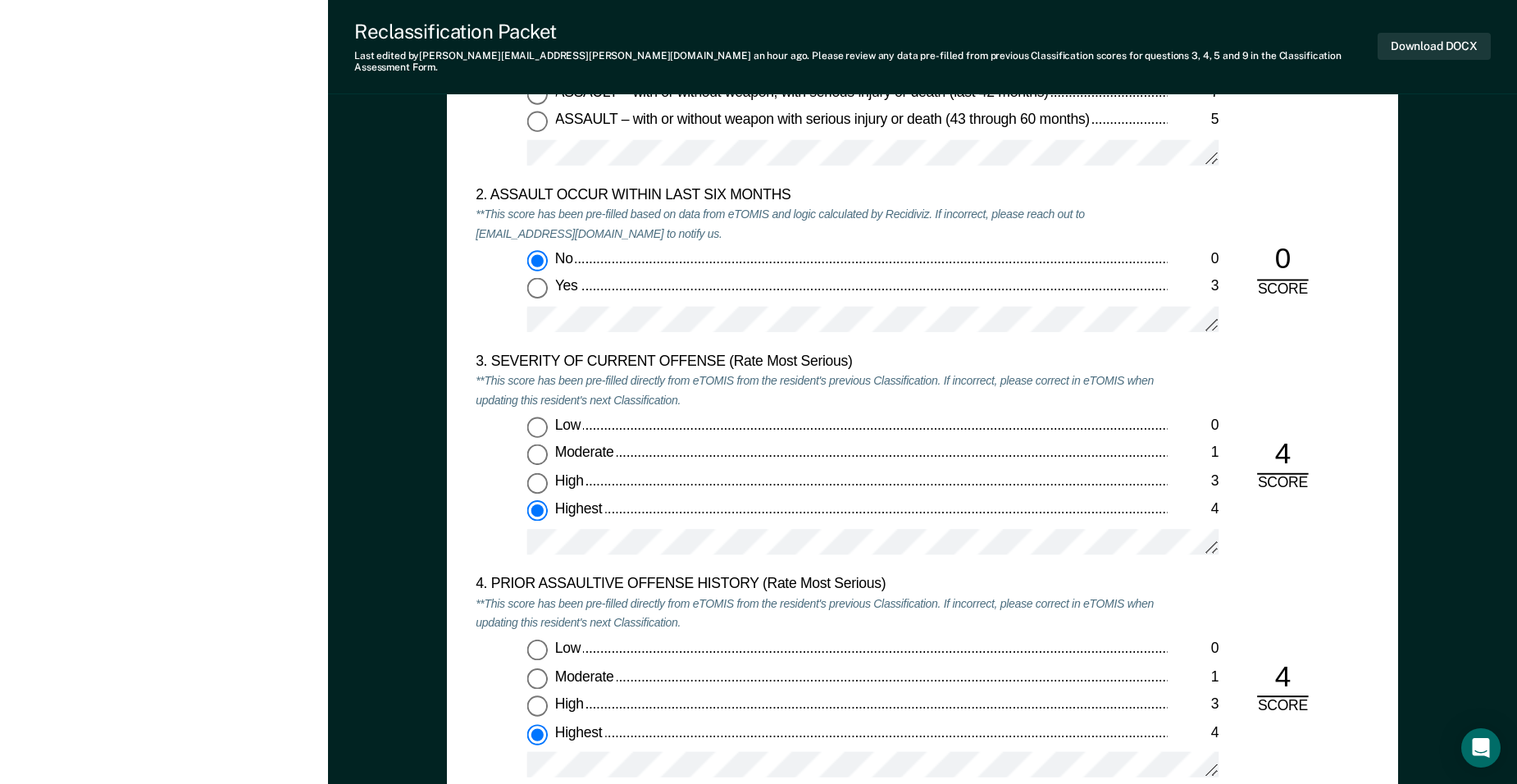
drag, startPoint x: 1516, startPoint y: 308, endPoint x: 1524, endPoint y: 358, distance: 50.6
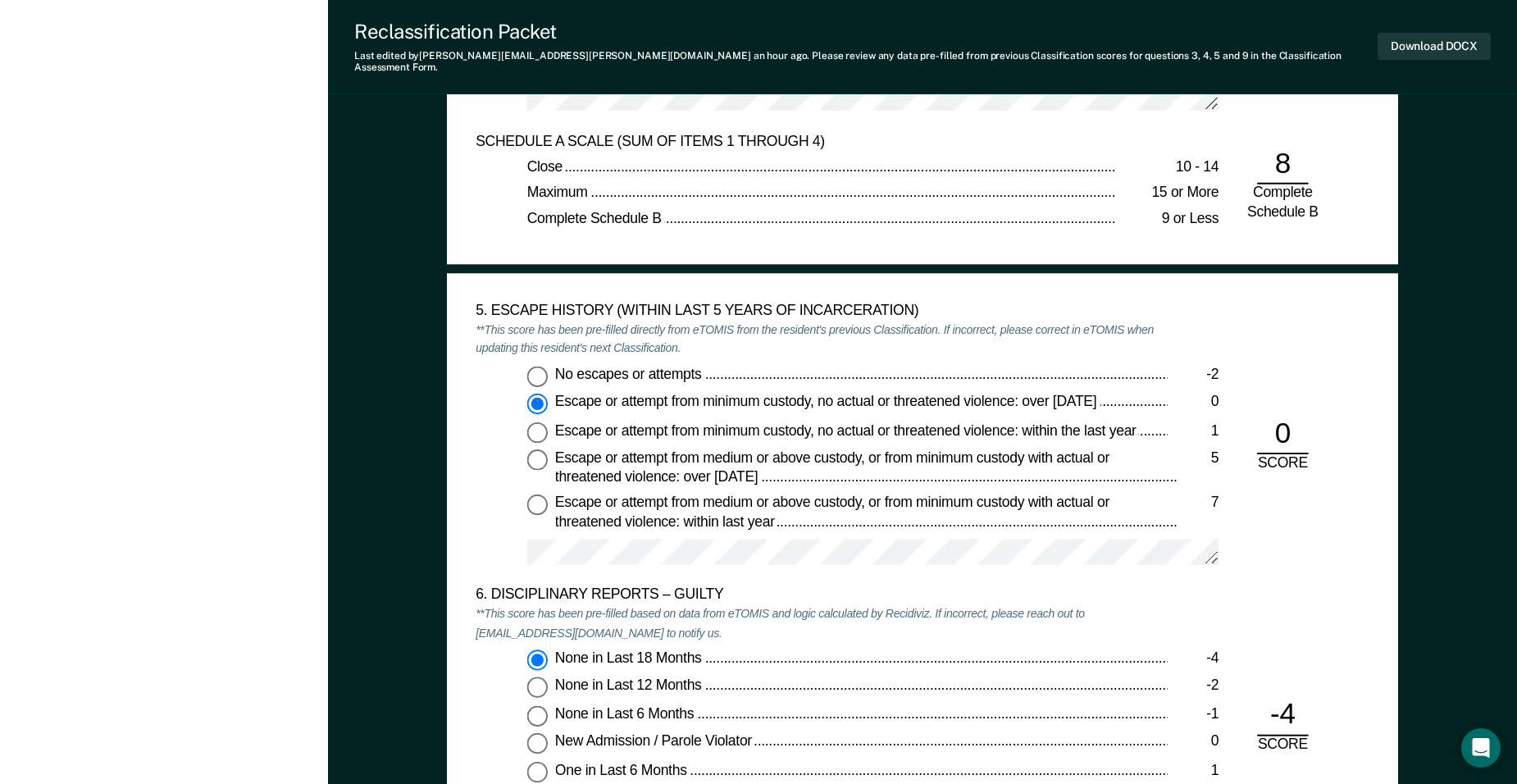
scroll to position [2354, 0]
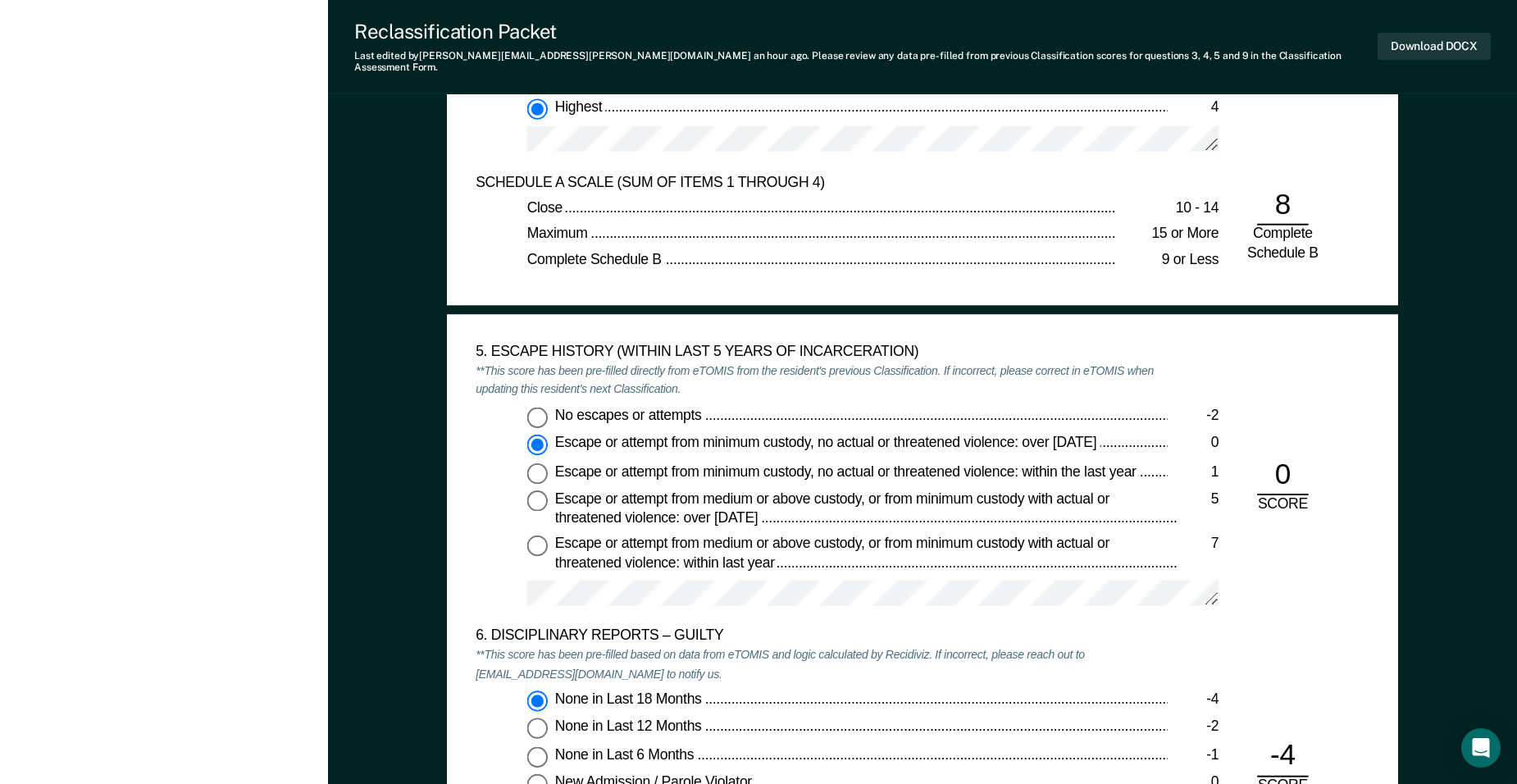
click at [536, 406] on input "No escapes or attempts -2" at bounding box center [538, 416] width 21 height 21
type textarea "x"
radio input "true"
radio input "false"
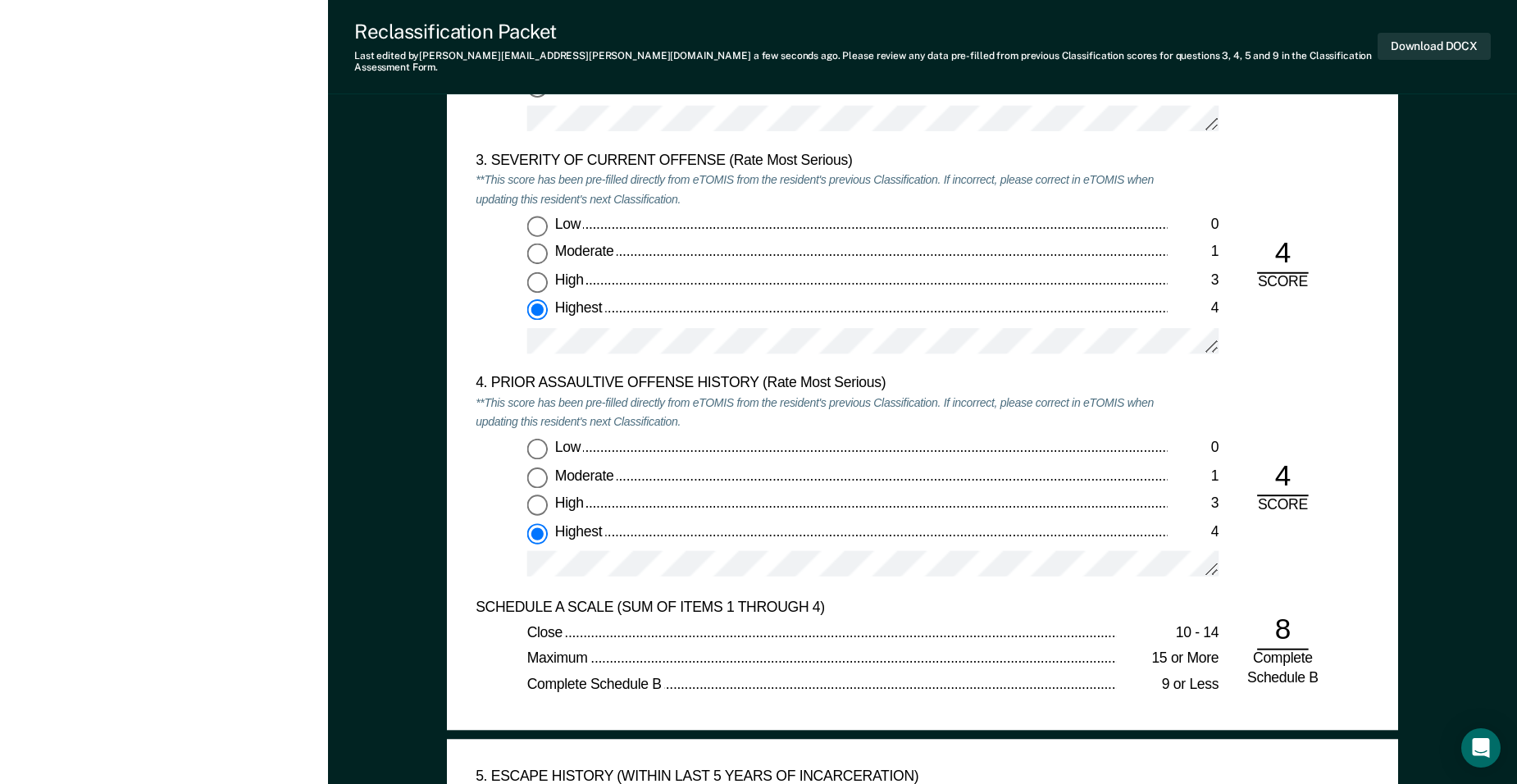
scroll to position [1876, 0]
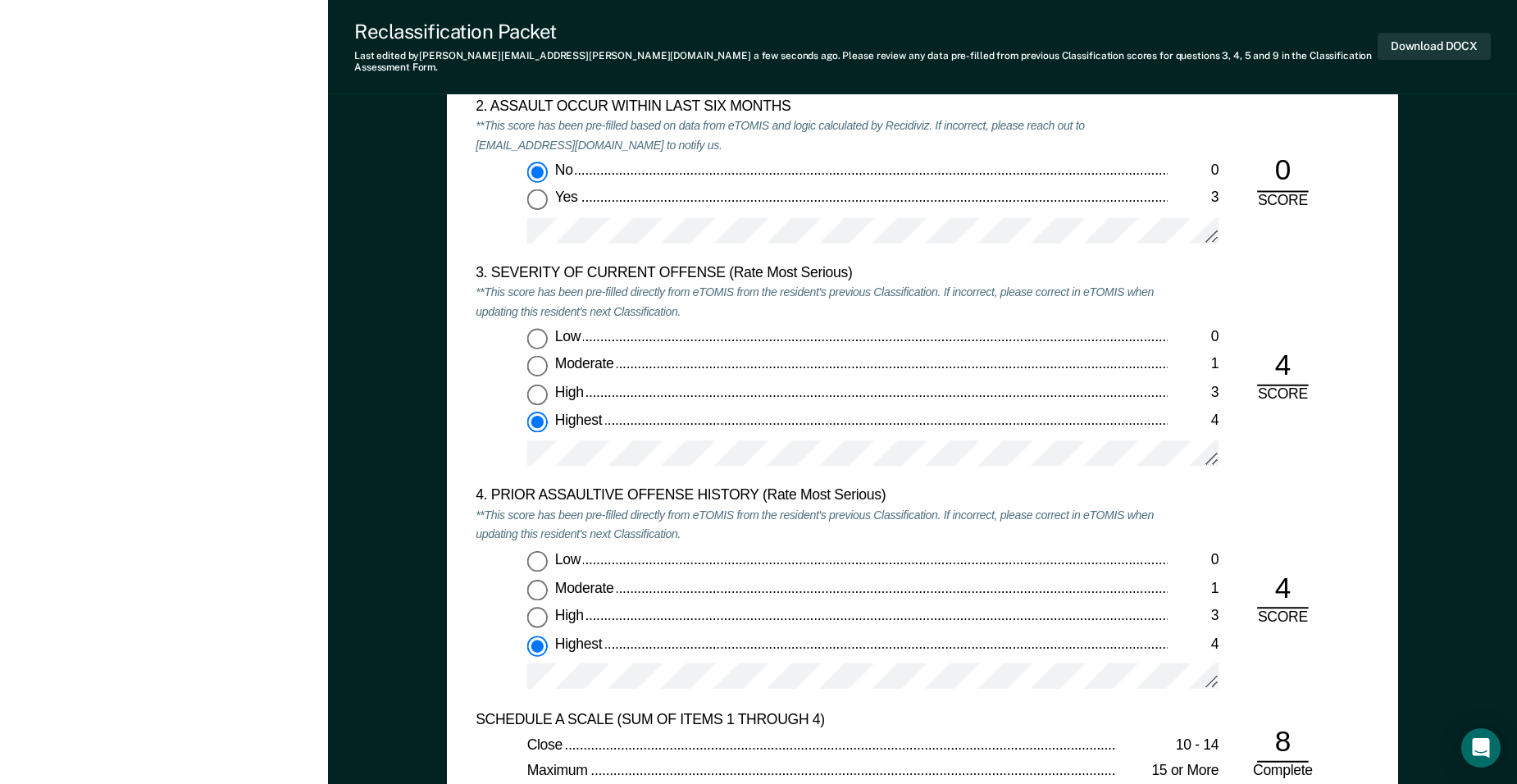
scroll to position [1811, 0]
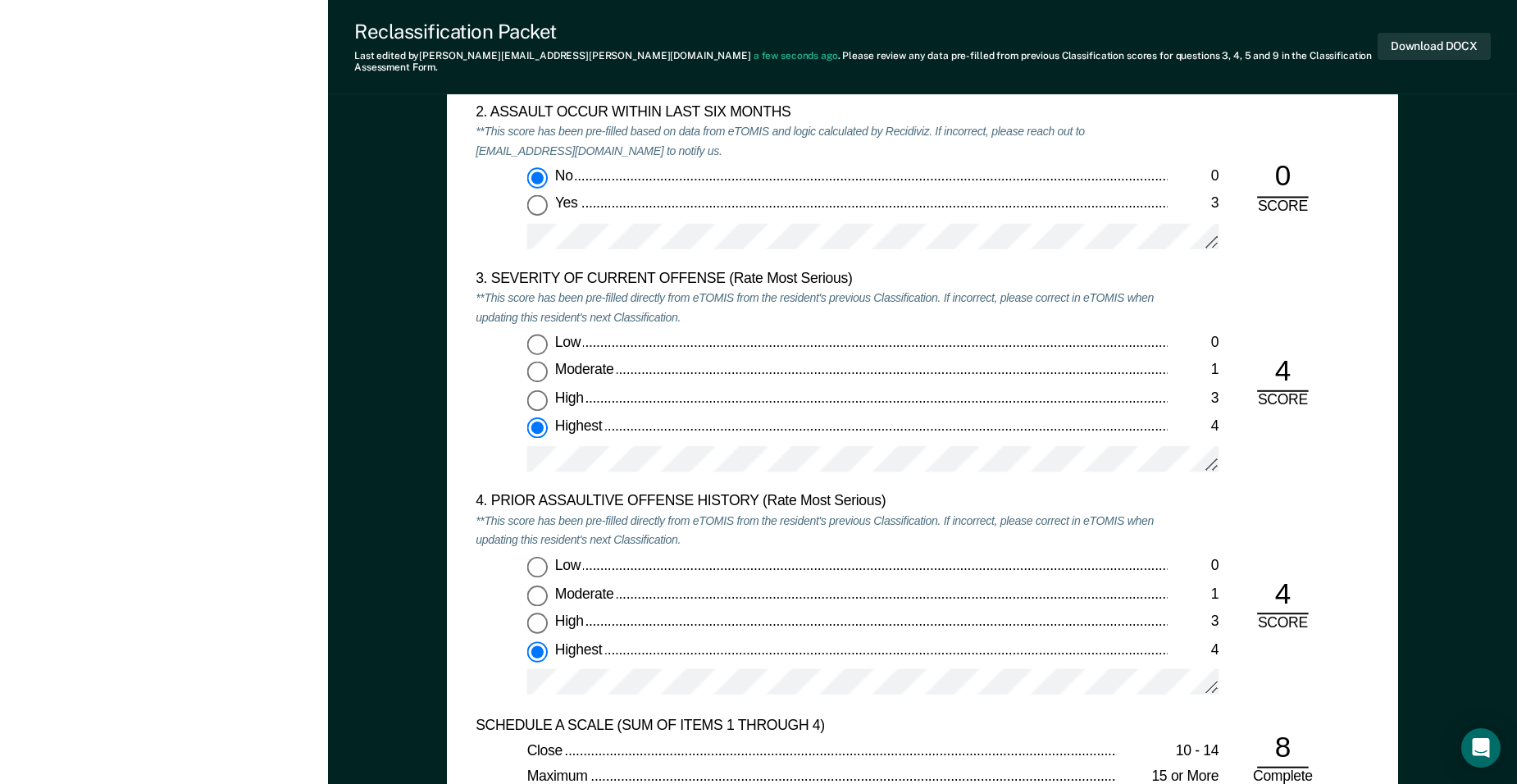
click at [740, 613] on div "High" at bounding box center [861, 622] width 613 height 19
click at [547, 613] on input "High 3" at bounding box center [538, 622] width 21 height 21
type textarea "x"
radio input "true"
radio input "false"
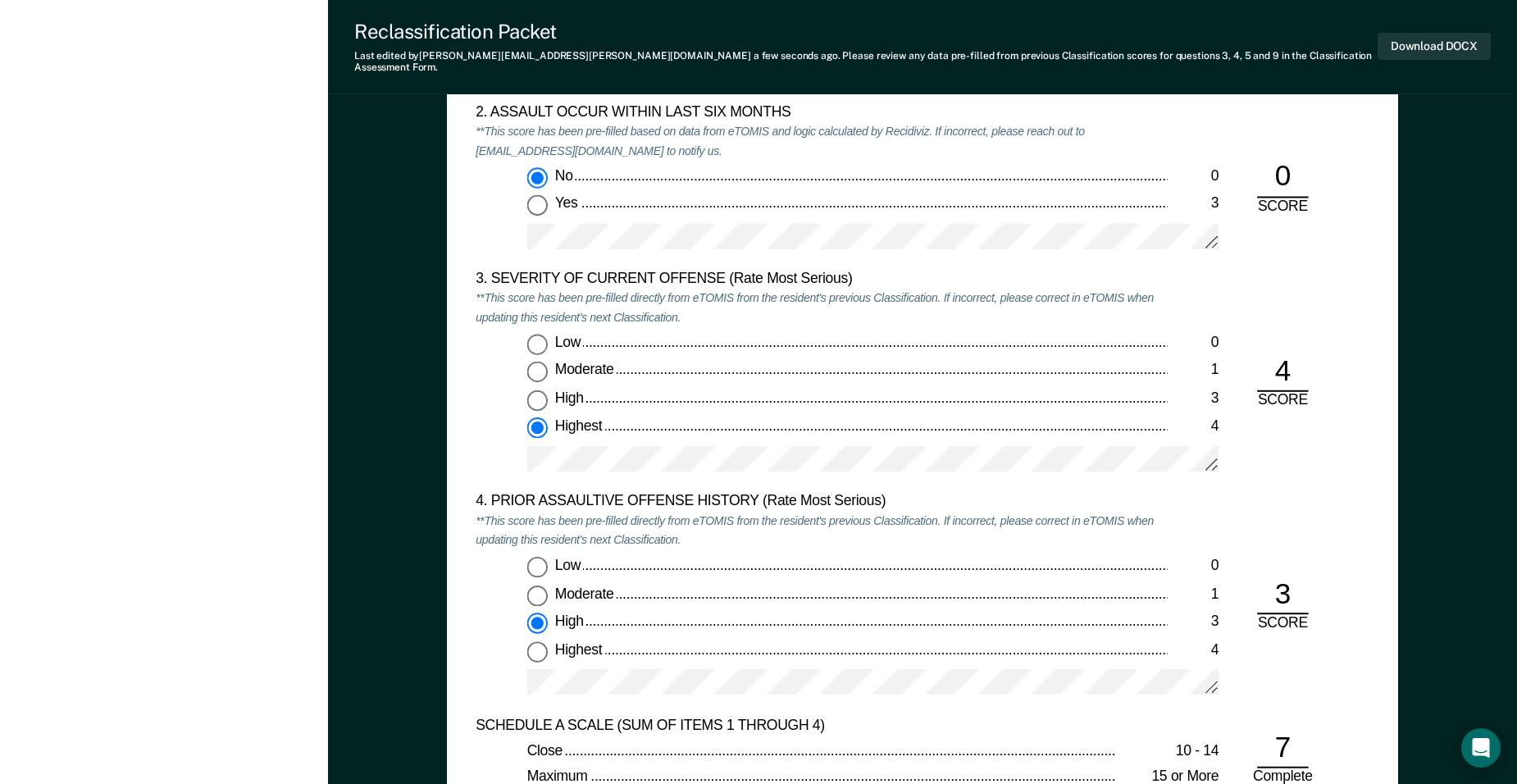
click at [740, 641] on div "Highest" at bounding box center [861, 650] width 613 height 19
click at [547, 641] on input "Highest 4" at bounding box center [538, 650] width 21 height 21
type textarea "x"
radio input "false"
radio input "true"
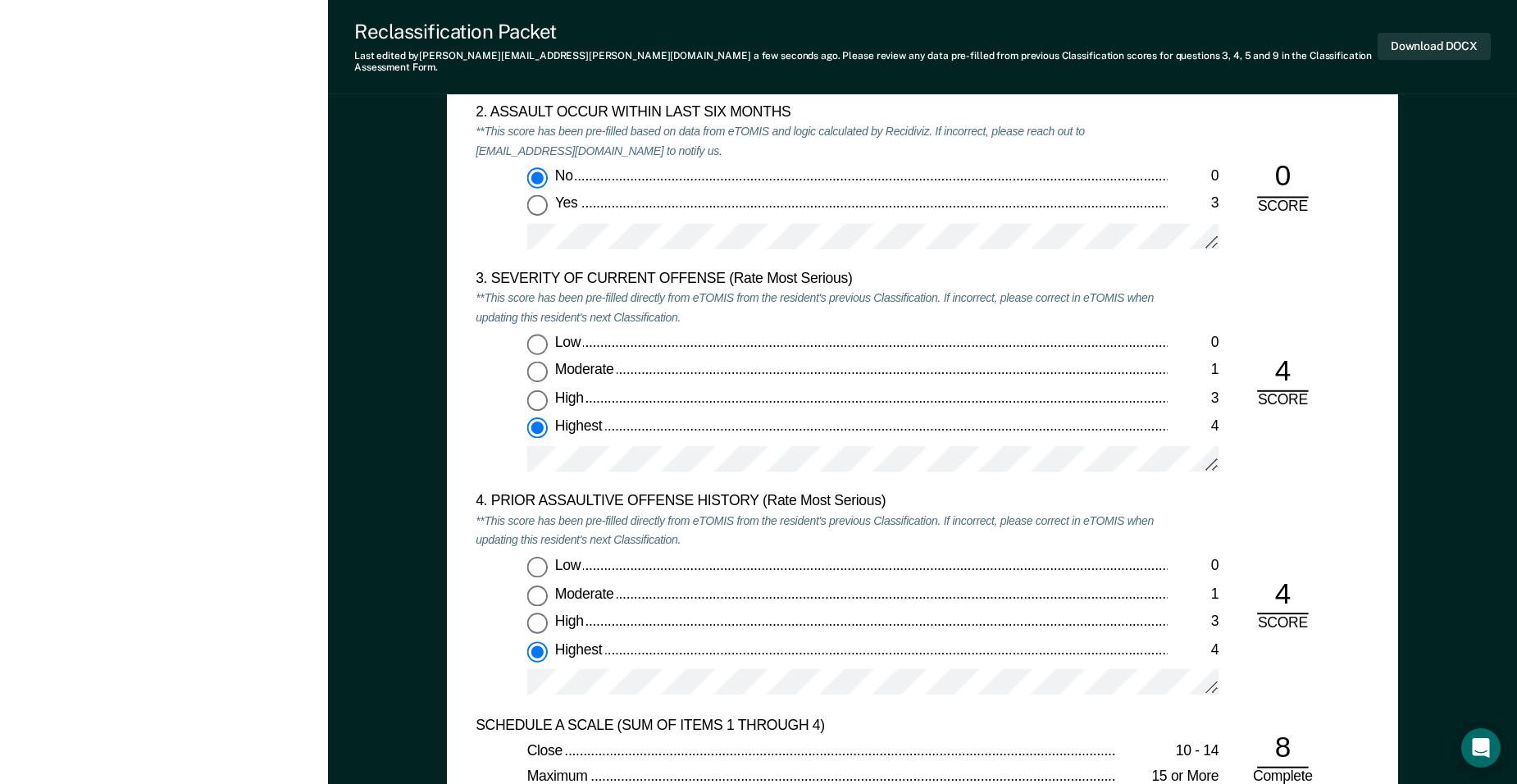
click at [740, 613] on div "High" at bounding box center [861, 622] width 613 height 19
click at [547, 613] on input "High 3" at bounding box center [538, 622] width 21 height 21
type textarea "x"
radio input "true"
radio input "false"
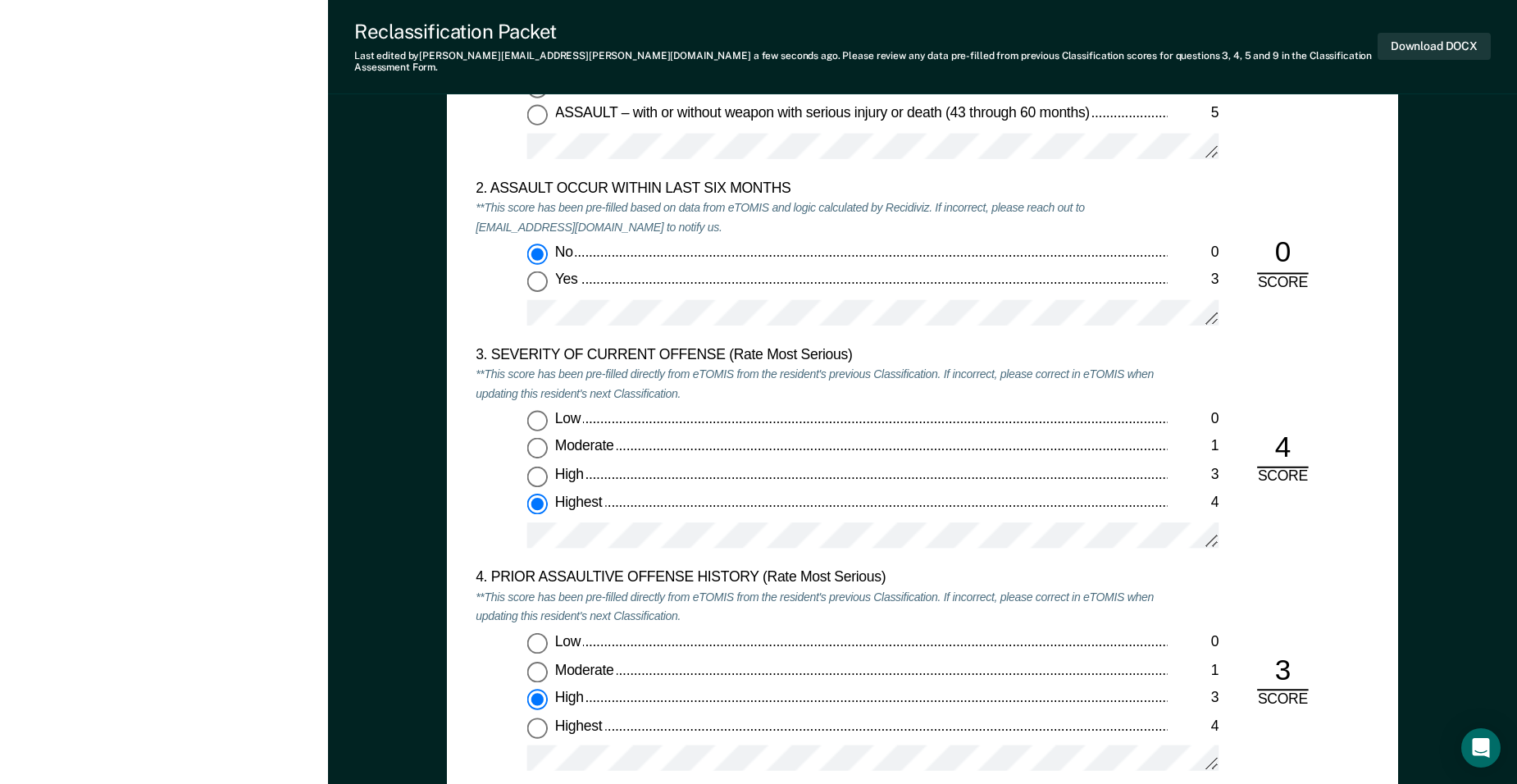
scroll to position [1747, 0]
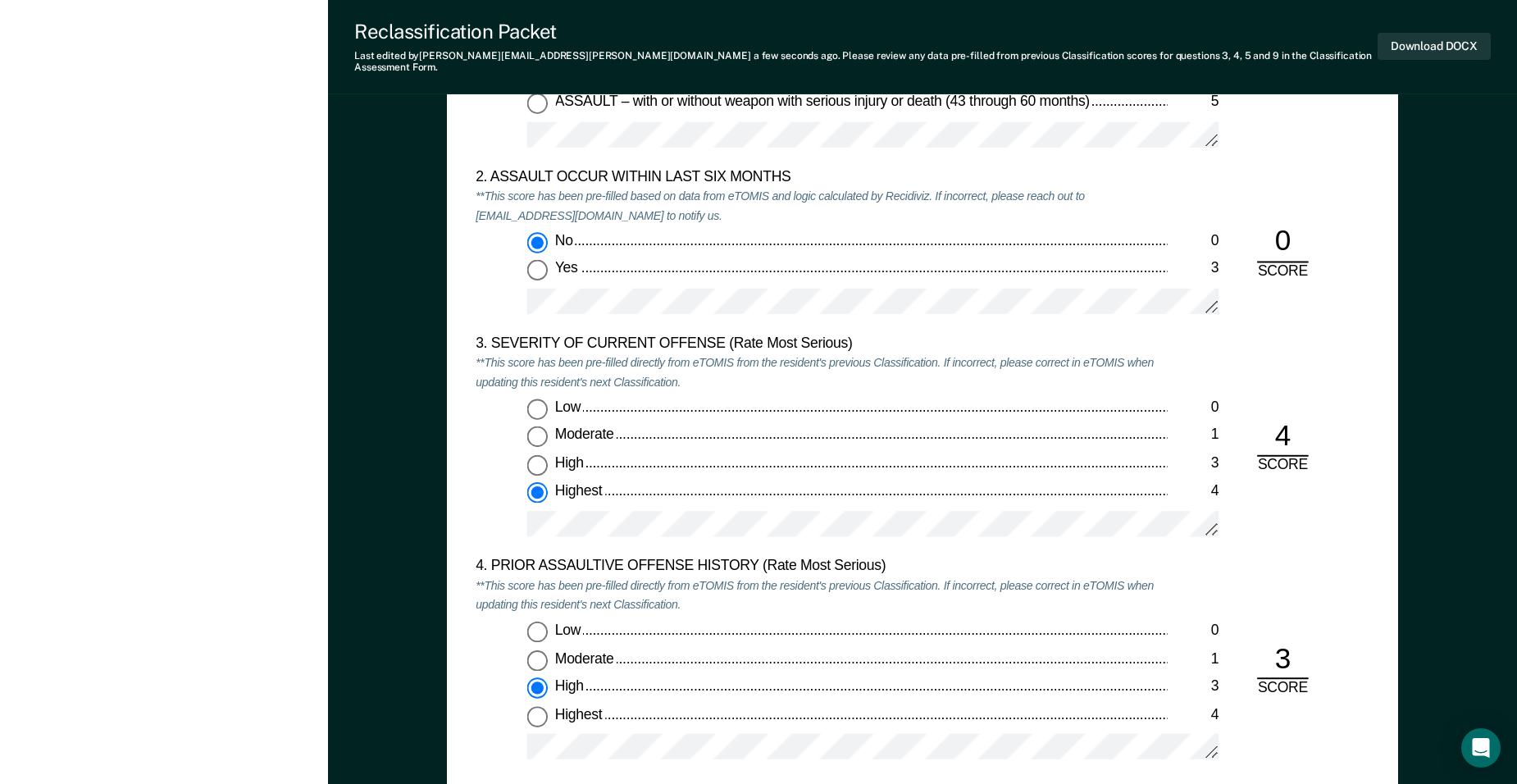
click at [539, 705] on input "Highest 4" at bounding box center [538, 715] width 21 height 21
type textarea "x"
radio input "false"
radio input "true"
click at [740, 557] on div "4. PRIOR ASSAULTIVE OFFENSE HISTORY (Rate Most Serious) **This score has been p…" at bounding box center [923, 669] width 894 height 223
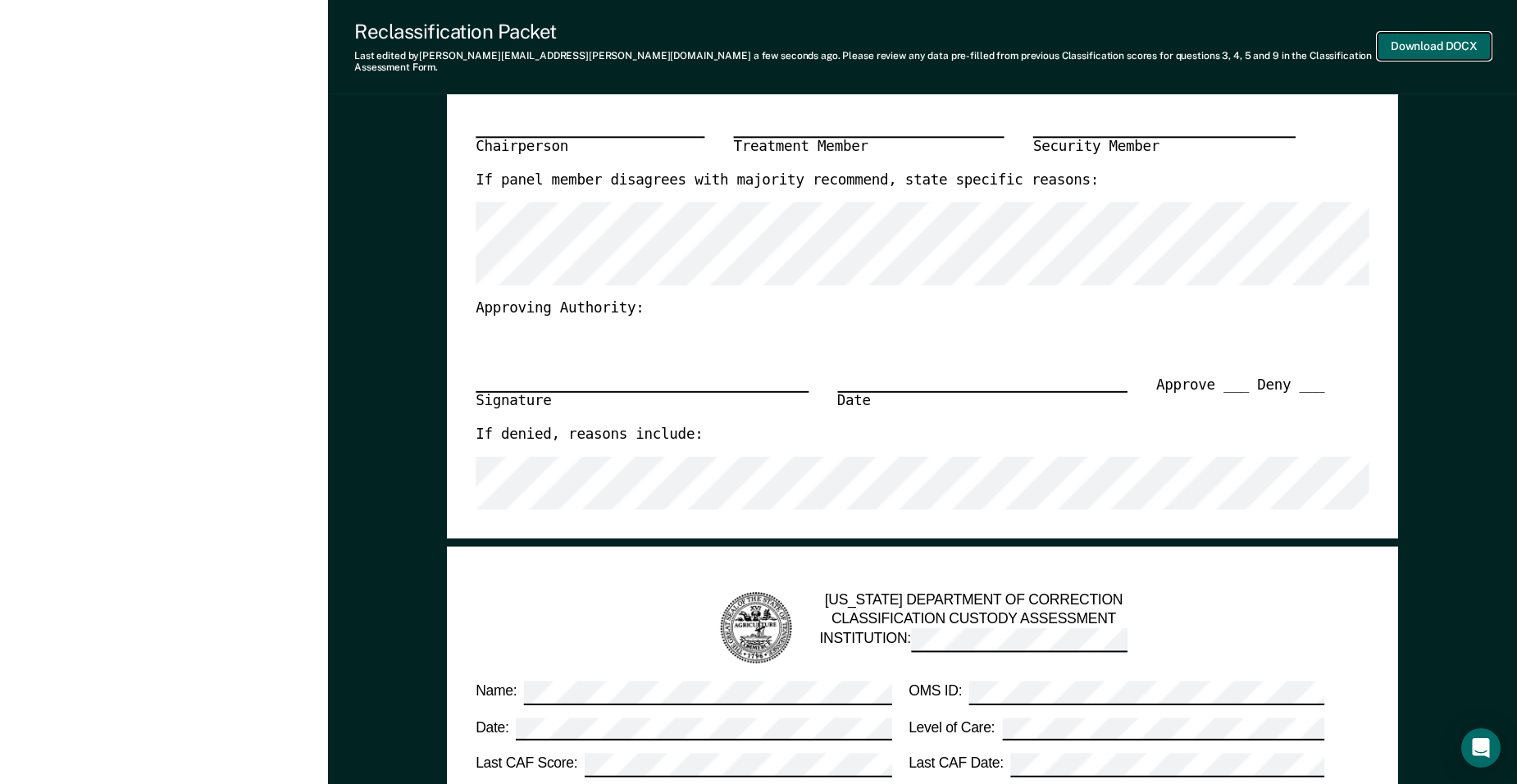
scroll to position [0, 0]
click at [740, 40] on button "Download DOCX" at bounding box center [1434, 46] width 113 height 27
type textarea "x"
